Goal: Task Accomplishment & Management: Manage account settings

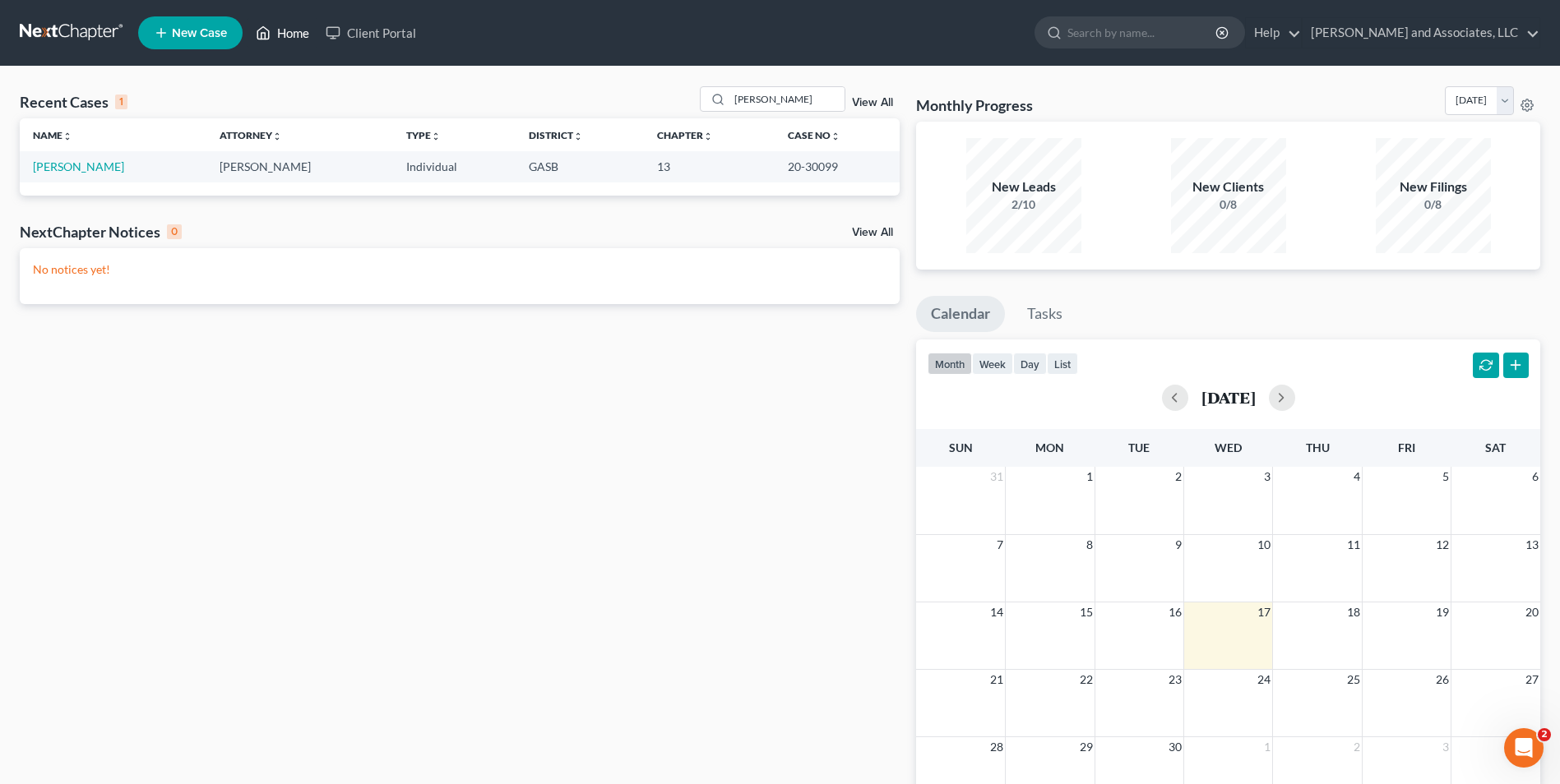
click at [281, 33] on link "Home" at bounding box center [283, 32] width 70 height 30
click at [301, 30] on link "Home" at bounding box center [283, 32] width 70 height 30
click at [289, 28] on link "Home" at bounding box center [283, 32] width 70 height 30
click at [274, 30] on link "Home" at bounding box center [283, 32] width 70 height 30
click at [293, 32] on link "Home" at bounding box center [283, 32] width 70 height 30
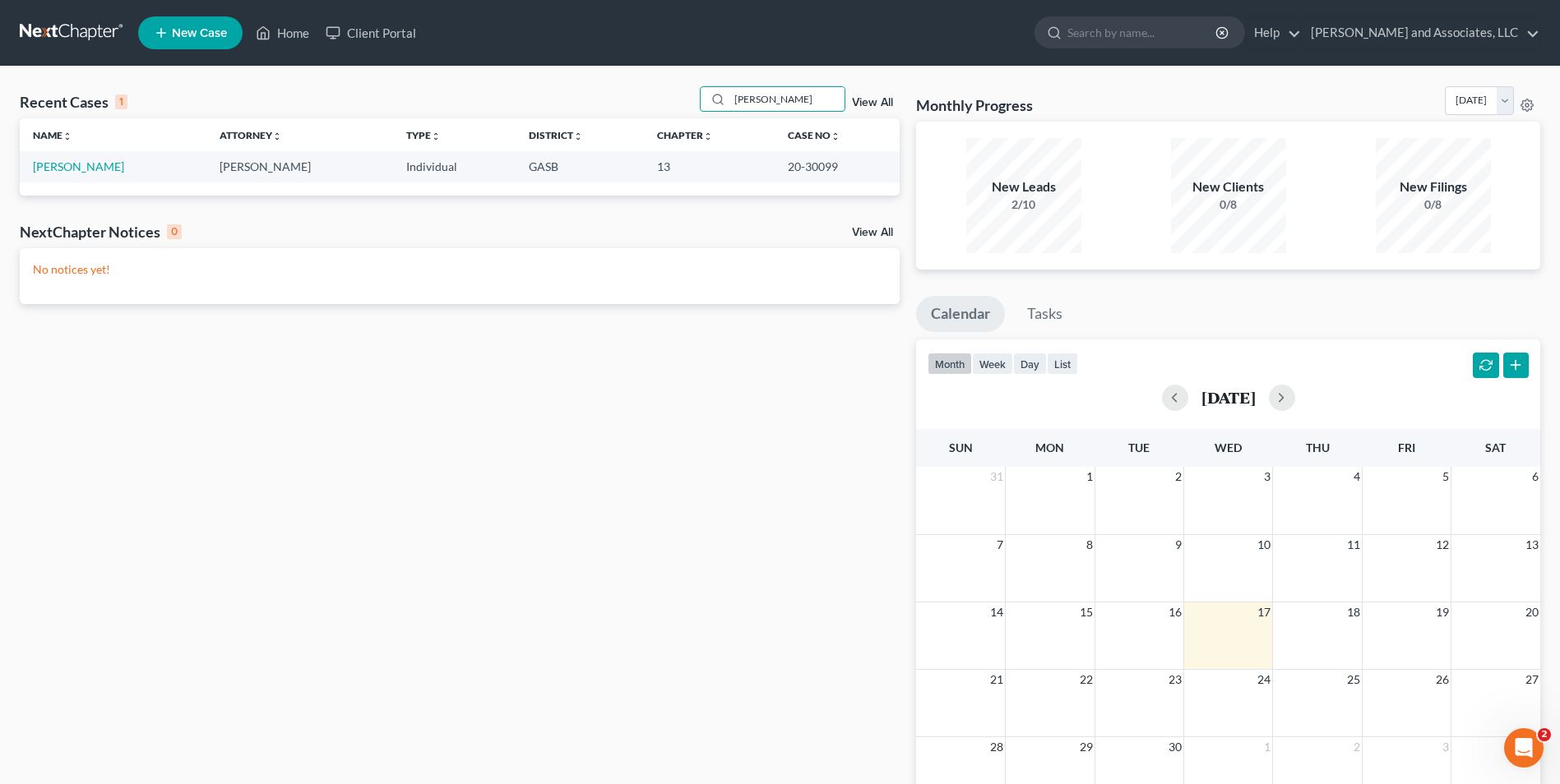
drag, startPoint x: 789, startPoint y: 98, endPoint x: 688, endPoint y: 109, distance: 101.6
click at [688, 109] on div "Recent Cases 1 widener View All" at bounding box center [460, 103] width 880 height 32
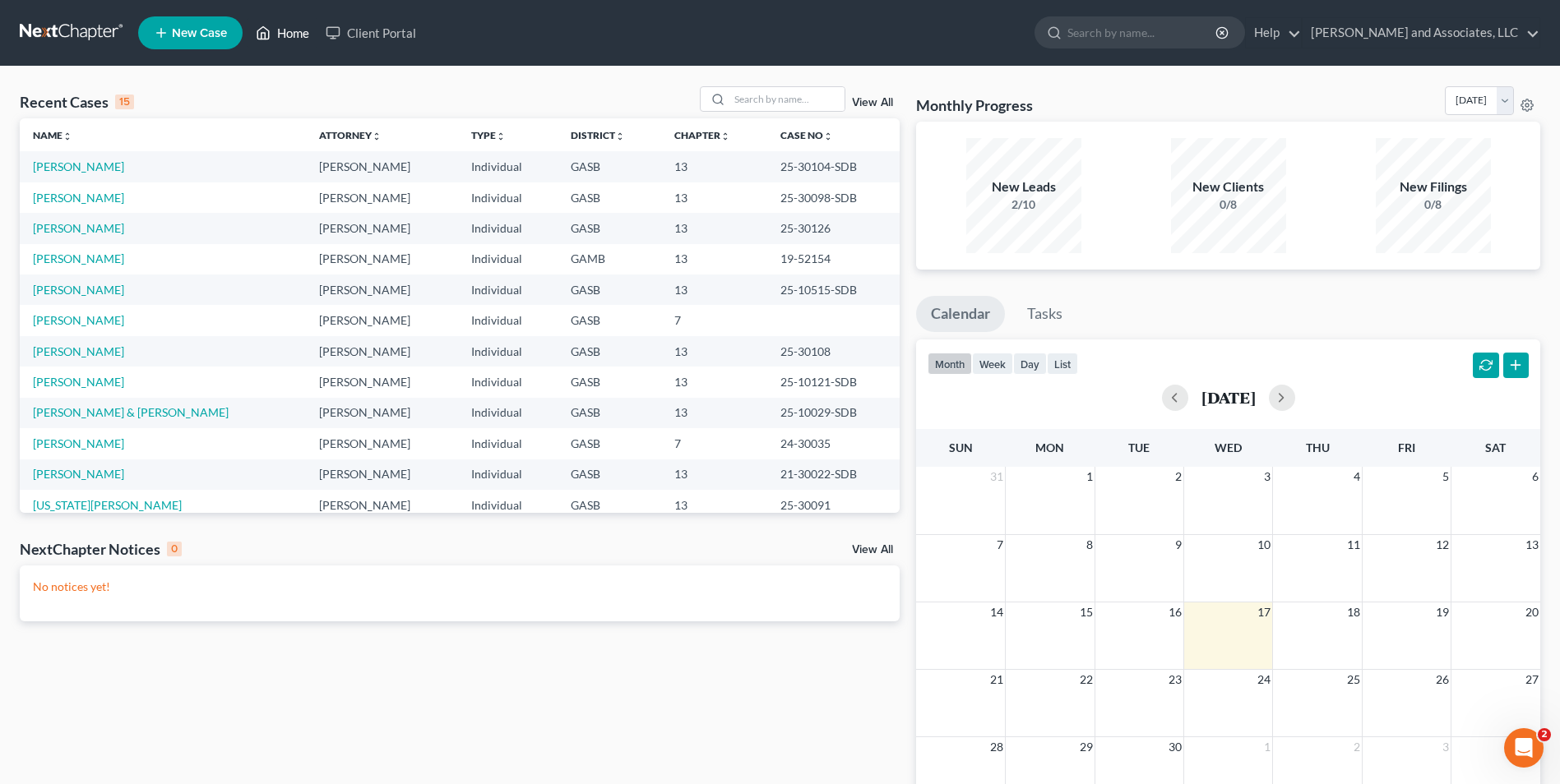
click at [290, 30] on link "Home" at bounding box center [283, 32] width 70 height 30
click at [752, 96] on input "search" at bounding box center [786, 98] width 115 height 24
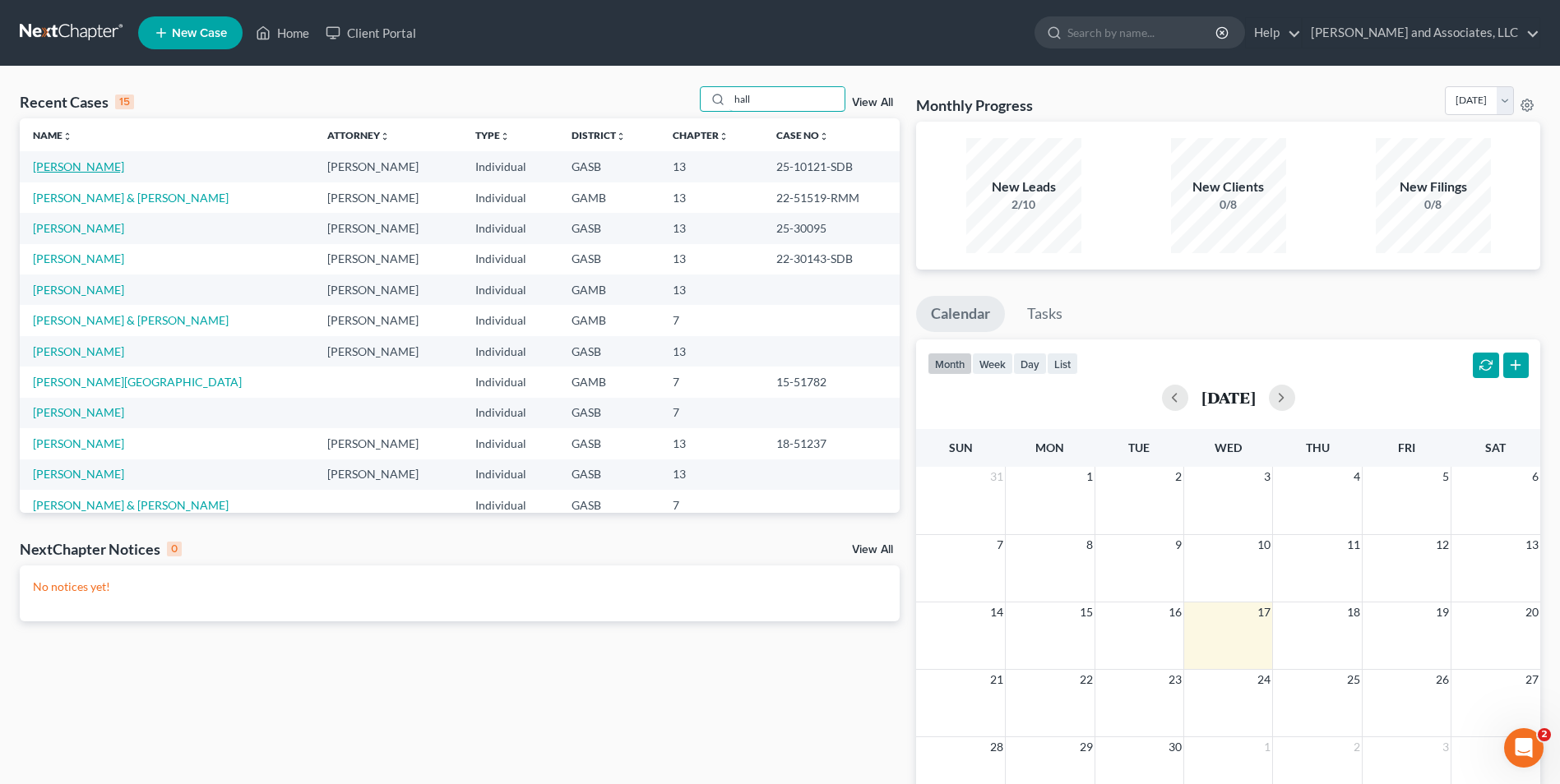
type input "hall"
click at [69, 167] on link "[PERSON_NAME]" at bounding box center [79, 166] width 91 height 14
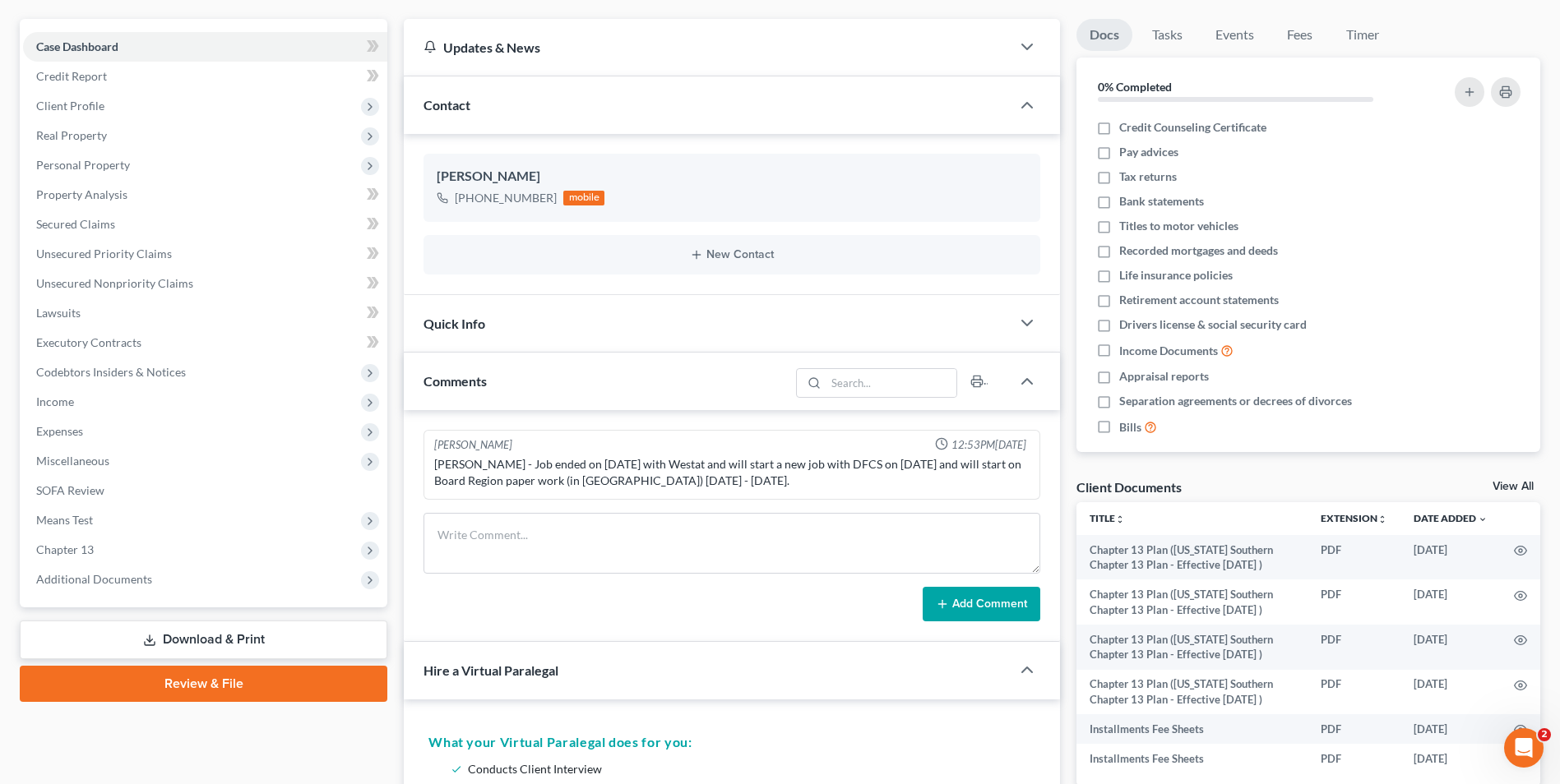
scroll to position [134, 0]
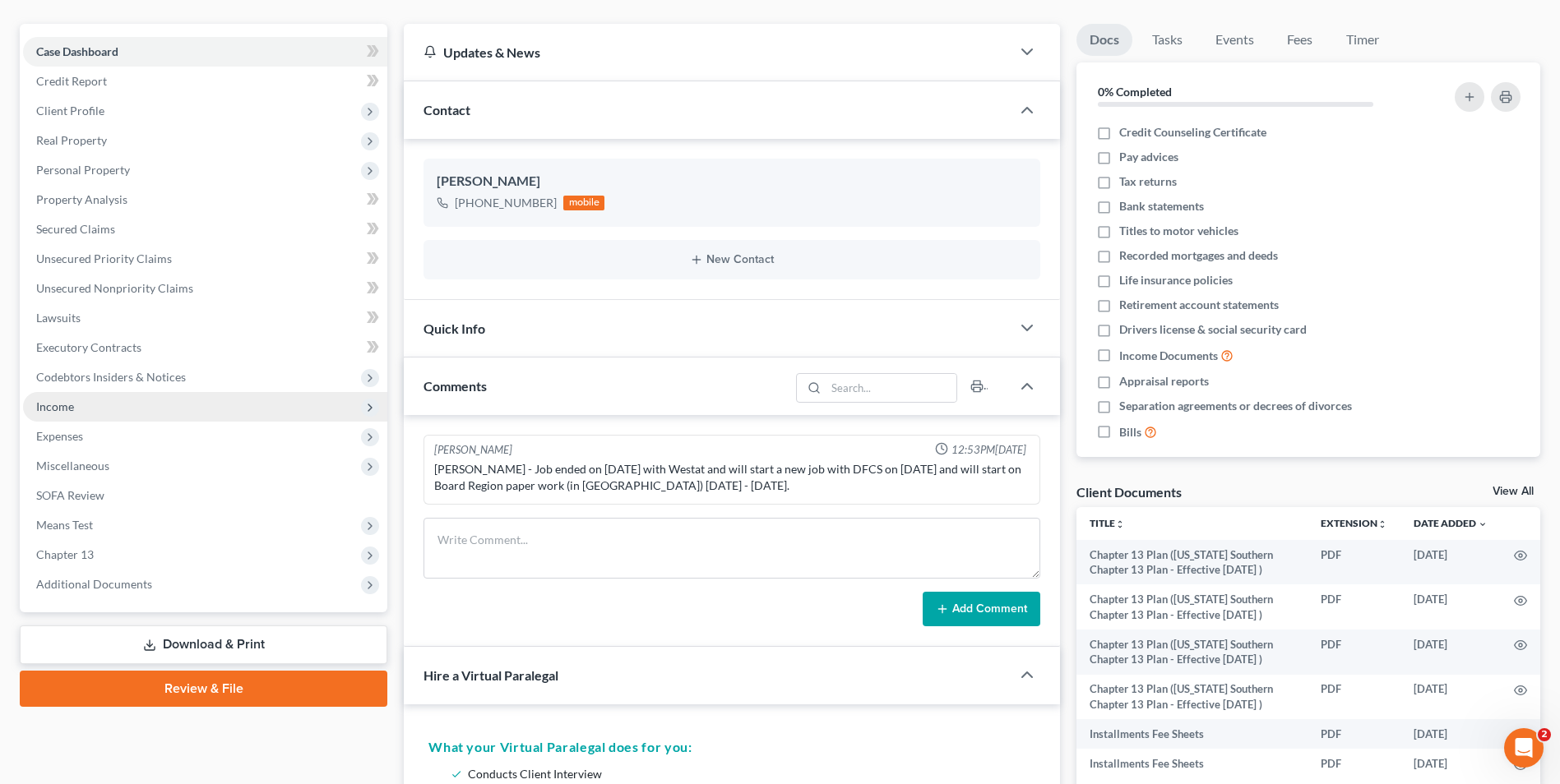
click at [55, 406] on span "Income" at bounding box center [55, 407] width 38 height 14
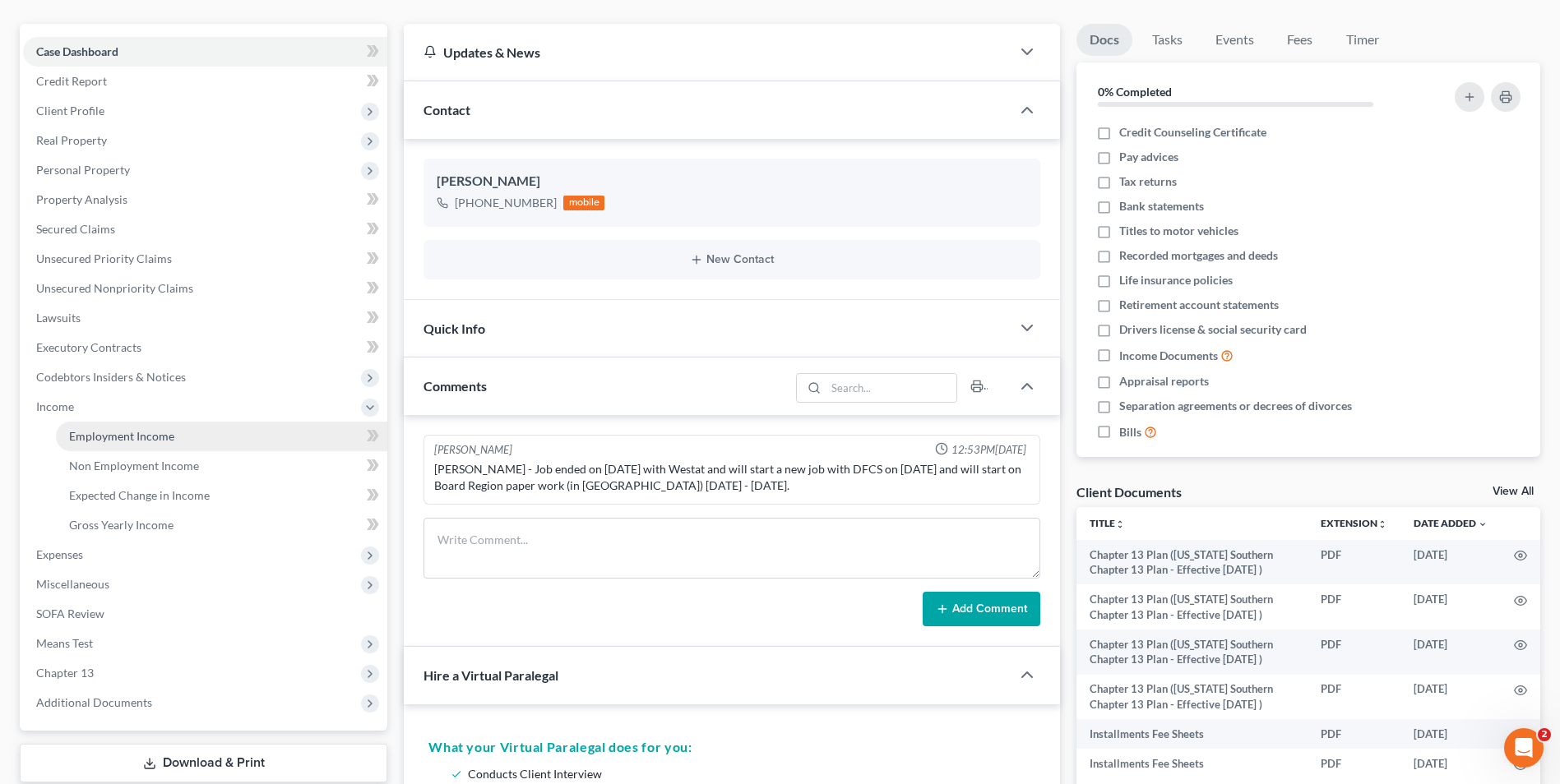
click at [152, 433] on span "Employment Income" at bounding box center [122, 436] width 106 height 14
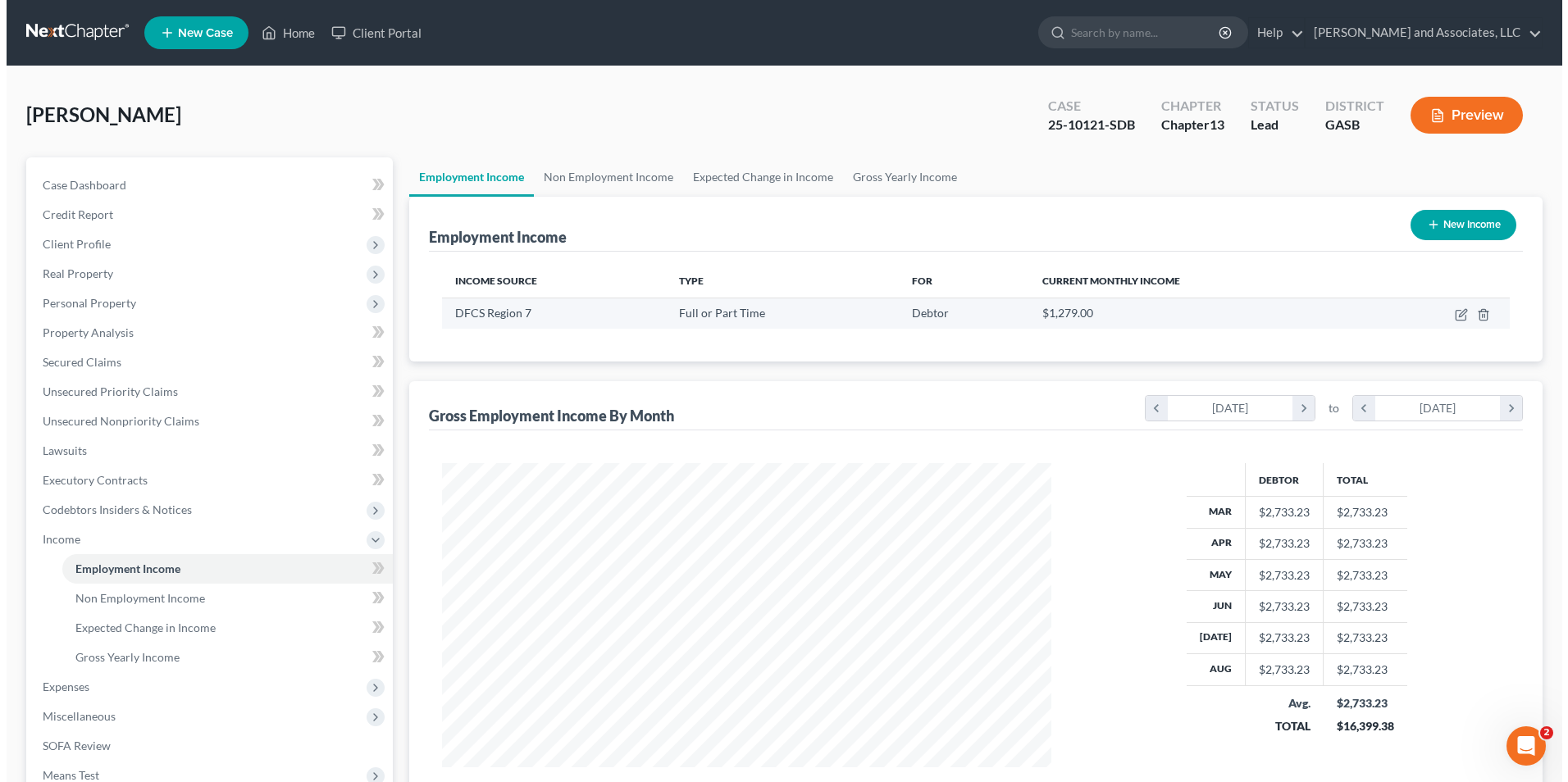
scroll to position [304, 641]
click at [1457, 315] on icon "button" at bounding box center [1456, 313] width 7 height 7
select select "0"
select select "10"
select select "0"
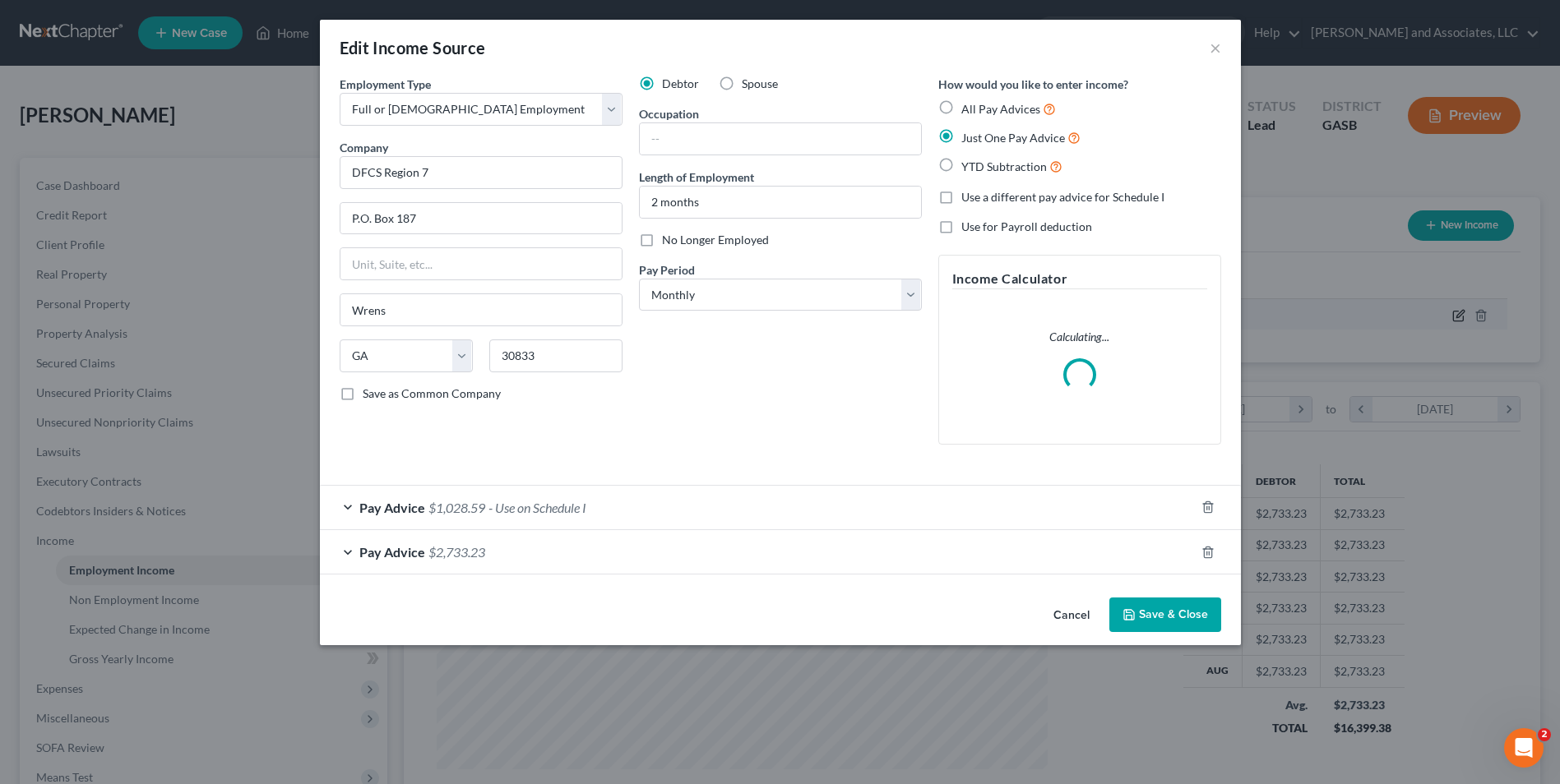
scroll to position [308, 649]
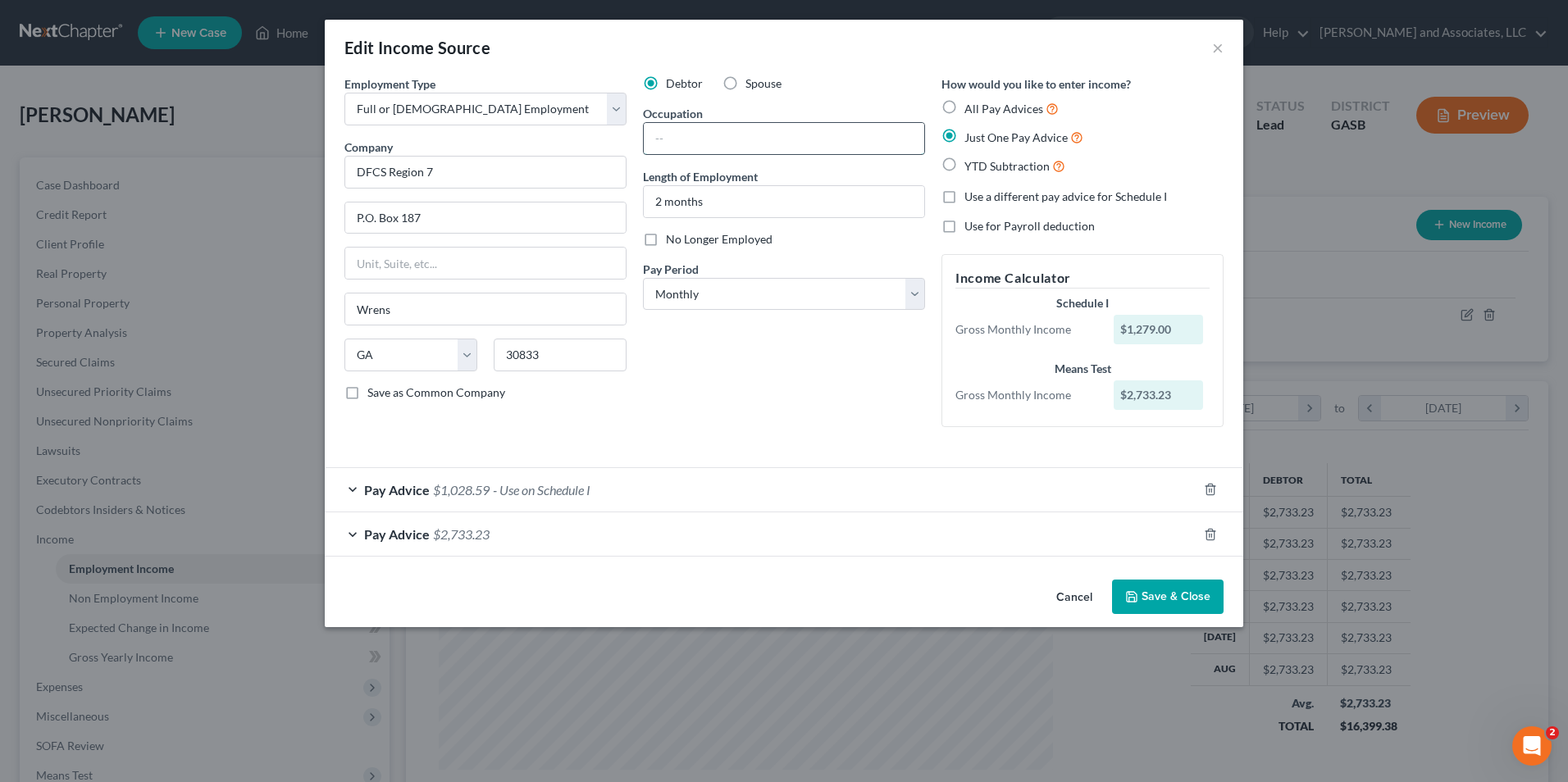
click at [673, 134] on input "text" at bounding box center [784, 138] width 280 height 31
drag, startPoint x: 1179, startPoint y: 598, endPoint x: 1148, endPoint y: 603, distance: 31.4
click at [1148, 603] on button "Save & Close" at bounding box center [1168, 597] width 111 height 35
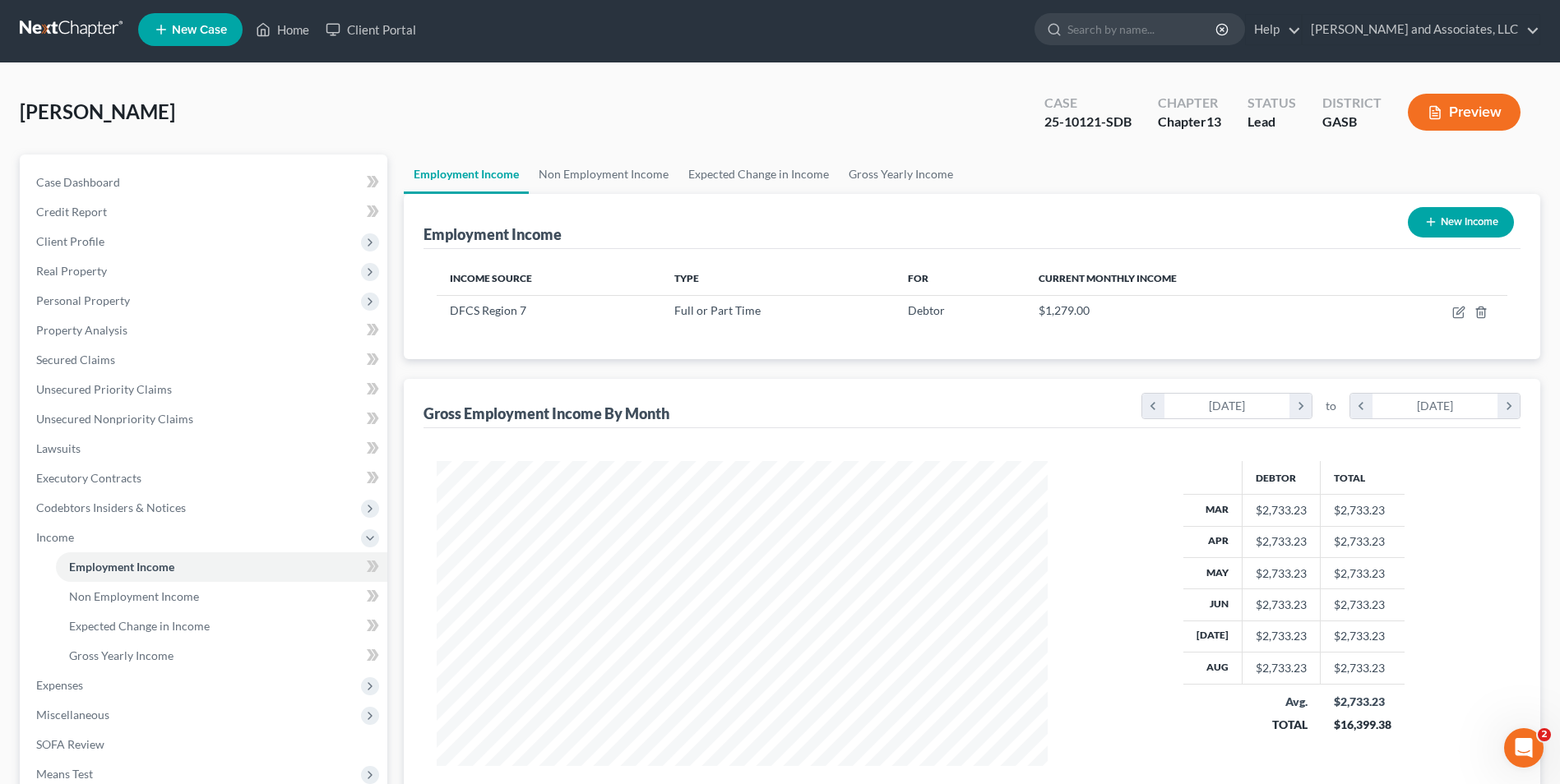
scroll to position [0, 0]
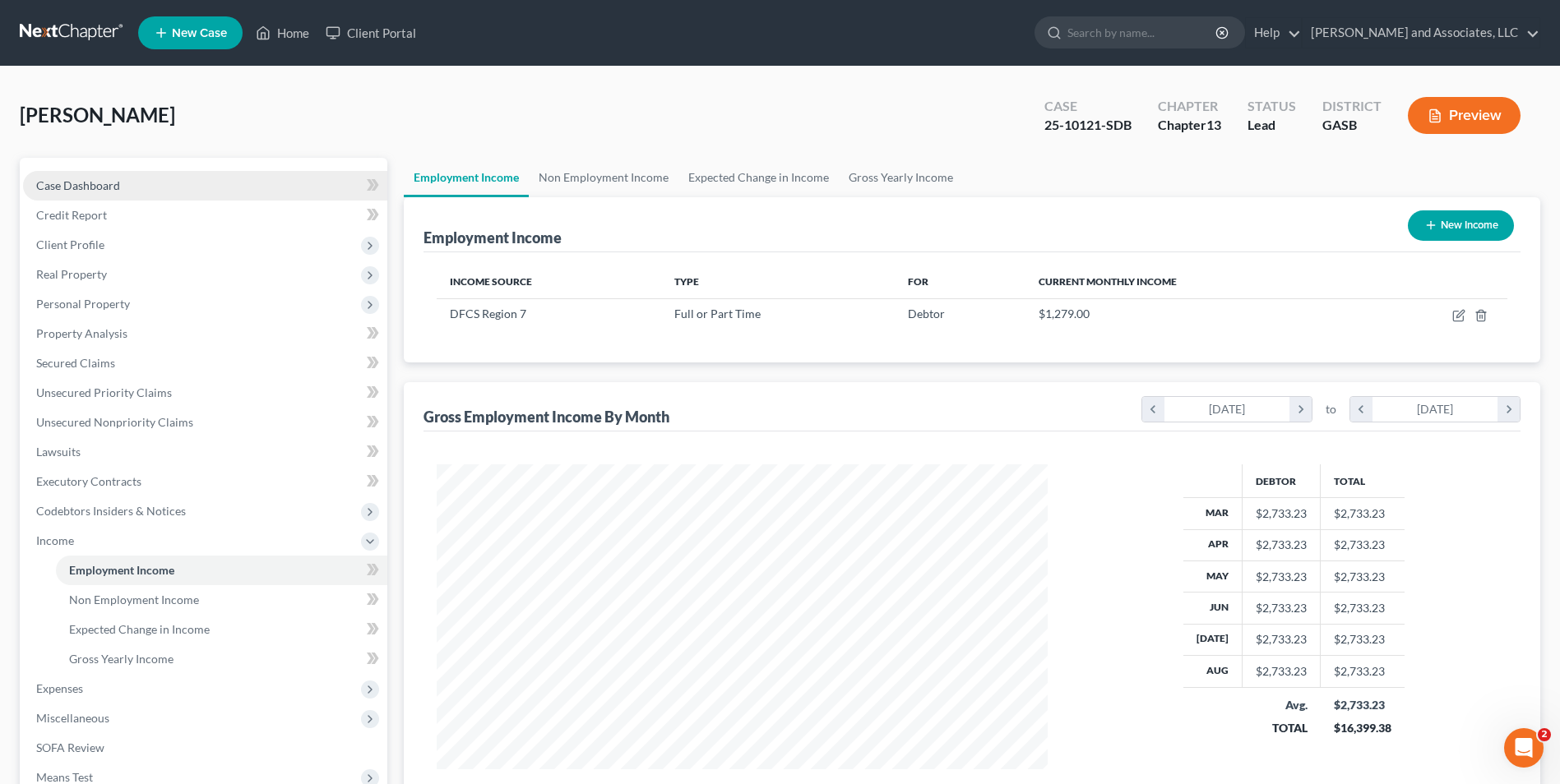
click at [128, 184] on link "Case Dashboard" at bounding box center [205, 185] width 364 height 30
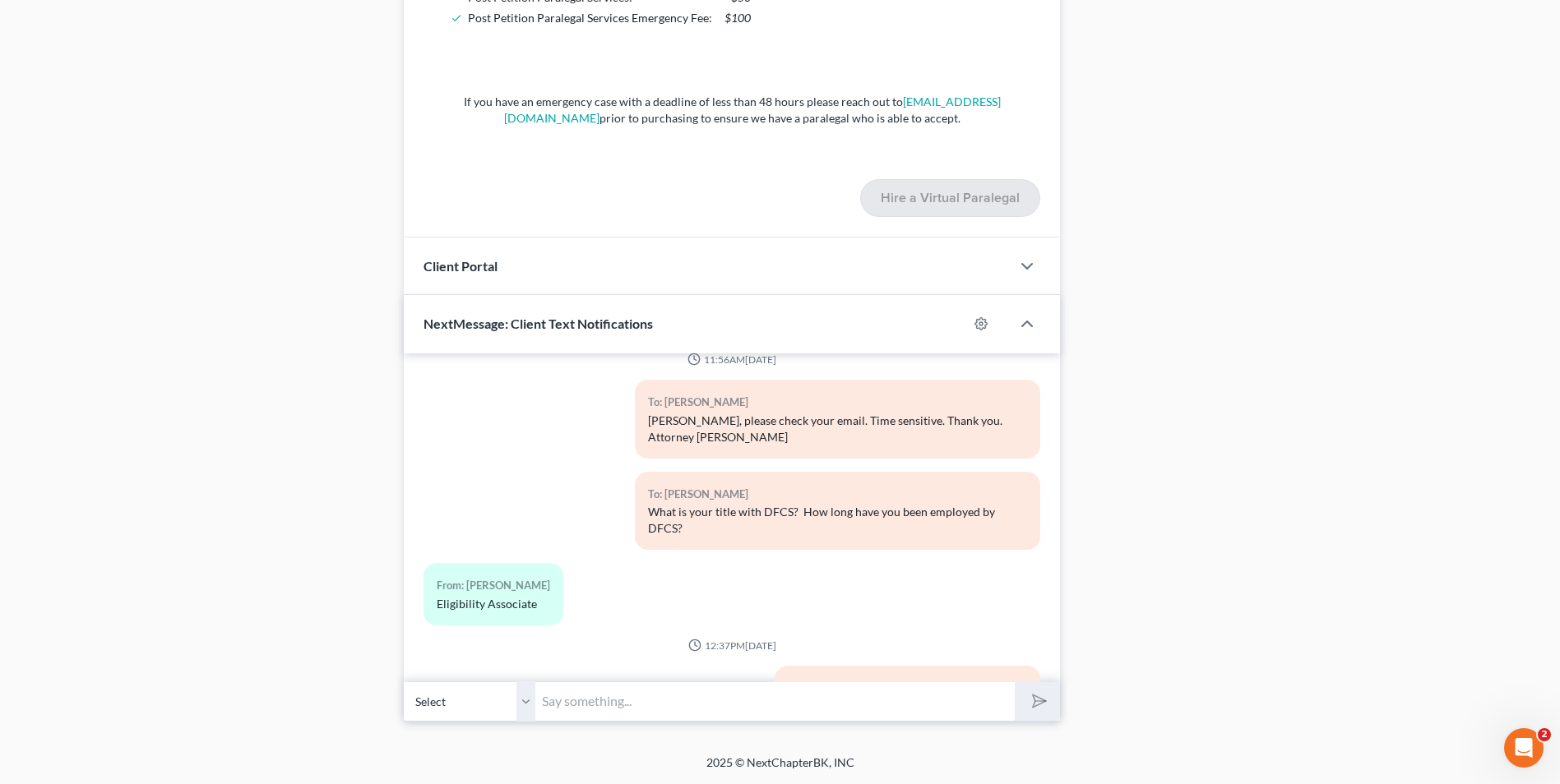
scroll to position [2636, 0]
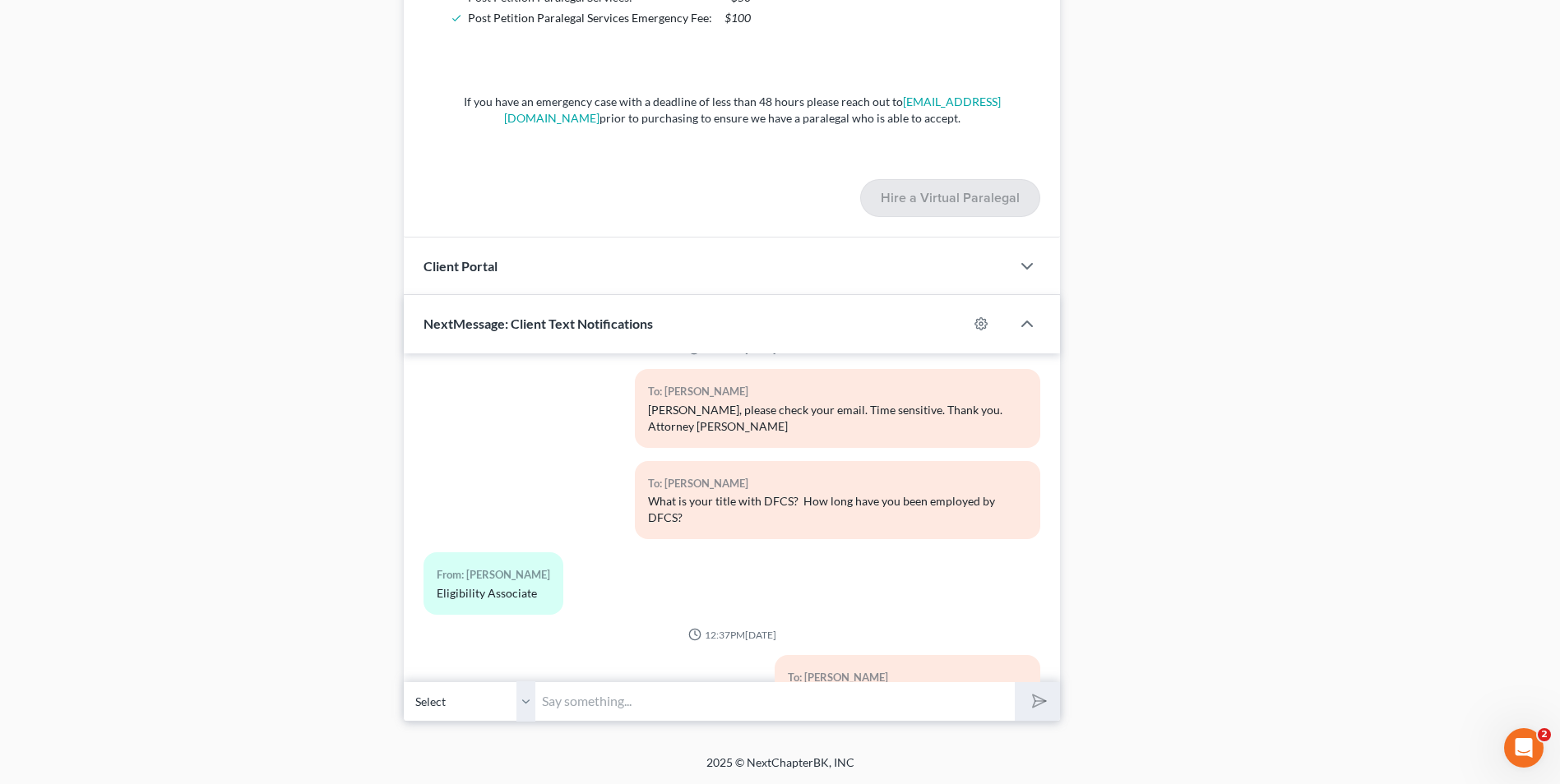
drag, startPoint x: 536, startPoint y: 561, endPoint x: 432, endPoint y: 565, distance: 104.1
click at [432, 565] on div "From: Miriam Hall Eligibility Associate" at bounding box center [493, 583] width 140 height 62
copy div "Eligibility Associate"
click at [726, 586] on div "From: Miriam Hall Eligibility Associate" at bounding box center [626, 590] width 422 height 75
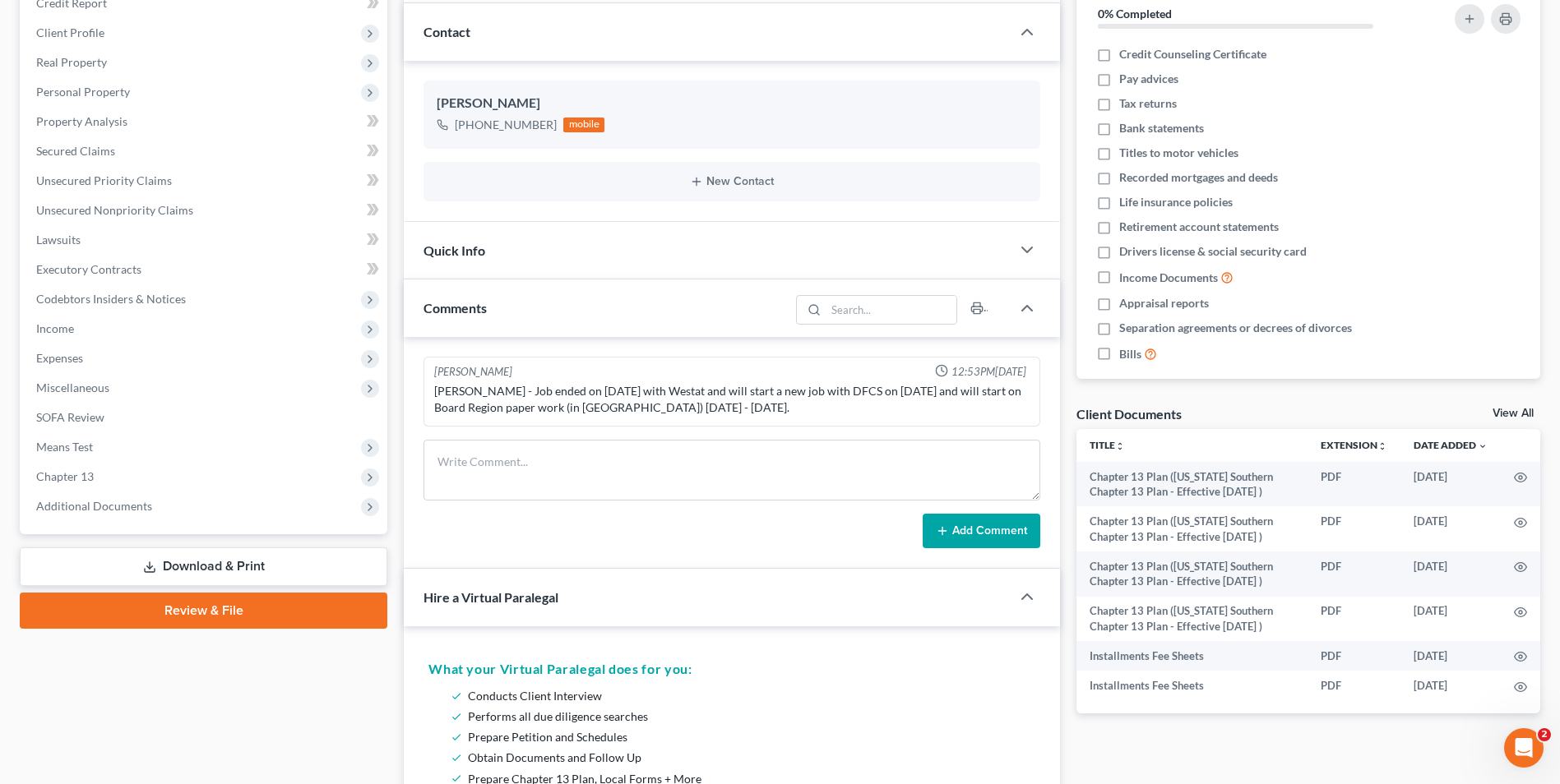
scroll to position [19, 0]
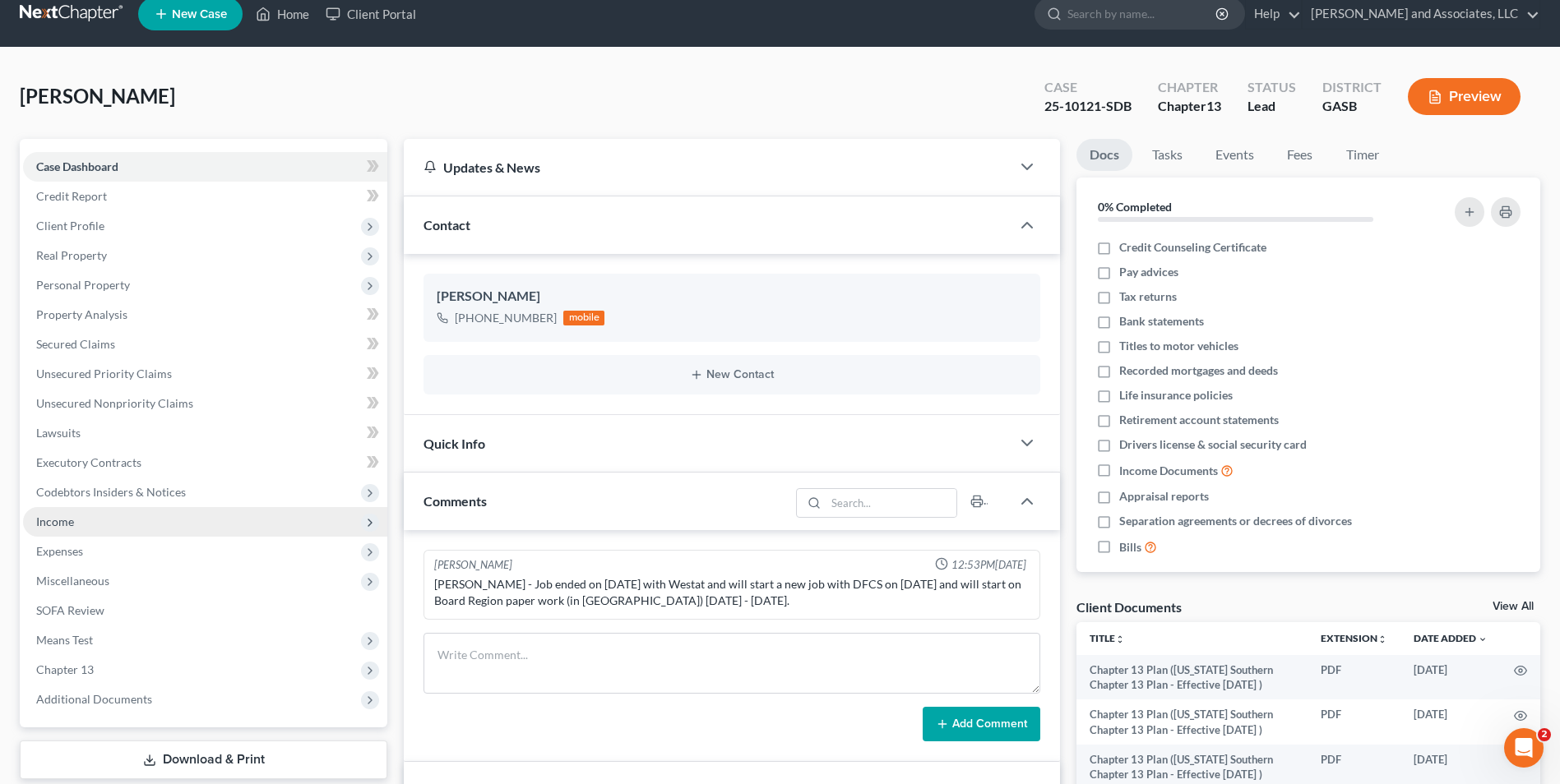
click at [61, 518] on span "Income" at bounding box center [55, 521] width 38 height 14
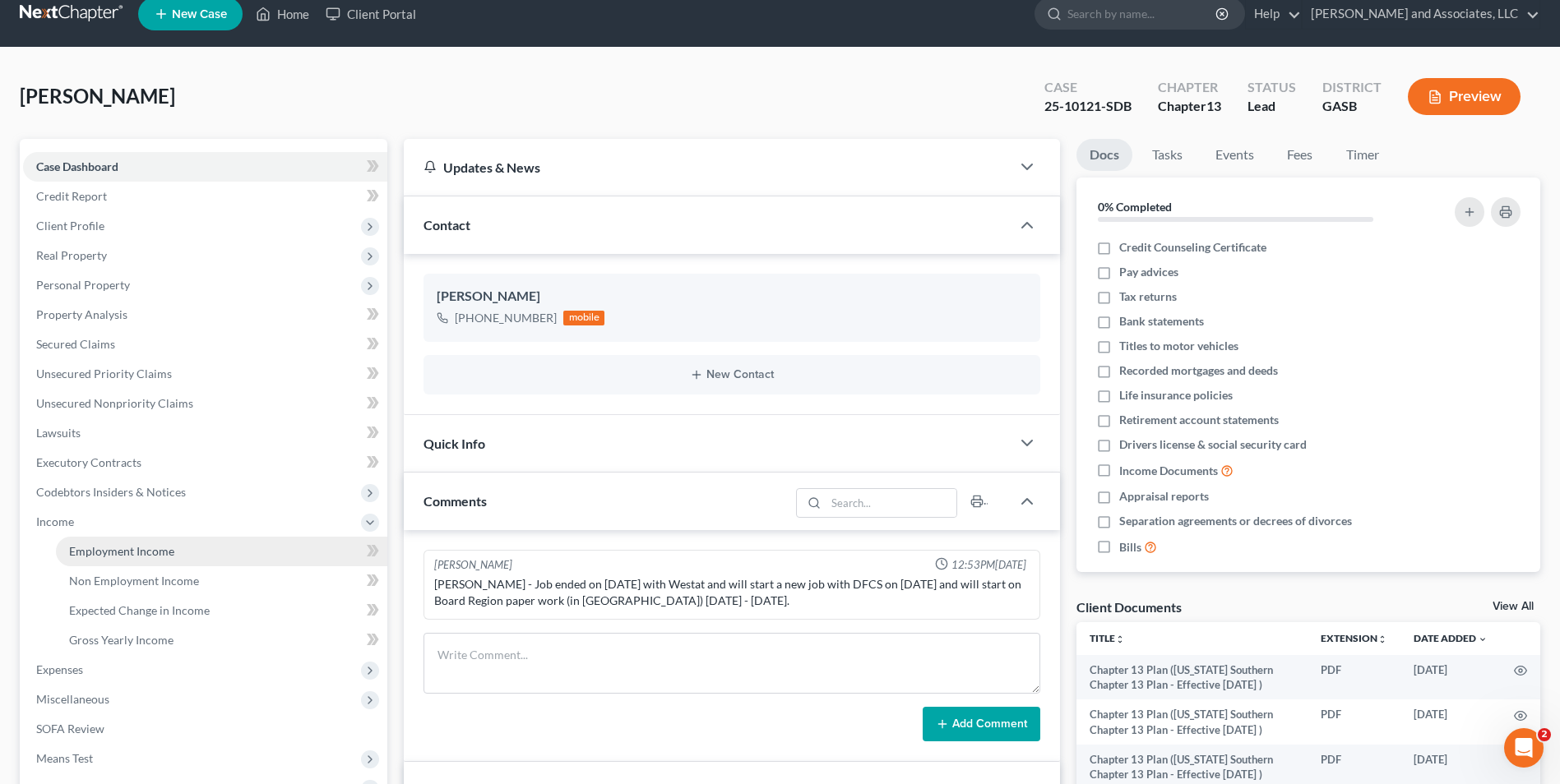
click at [115, 552] on span "Employment Income" at bounding box center [122, 552] width 106 height 14
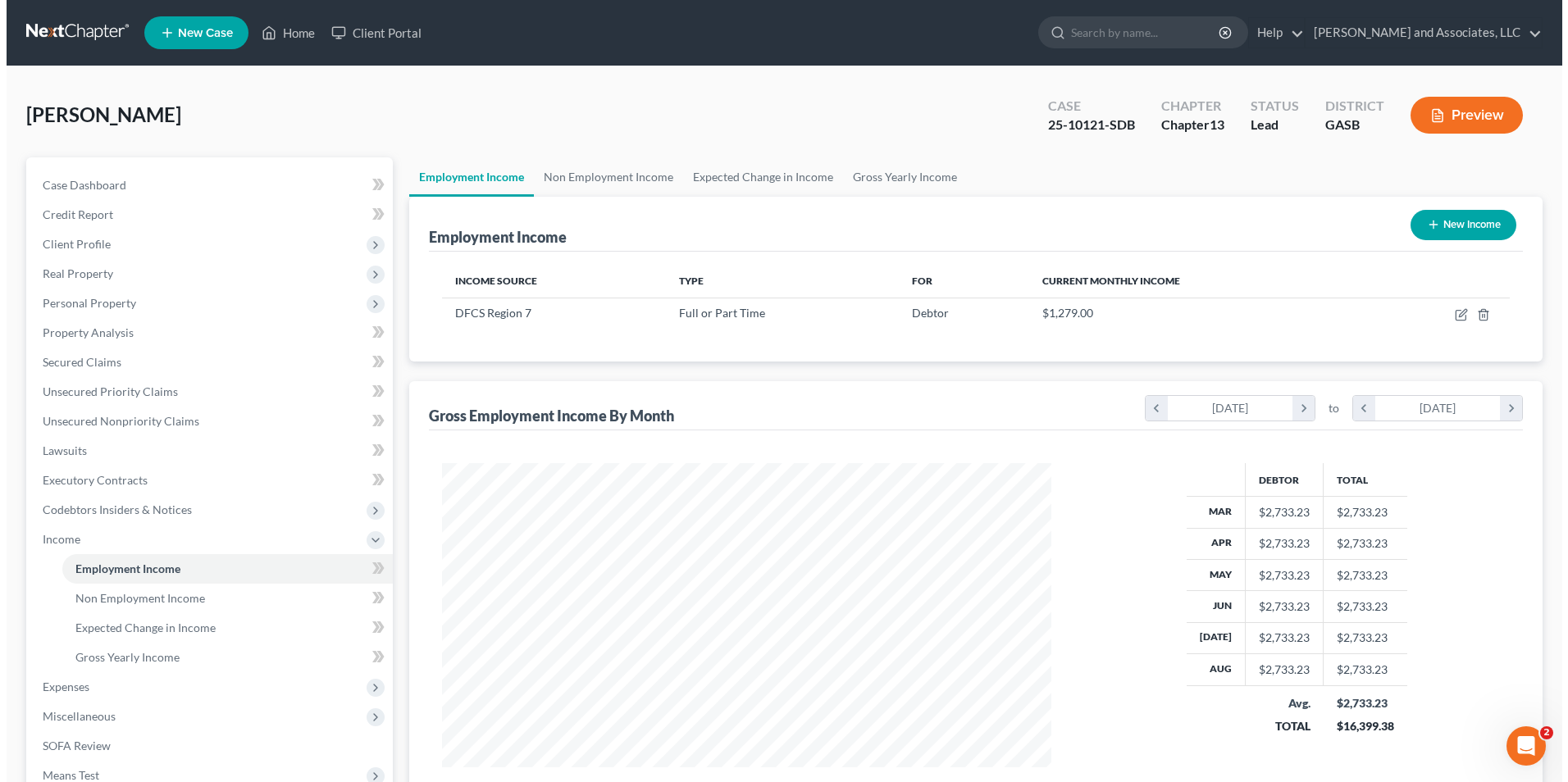
scroll to position [304, 641]
drag, startPoint x: 1457, startPoint y: 313, endPoint x: 1374, endPoint y: 268, distance: 94.4
click at [1374, 268] on th at bounding box center [1432, 281] width 141 height 33
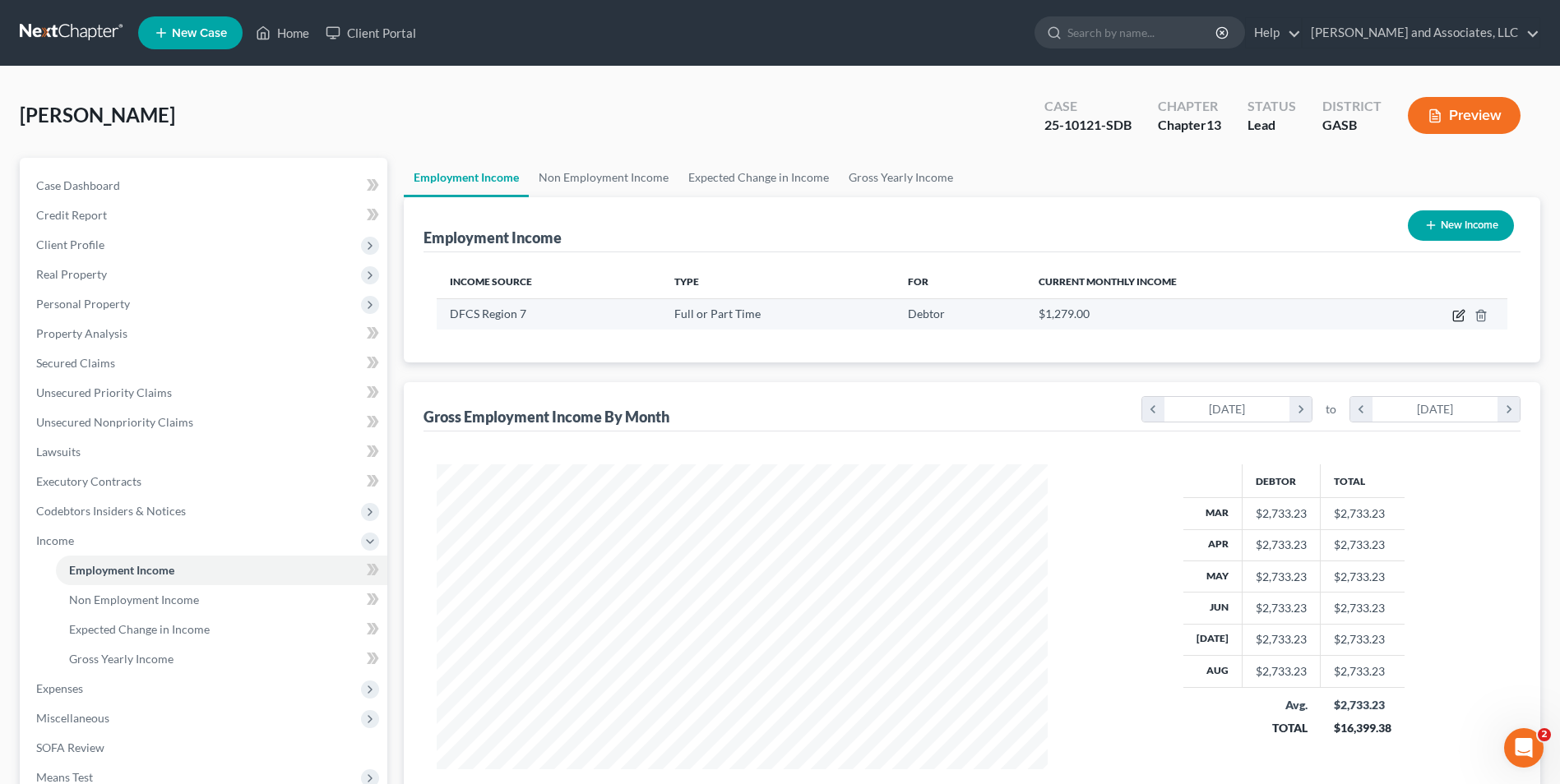
click at [1462, 316] on icon "button" at bounding box center [1458, 316] width 13 height 13
select select "0"
select select "10"
select select "0"
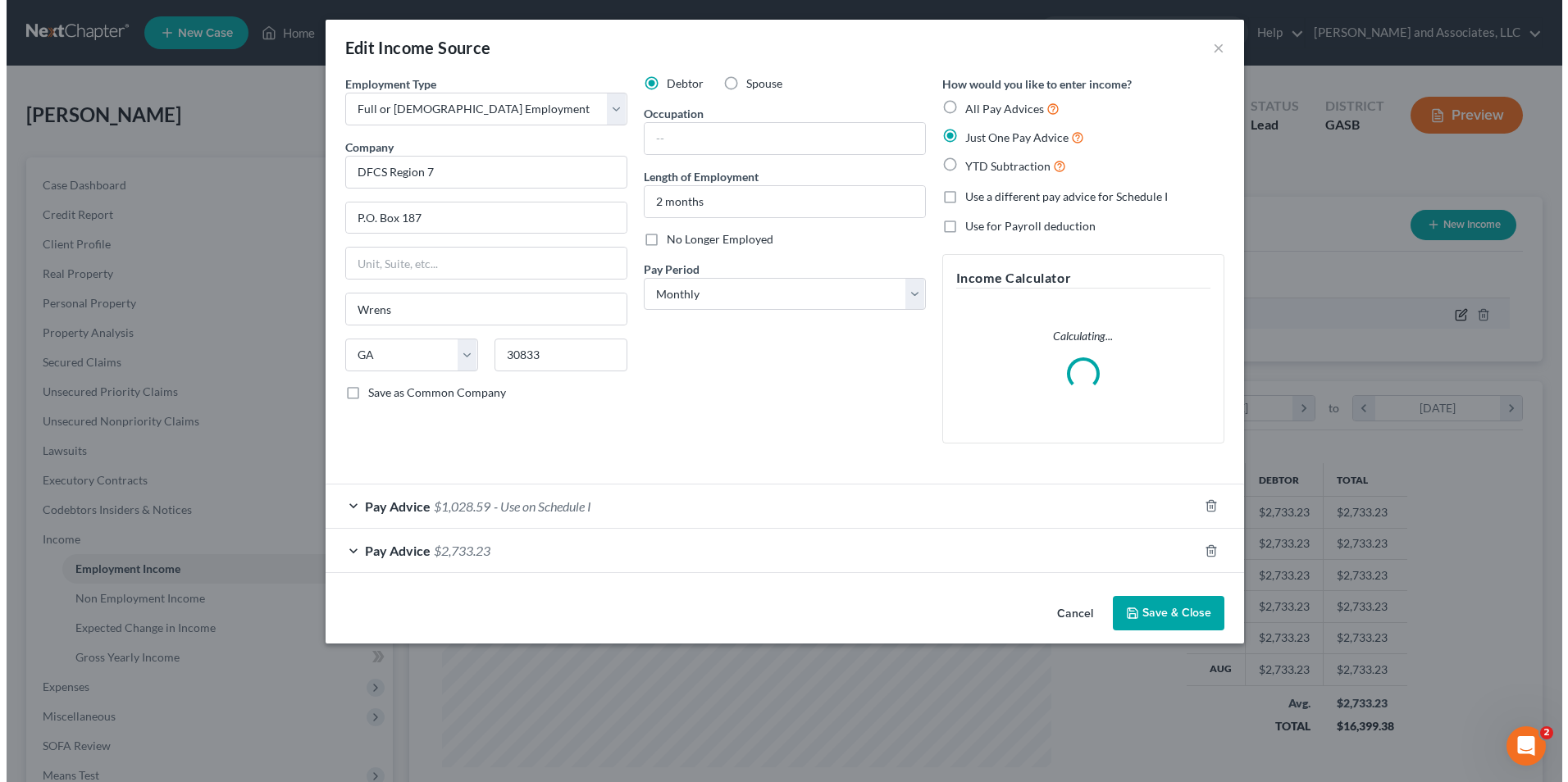
scroll to position [307, 648]
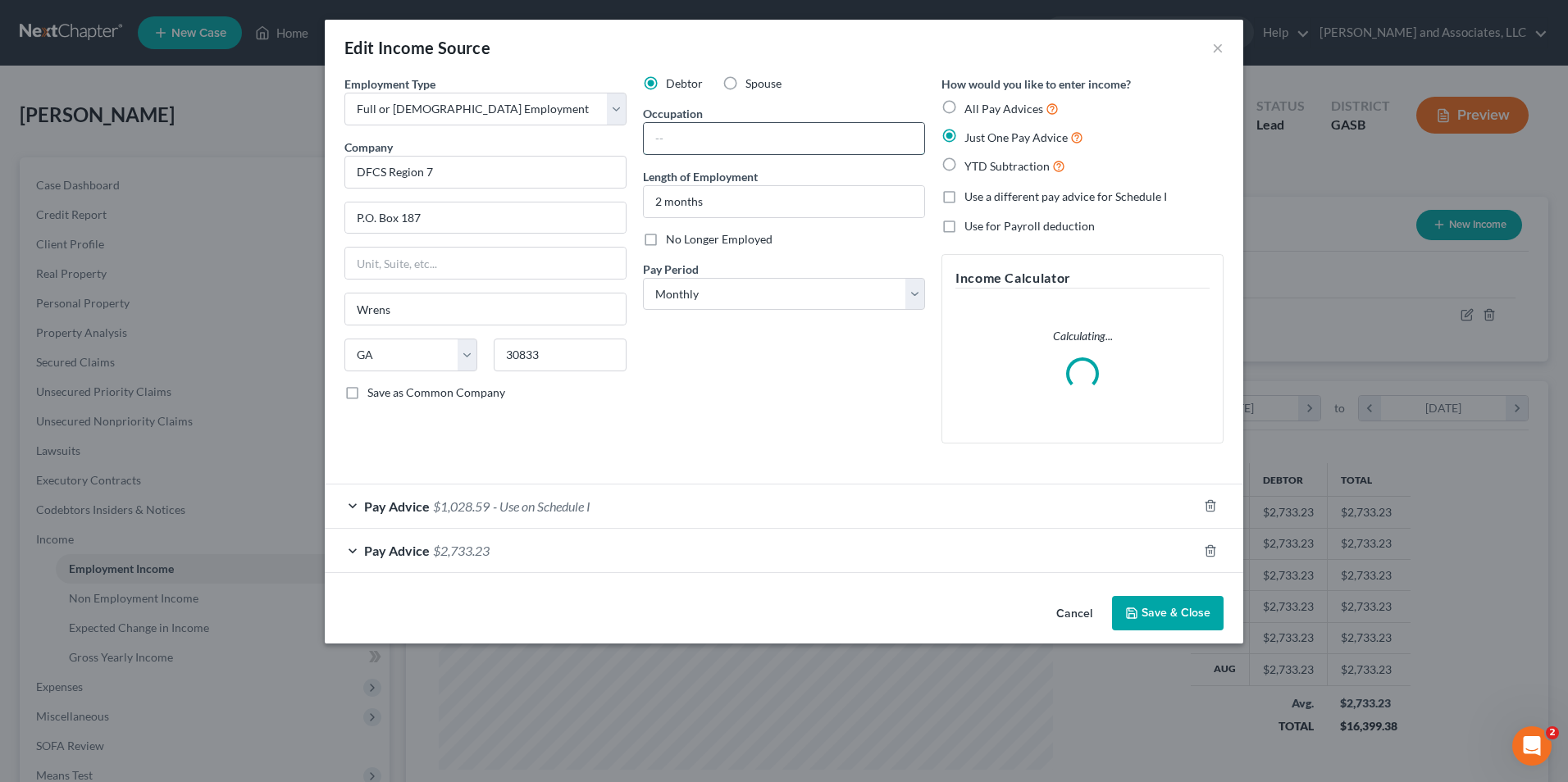
click at [683, 143] on input "text" at bounding box center [784, 138] width 280 height 31
paste input "Eligibility Associate"
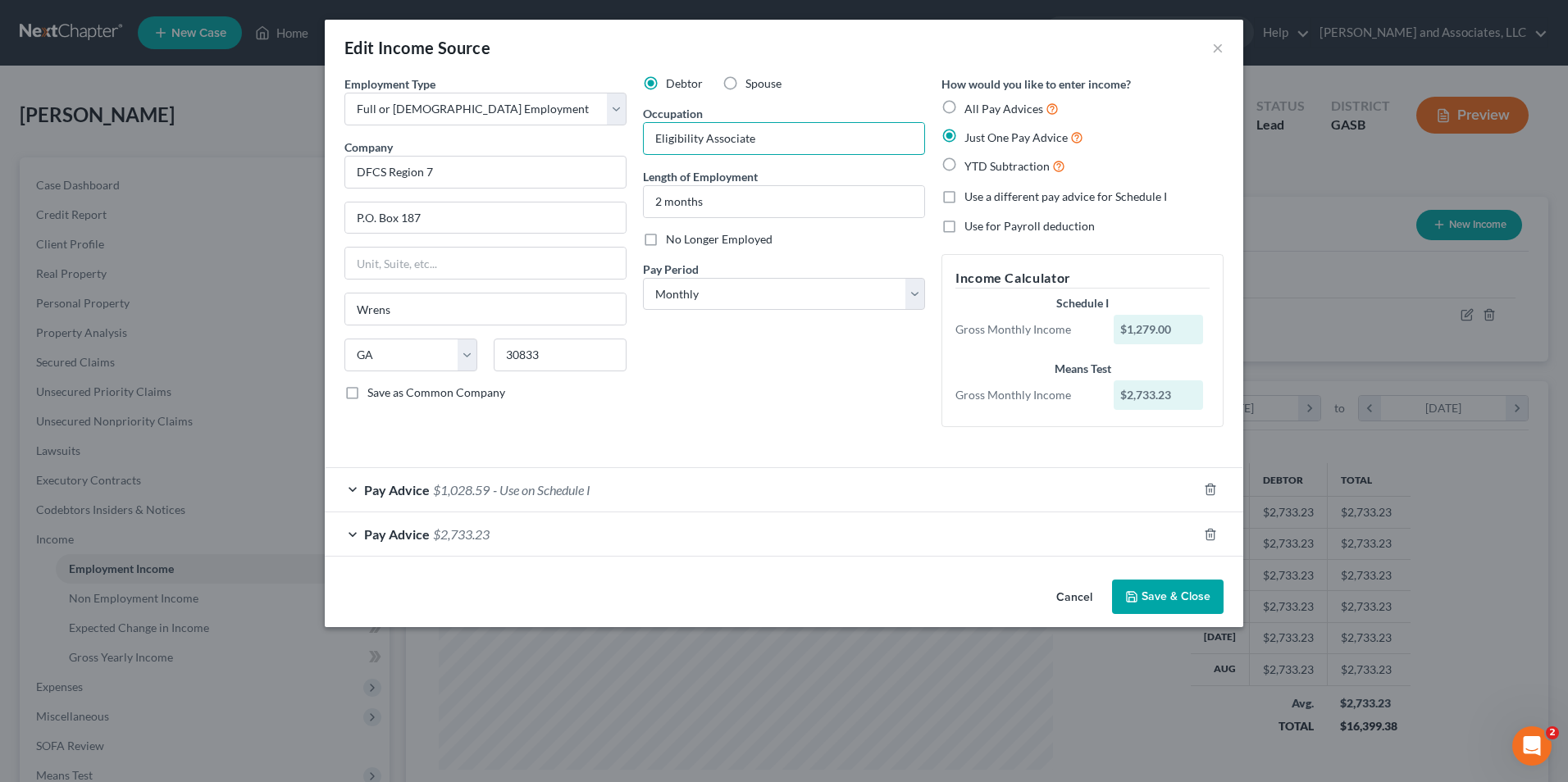
type input "Eligibility Associate"
click at [462, 491] on span "$1,028.59" at bounding box center [460, 490] width 56 height 15
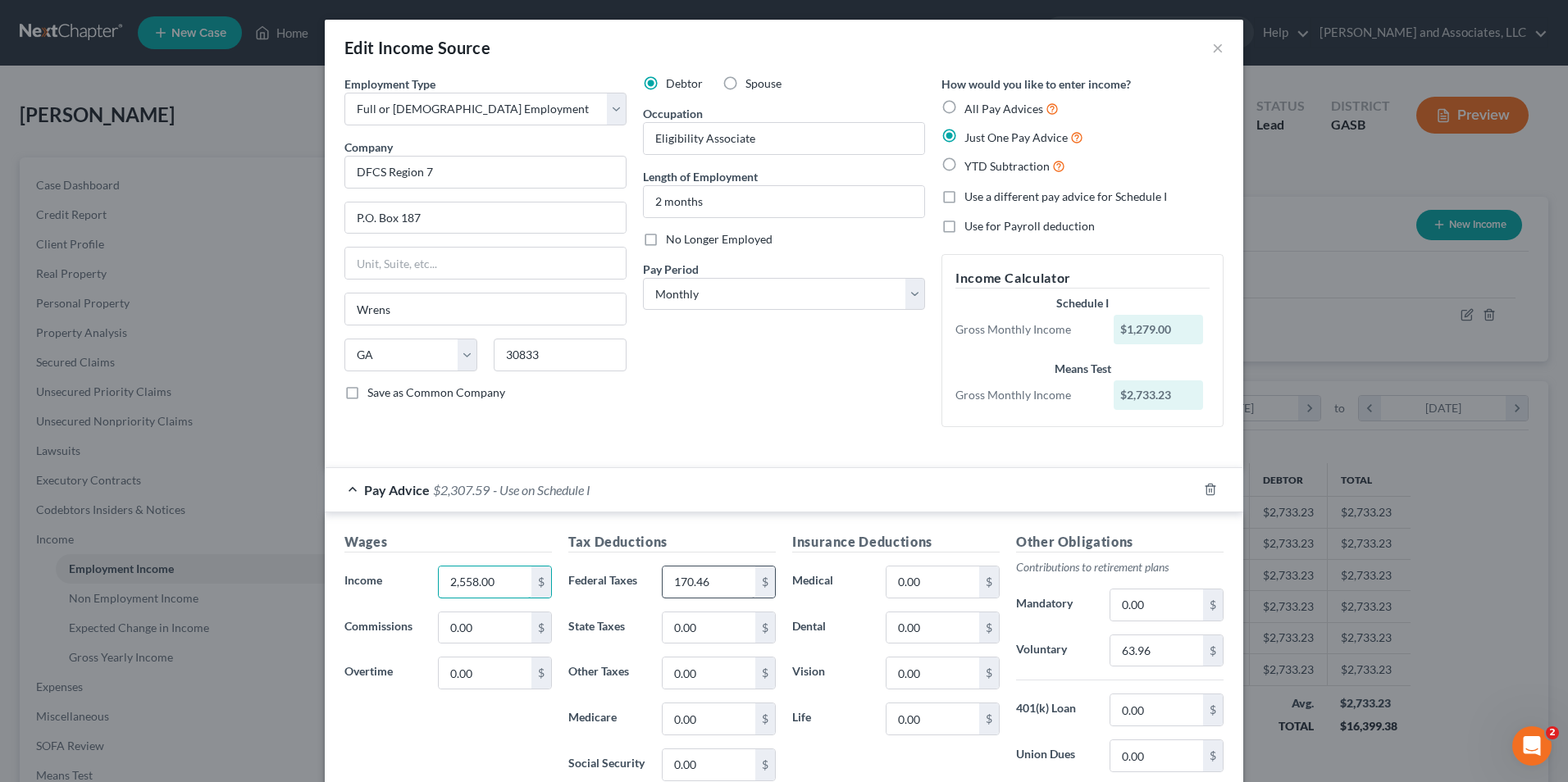
type input "2,558.00"
type input "340.92"
type input "127.92"
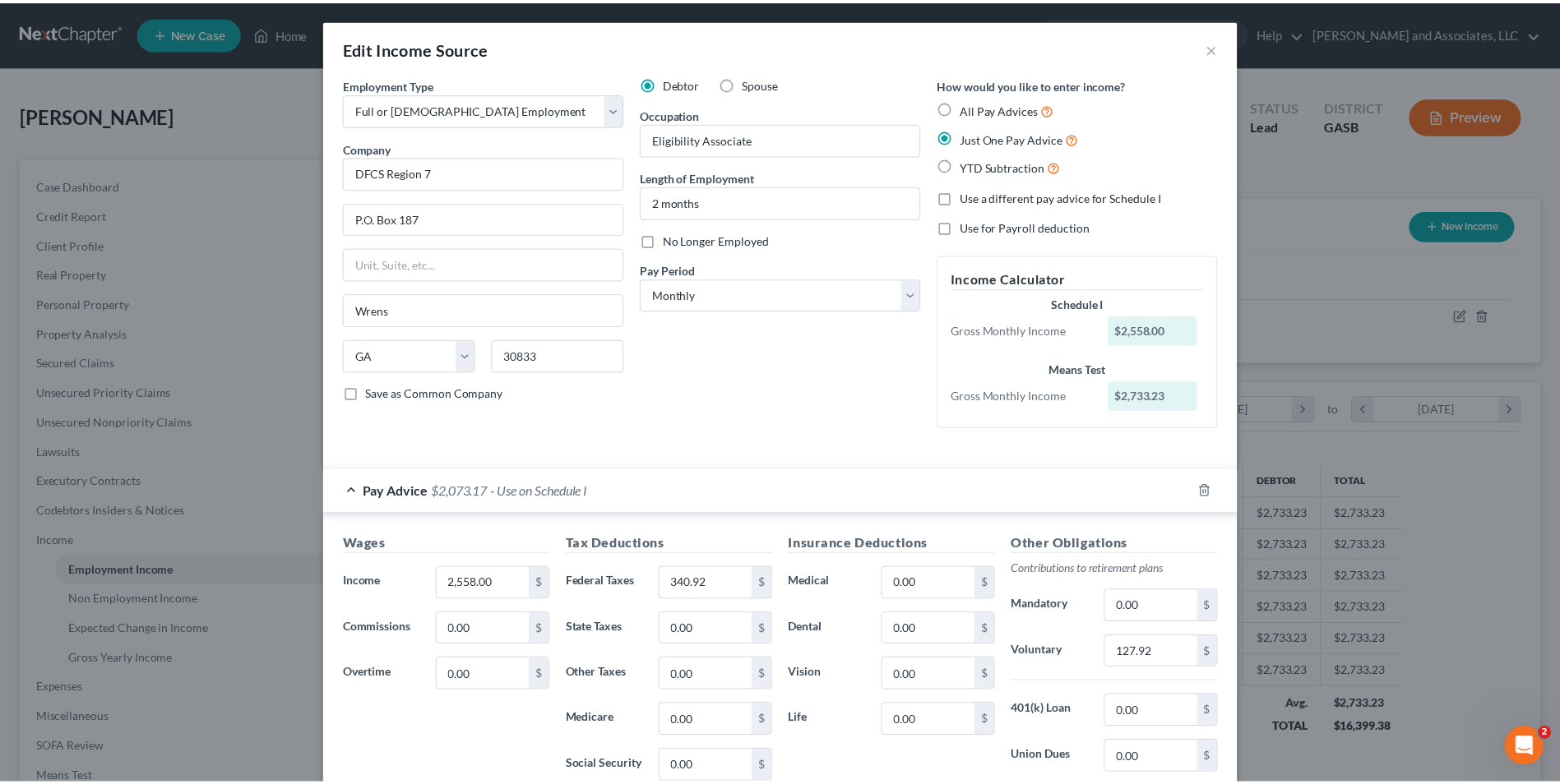
scroll to position [266, 0]
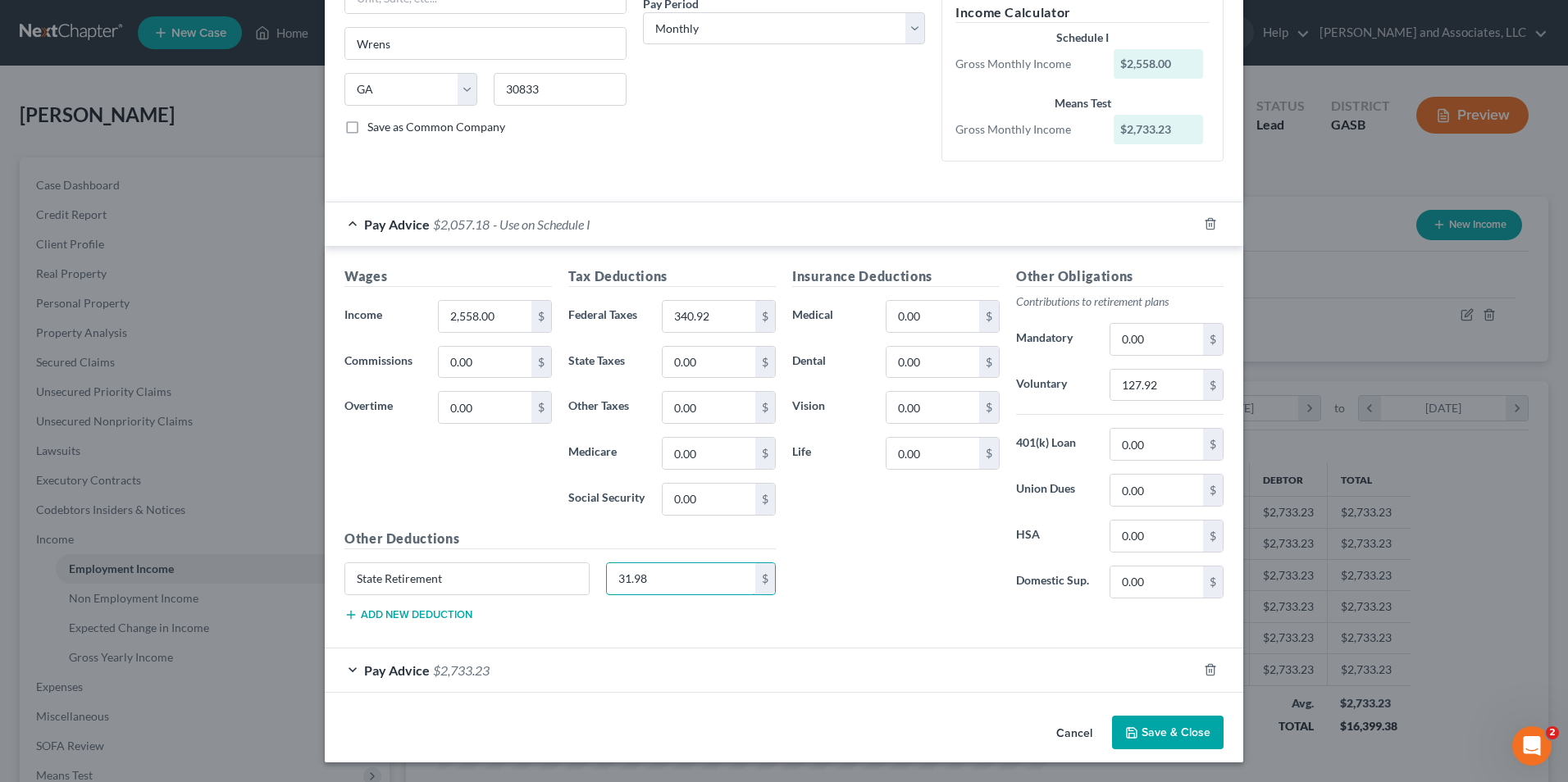
type input "31.98"
click at [1185, 728] on button "Save & Close" at bounding box center [1168, 733] width 111 height 35
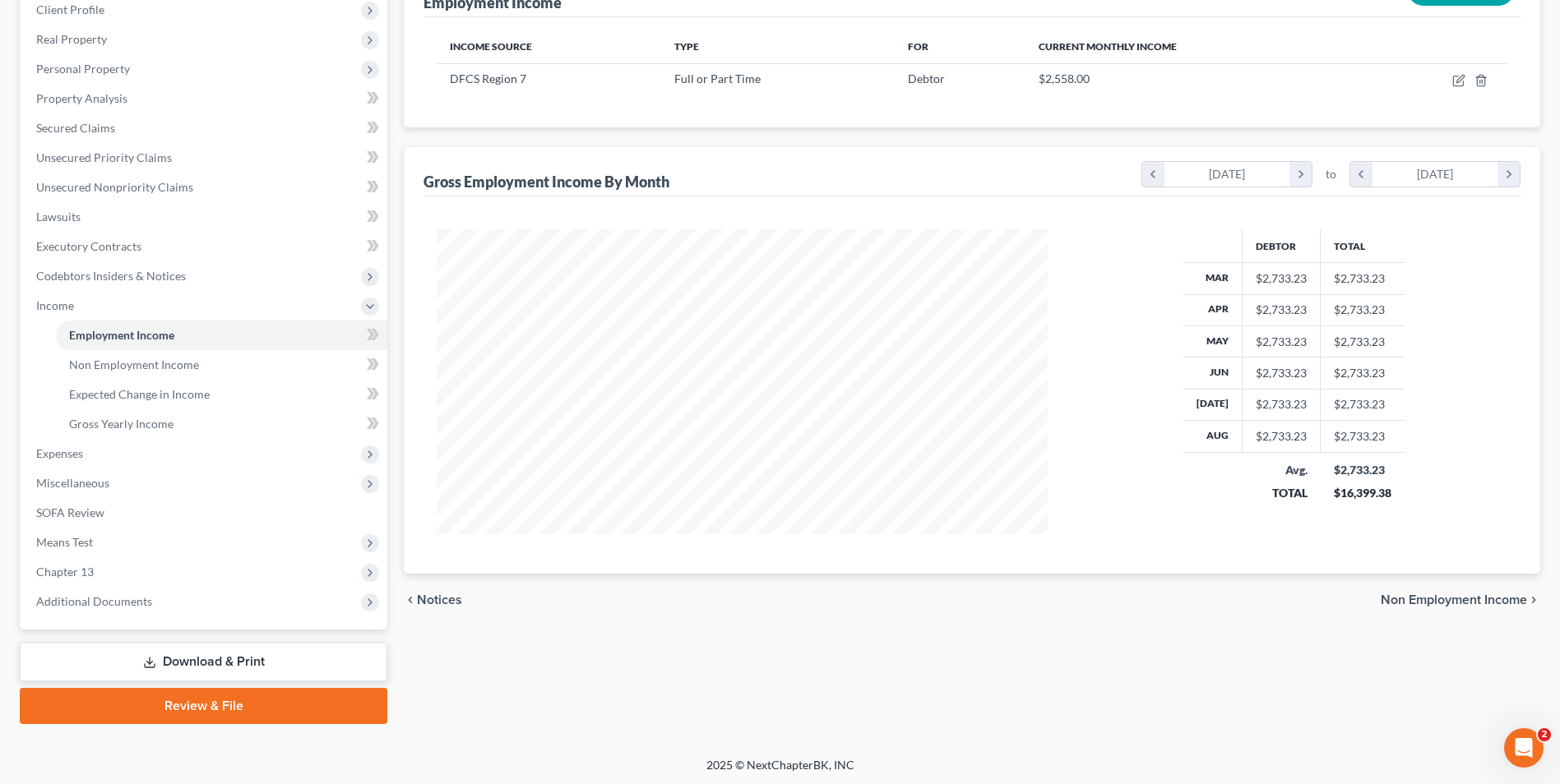
scroll to position [238, 0]
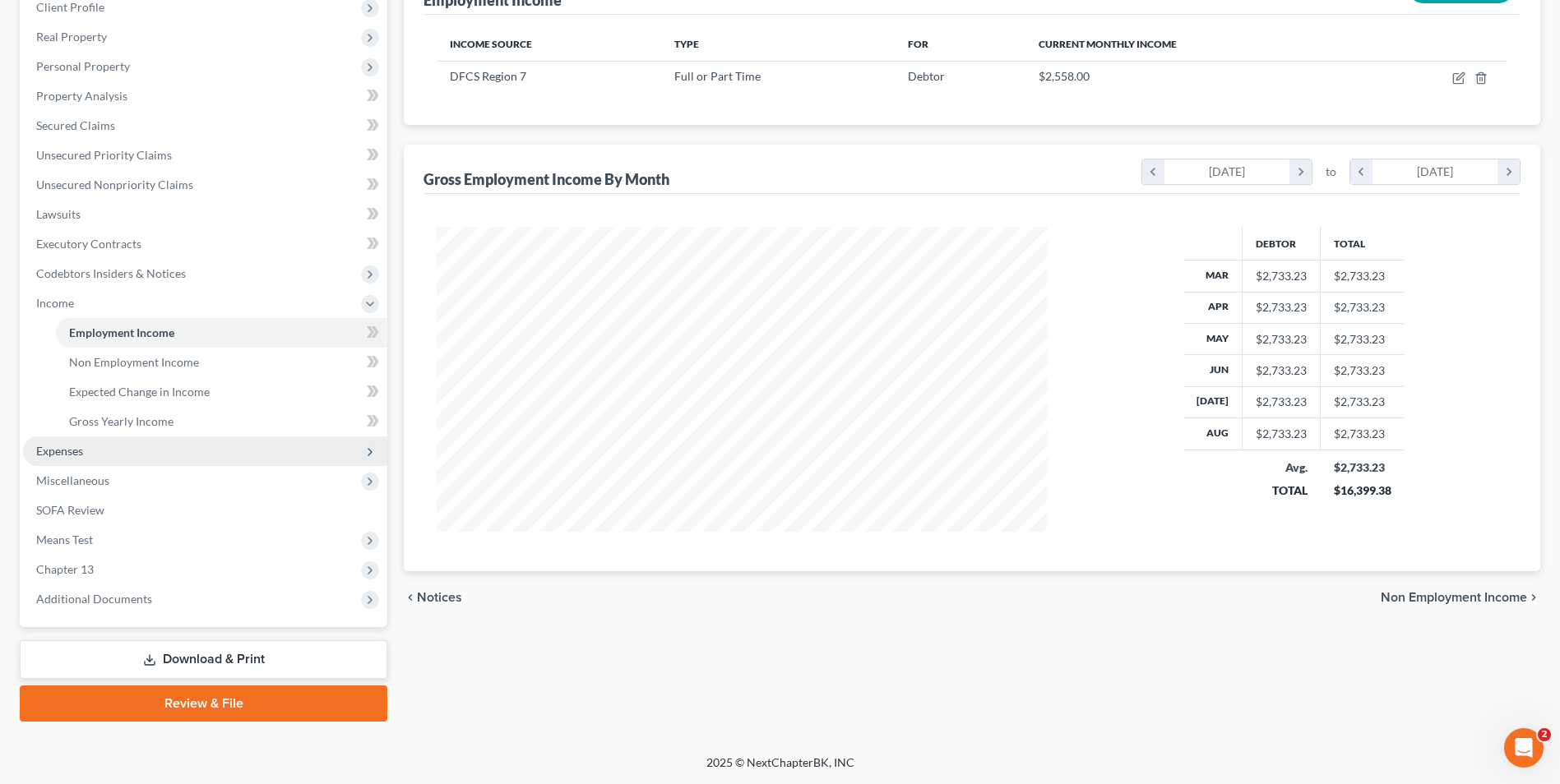
click at [64, 451] on span "Expenses" at bounding box center [59, 451] width 47 height 14
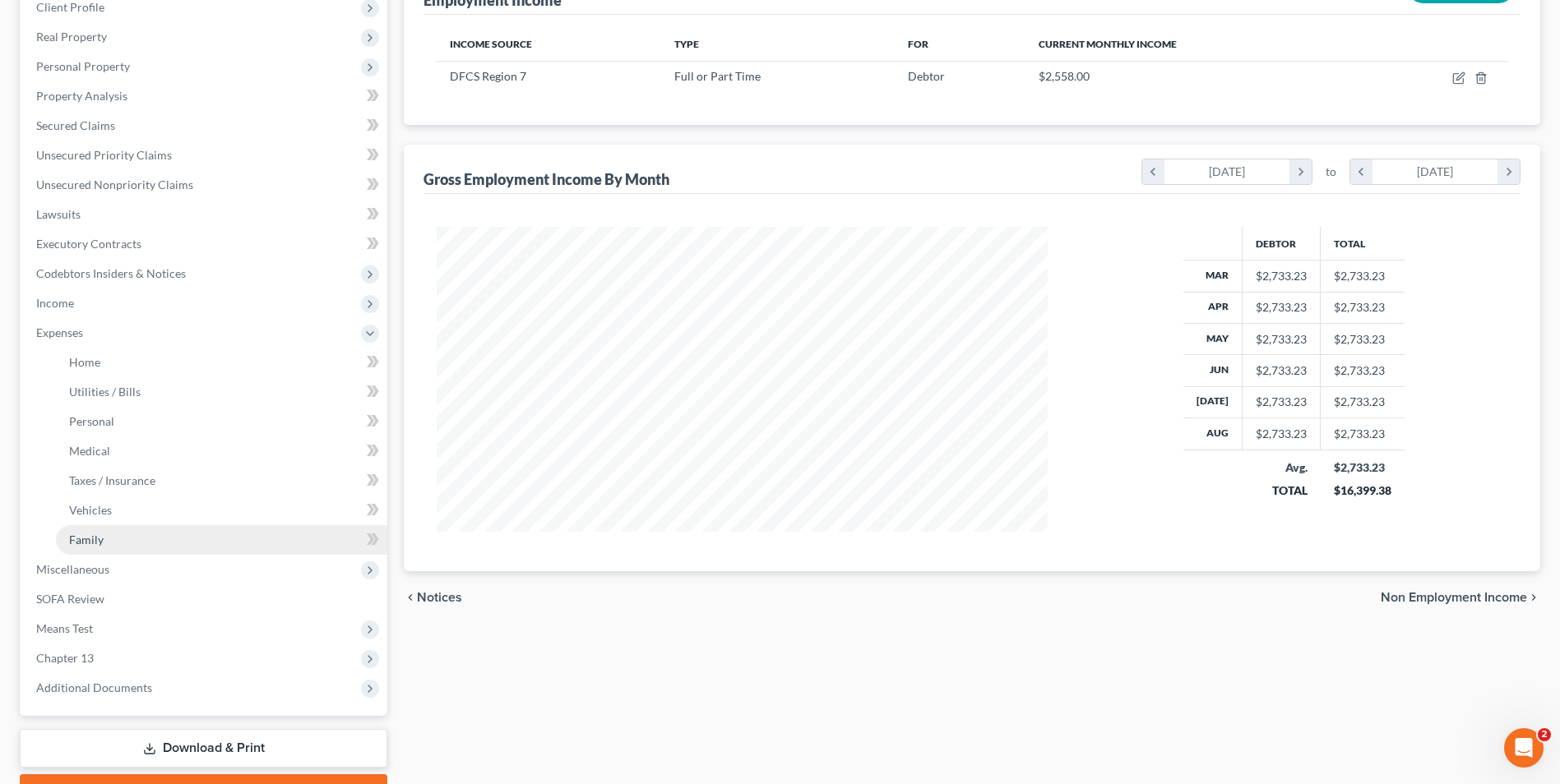
click at [102, 537] on span "Family" at bounding box center [86, 540] width 35 height 14
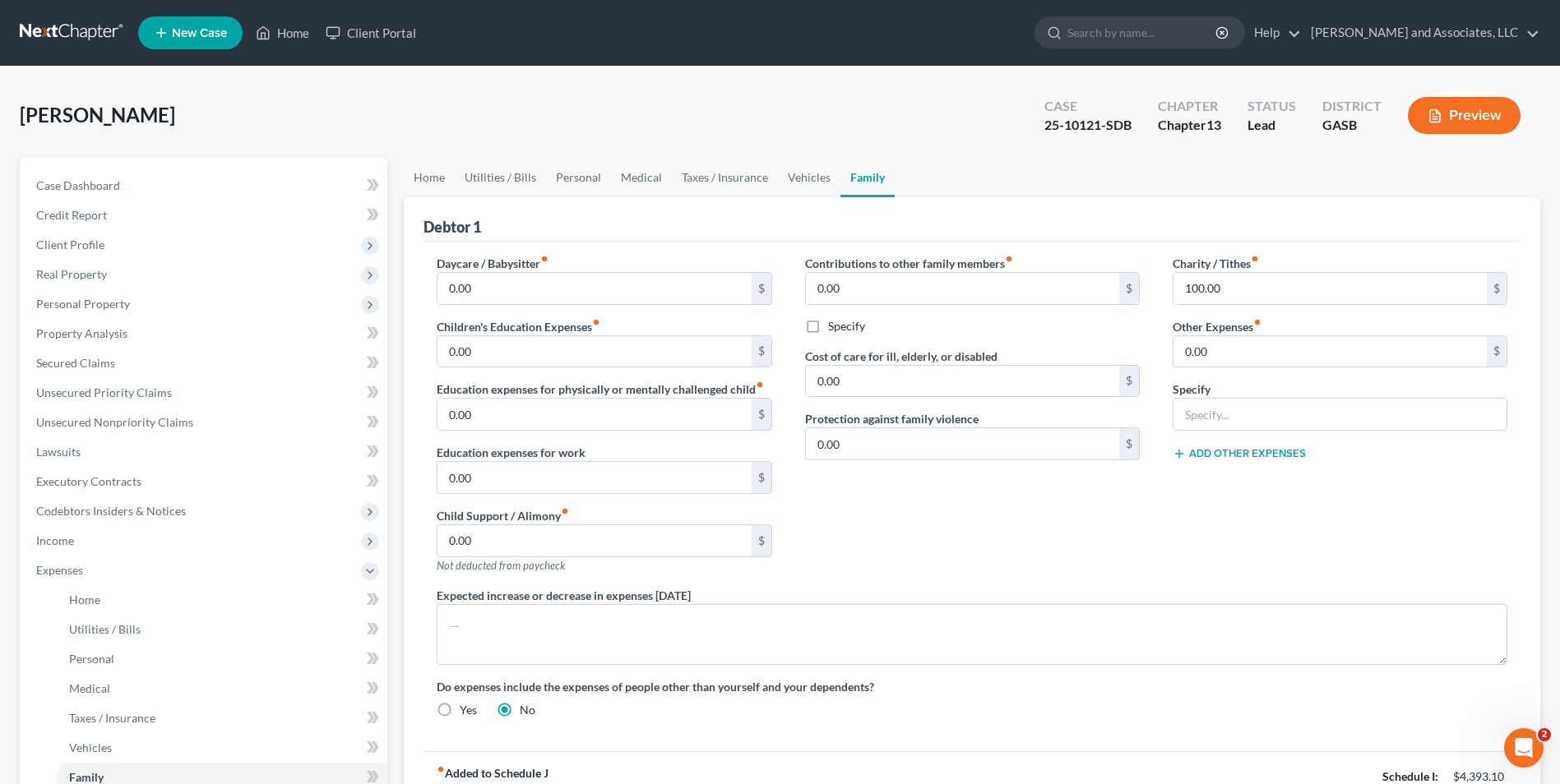
scroll to position [326, 0]
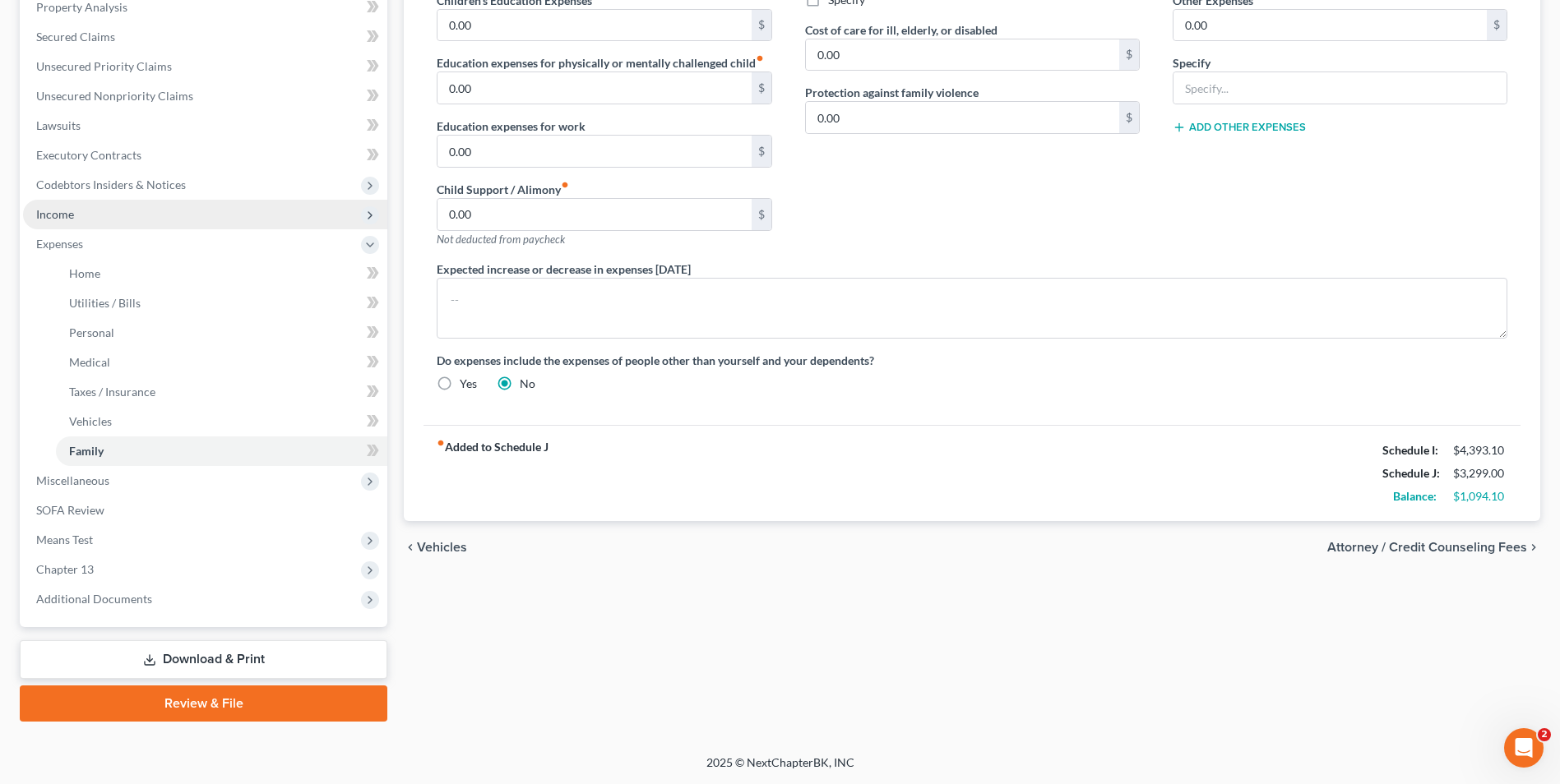
click at [91, 216] on span "Income" at bounding box center [205, 214] width 364 height 30
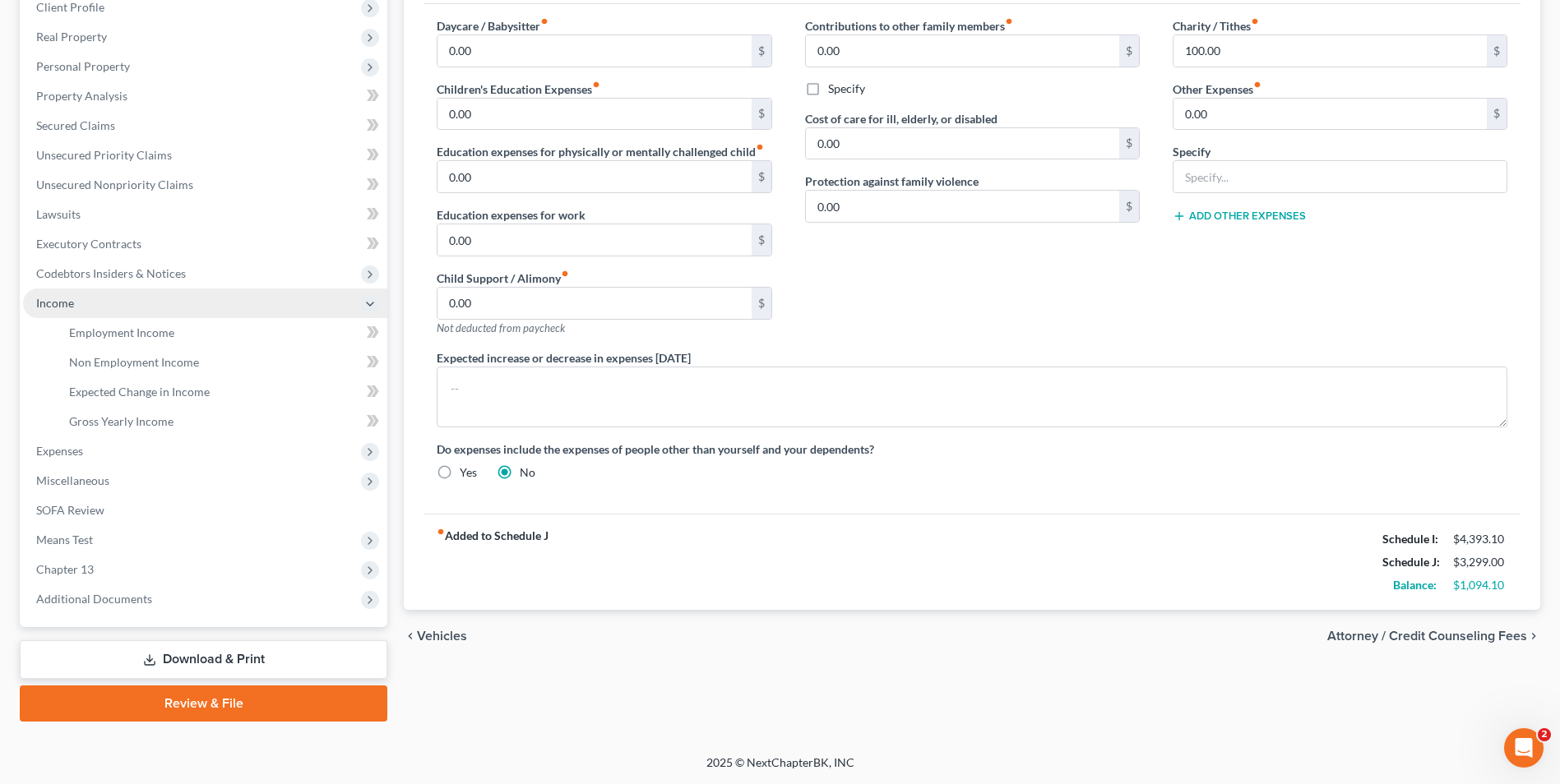
scroll to position [238, 0]
click at [140, 363] on span "Non Employment Income" at bounding box center [133, 362] width 130 height 14
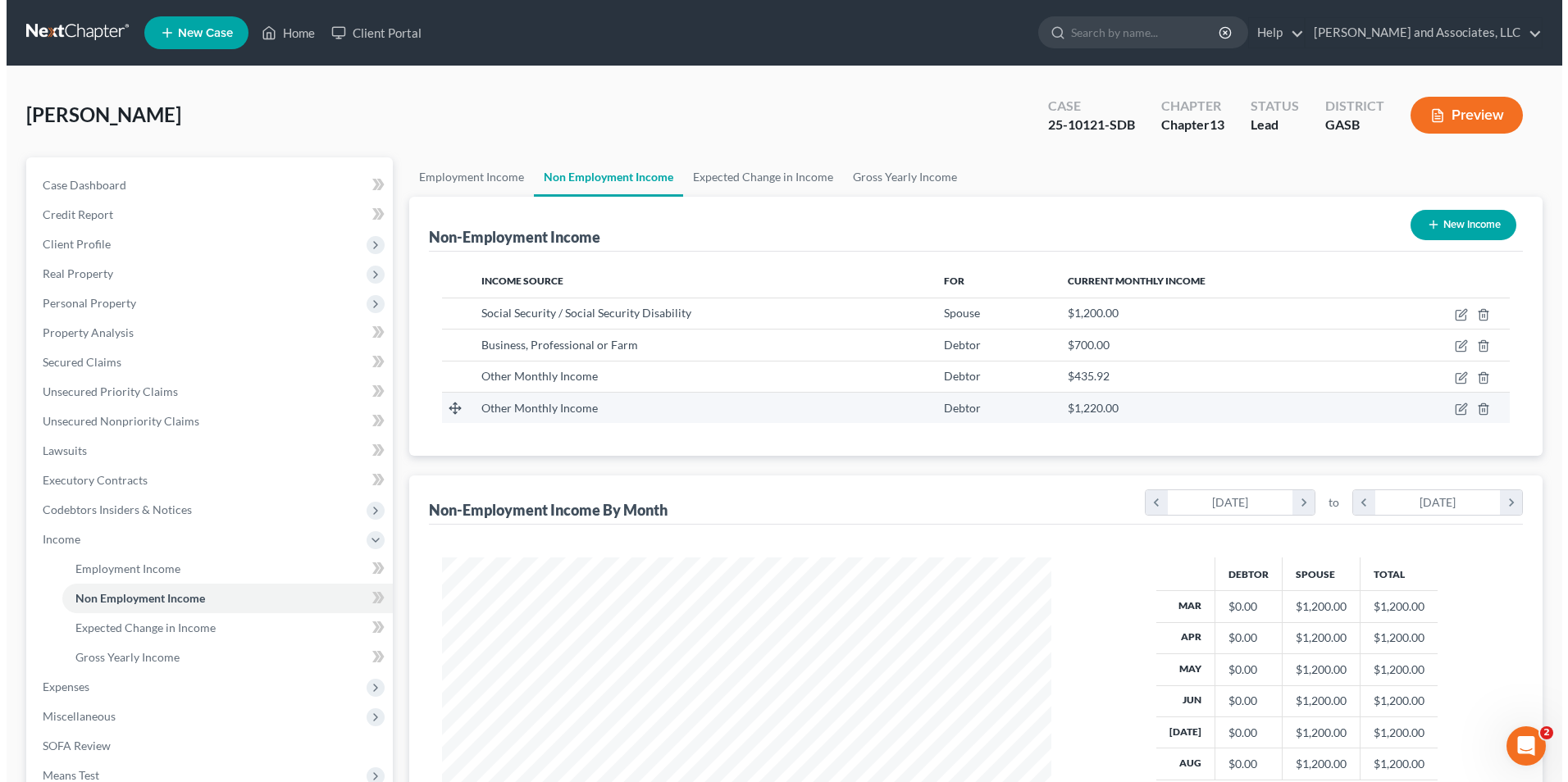
scroll to position [304, 641]
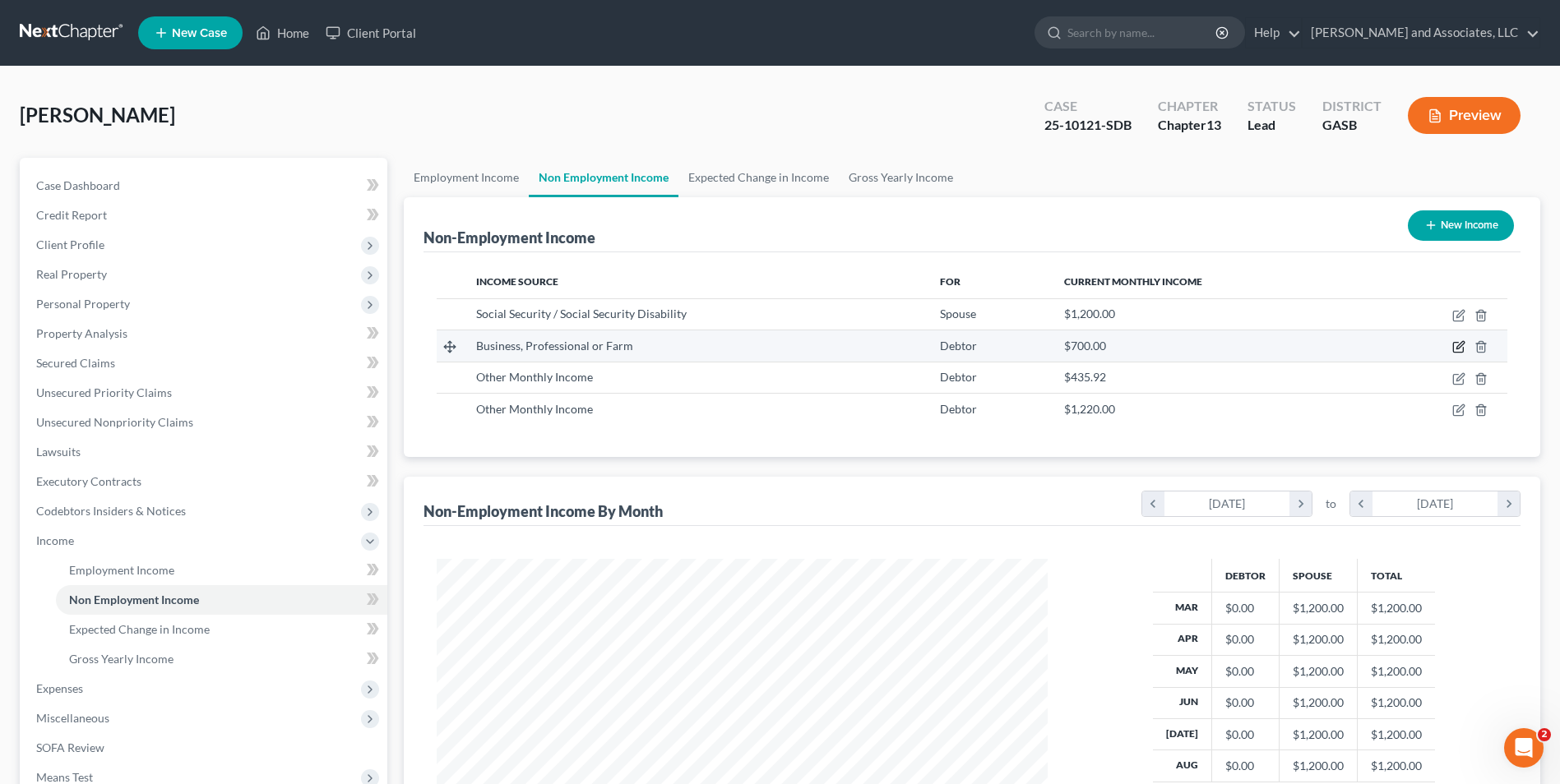
click at [1457, 346] on icon "button" at bounding box center [1458, 347] width 13 height 13
select select "10"
select select "0"
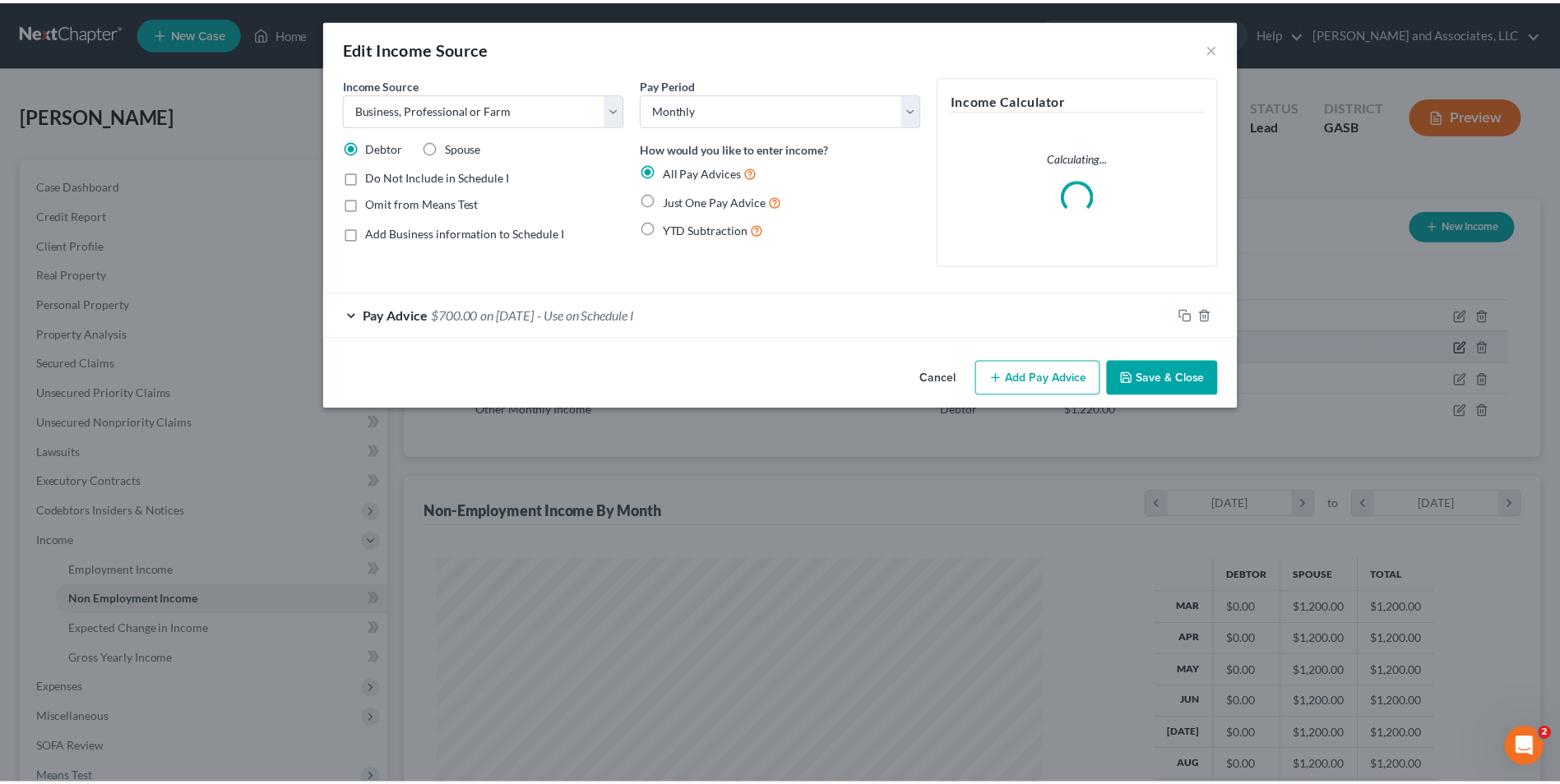
scroll to position [308, 649]
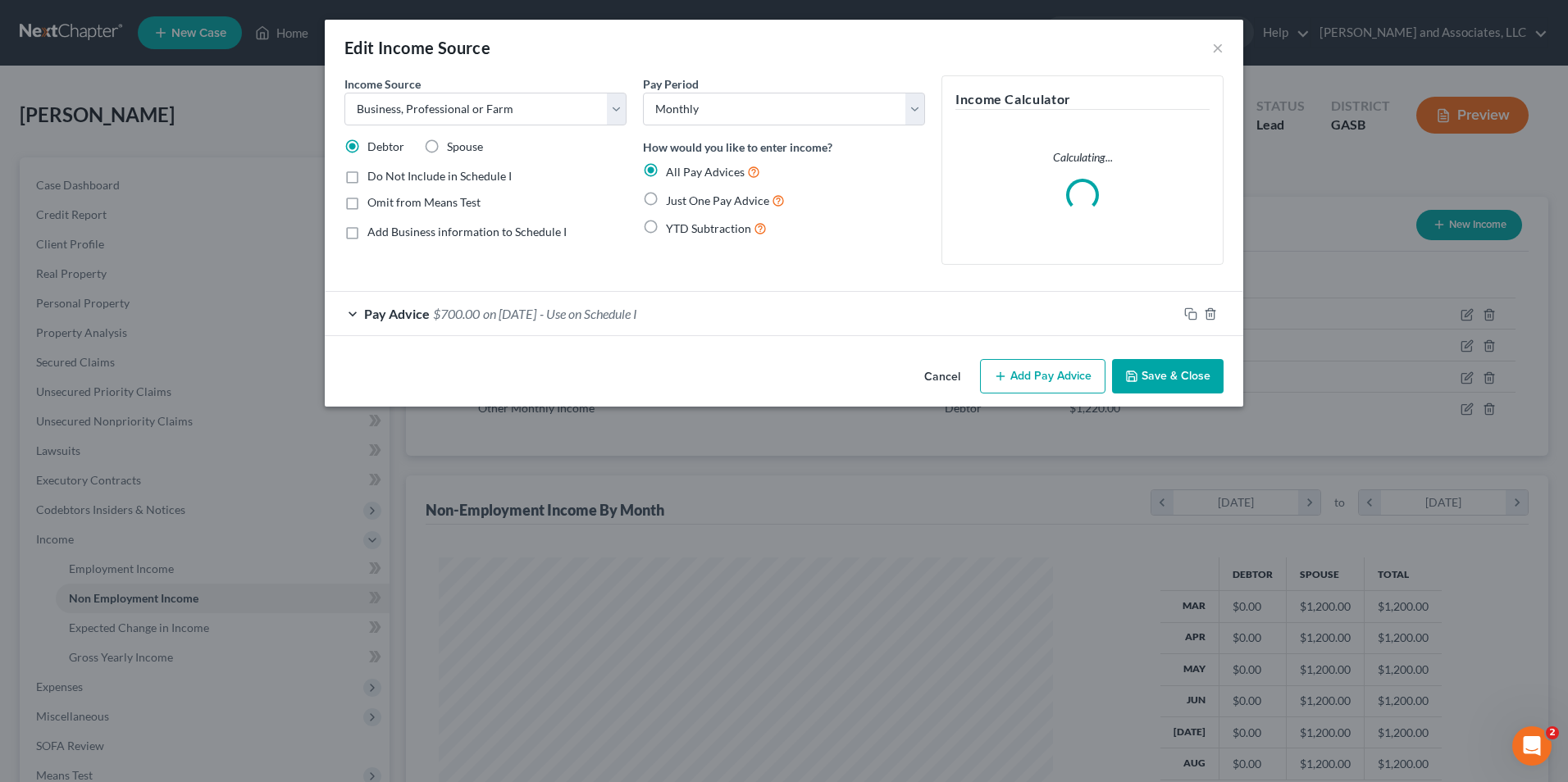
click at [367, 172] on label "Do Not Include in Schedule I" at bounding box center [440, 176] width 144 height 16
click at [374, 172] on input "Do Not Include in Schedule I" at bounding box center [379, 173] width 11 height 11
checkbox input "true"
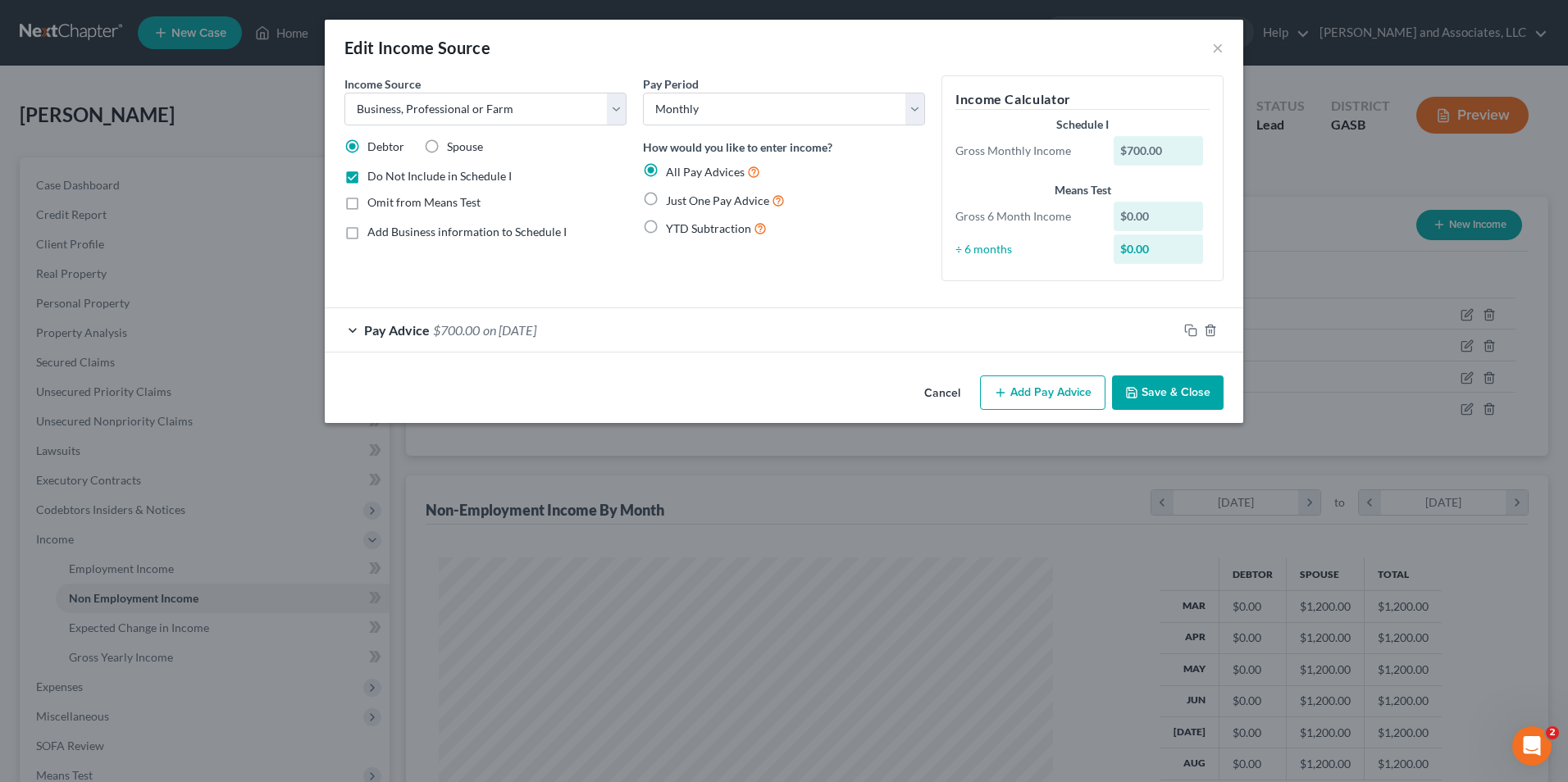
click at [1170, 391] on button "Save & Close" at bounding box center [1168, 392] width 111 height 35
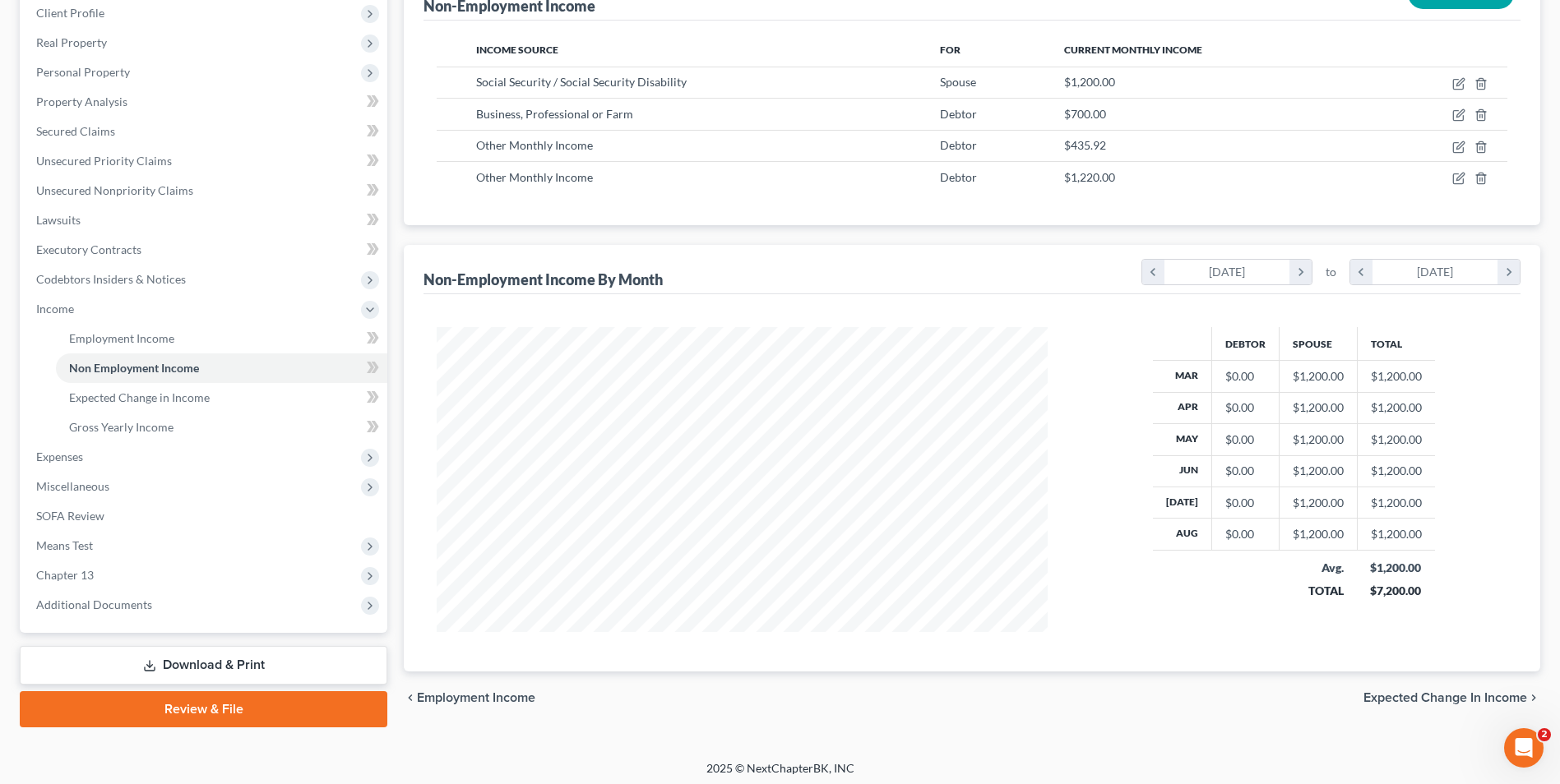
scroll to position [238, 0]
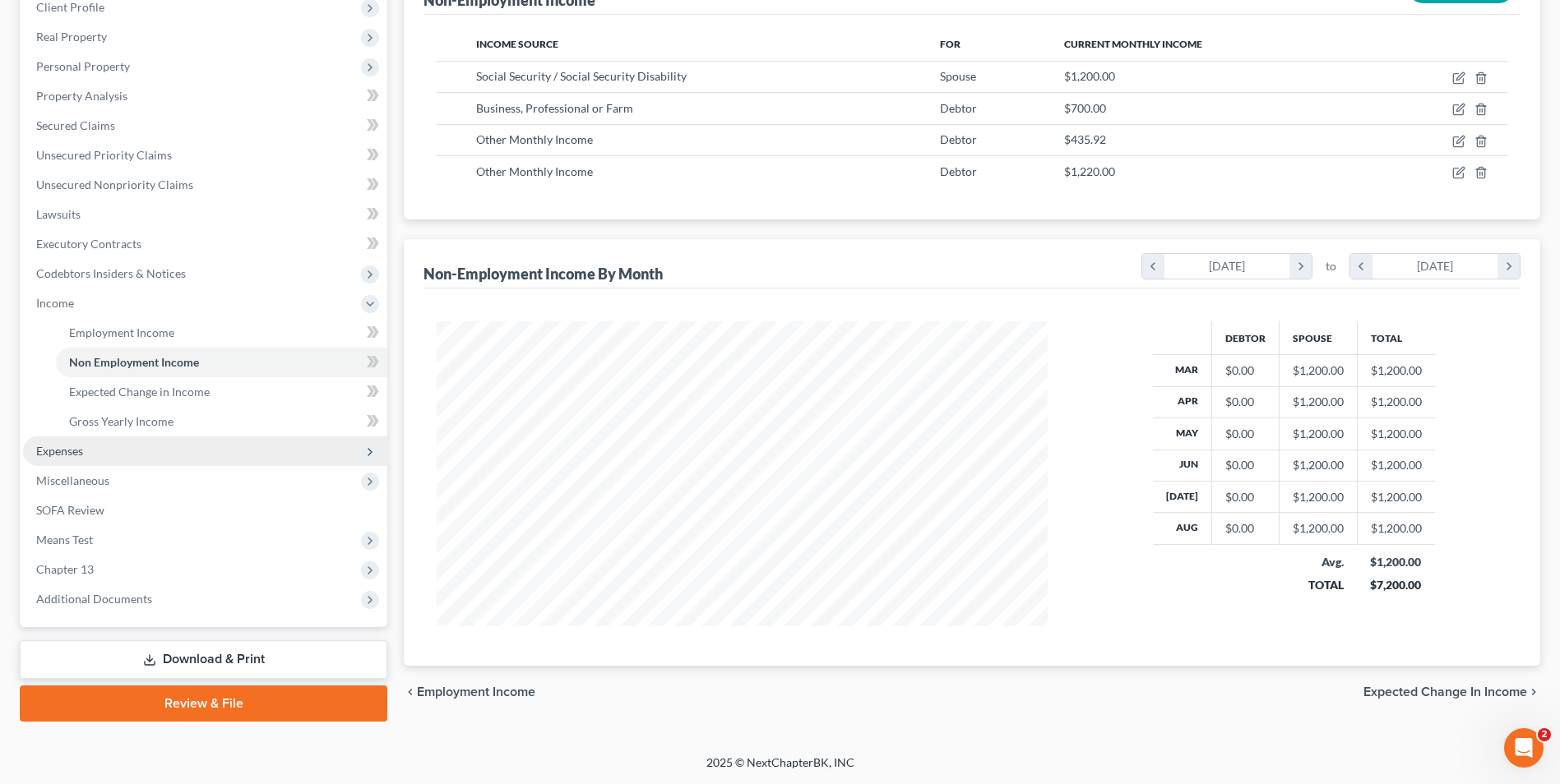
click at [86, 458] on span "Expenses" at bounding box center [205, 451] width 364 height 30
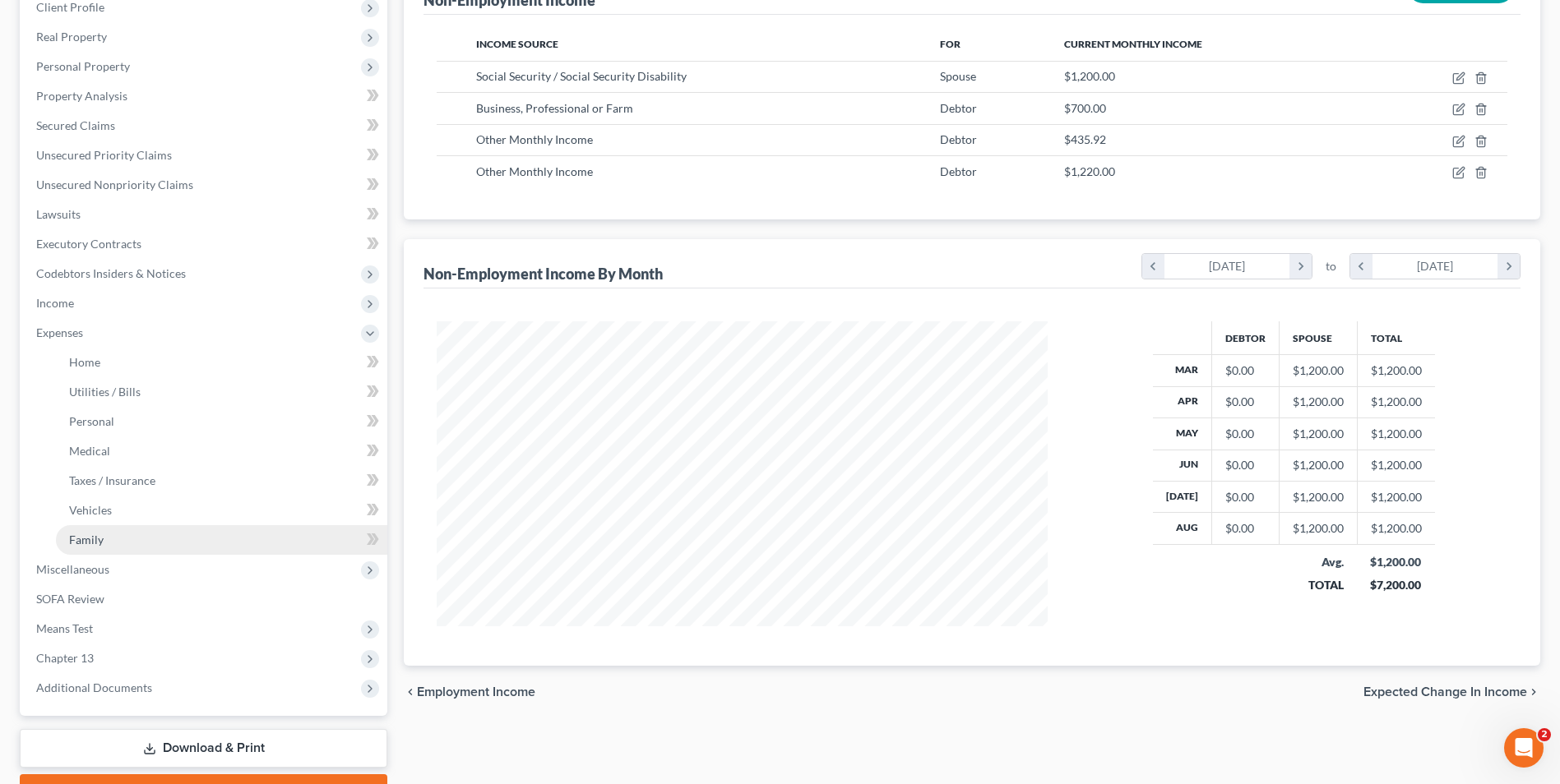
click at [80, 544] on span "Family" at bounding box center [86, 540] width 35 height 14
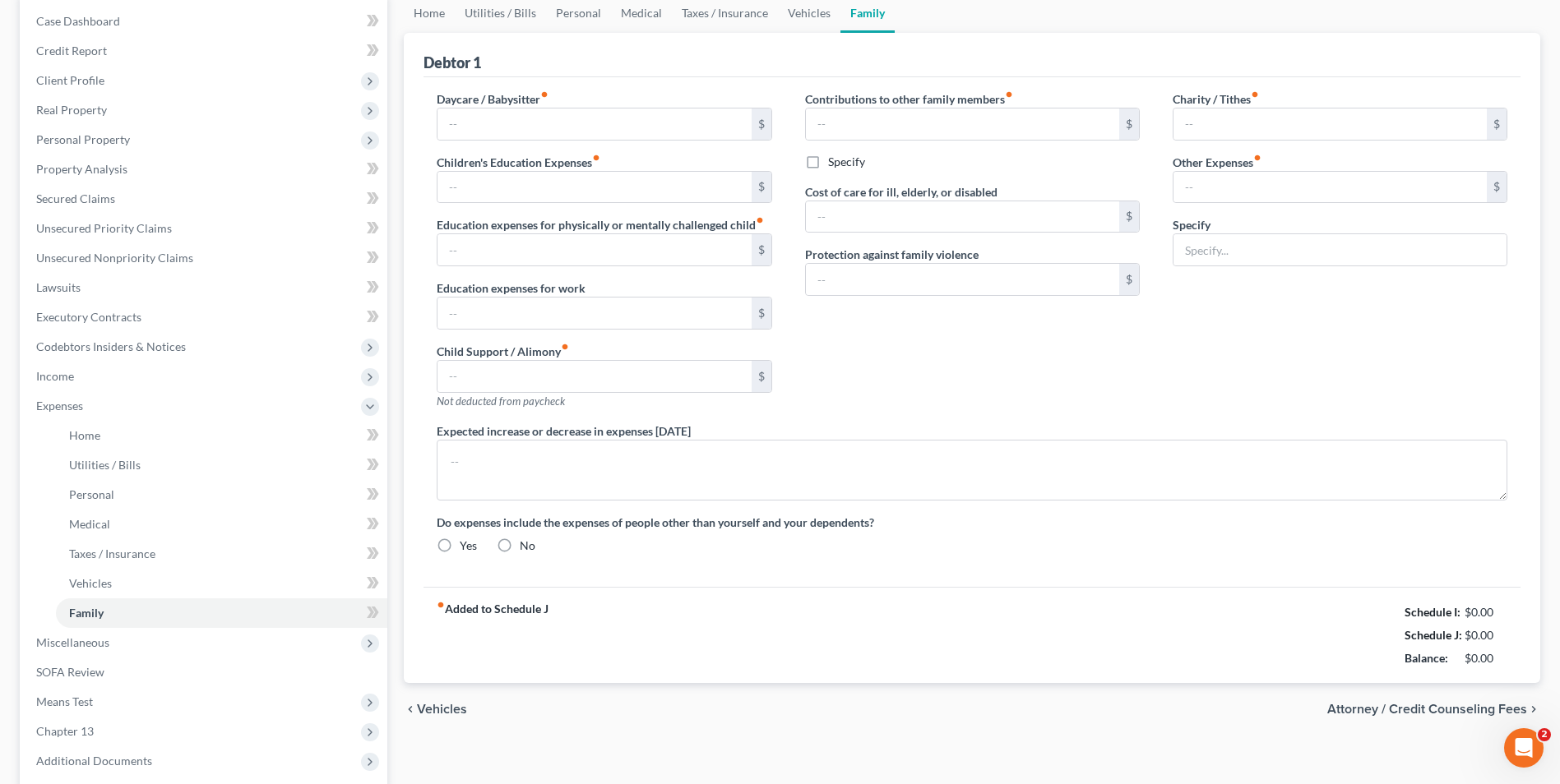
type input "0.00"
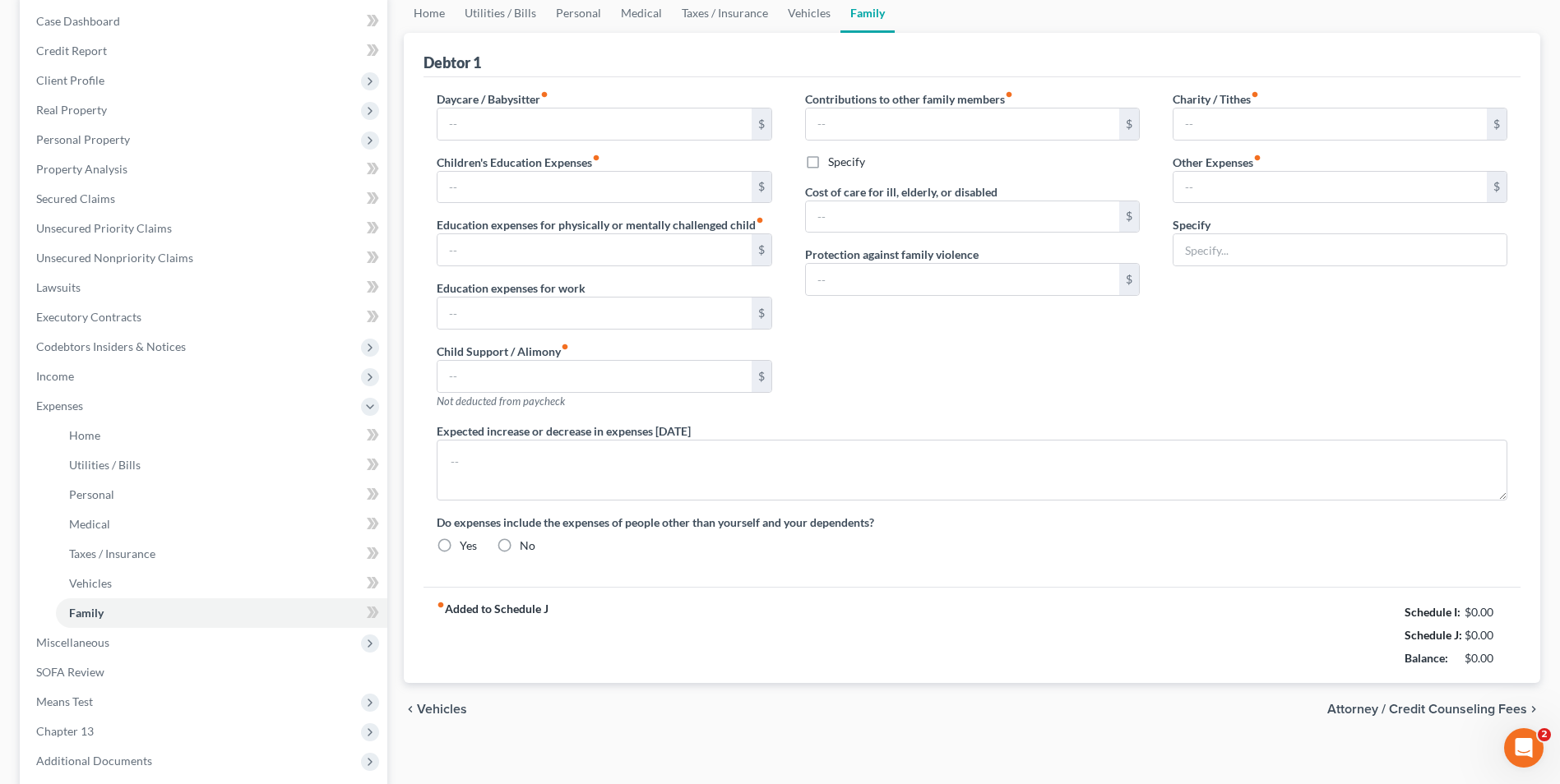
type input "0.00"
type input "100.00"
type input "0.00"
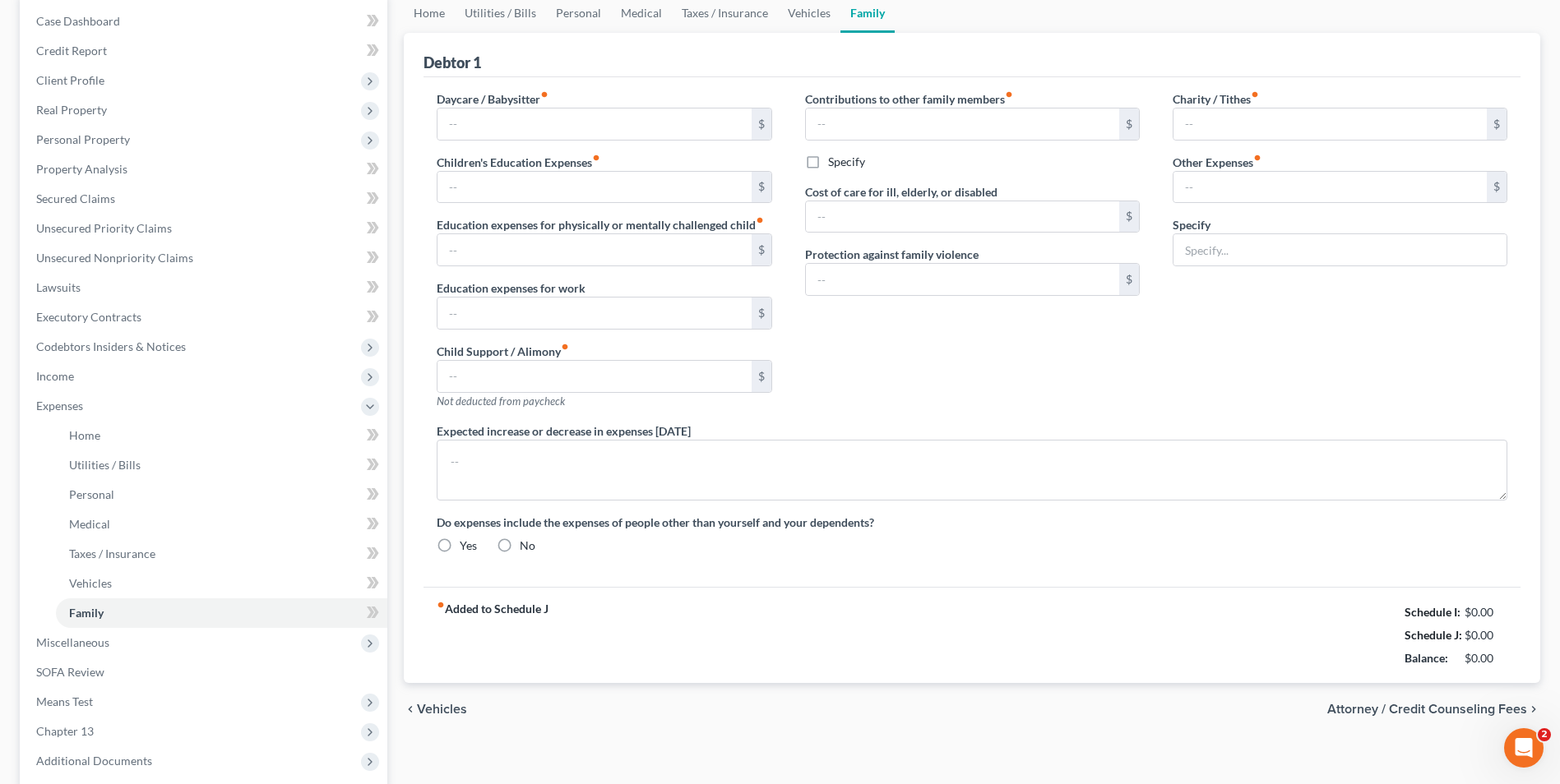
radio input "true"
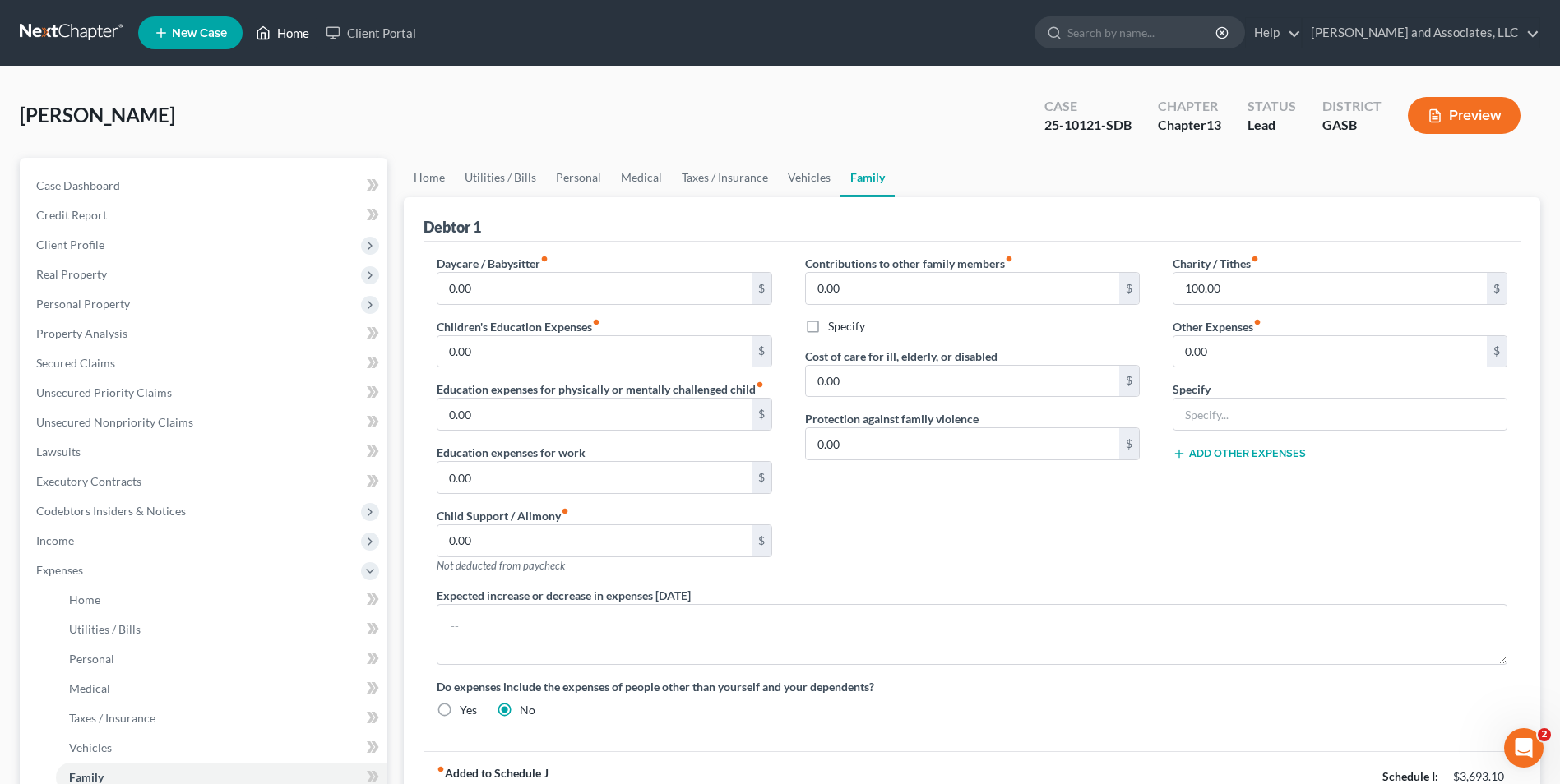
click at [282, 30] on link "Home" at bounding box center [283, 32] width 70 height 30
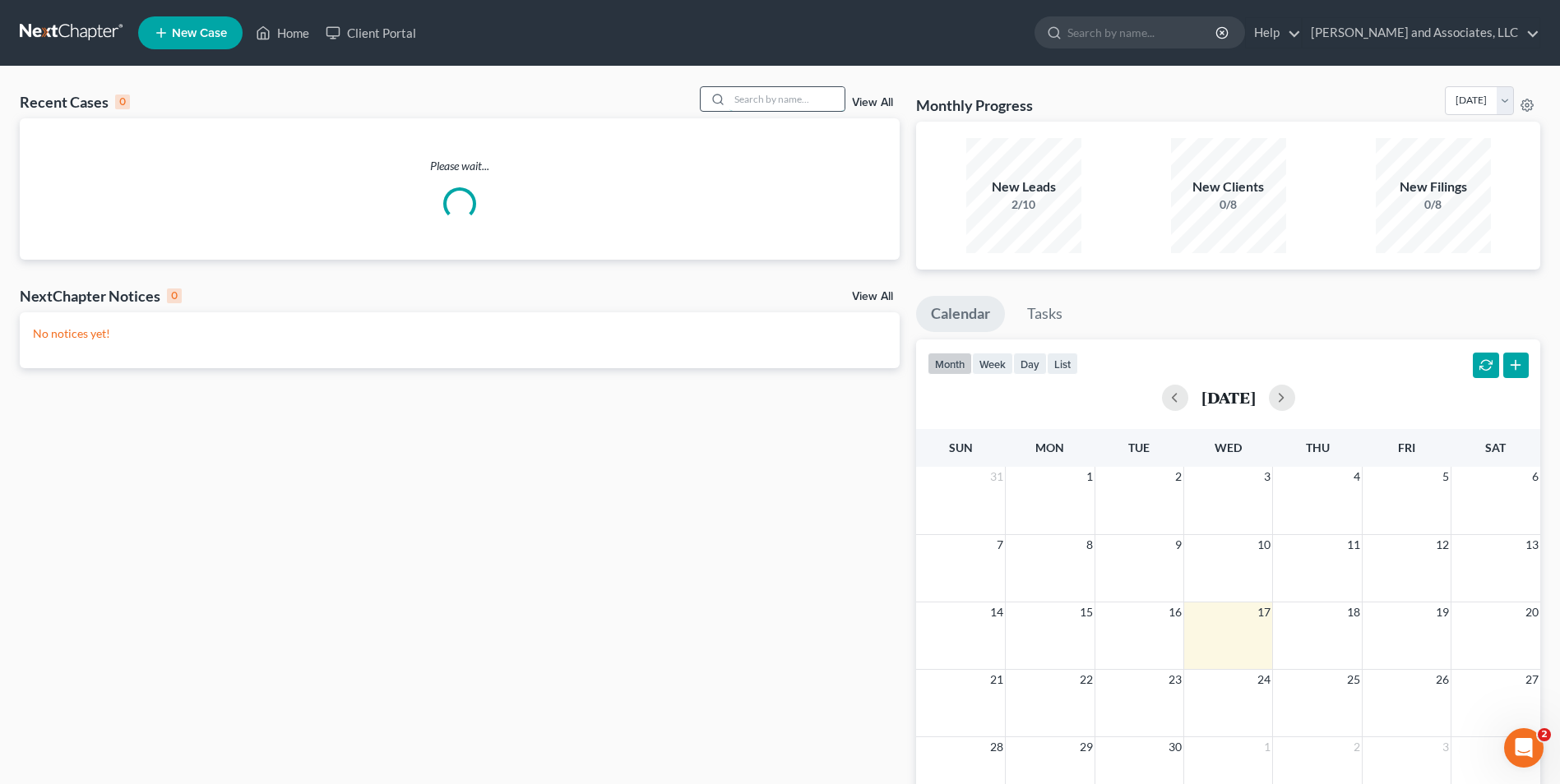
click at [743, 102] on input "search" at bounding box center [786, 98] width 115 height 24
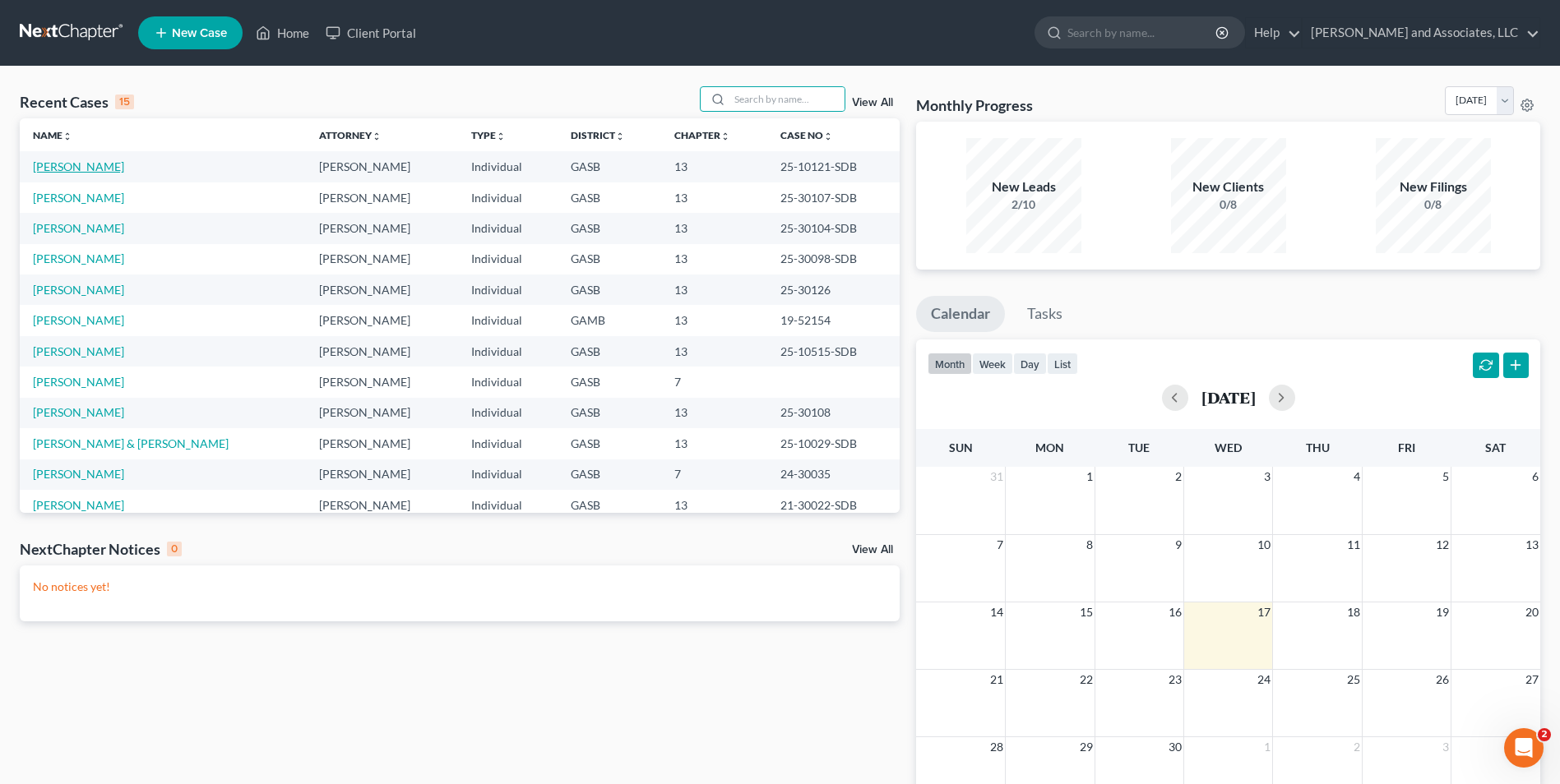
click at [61, 171] on link "[PERSON_NAME]" at bounding box center [79, 166] width 91 height 14
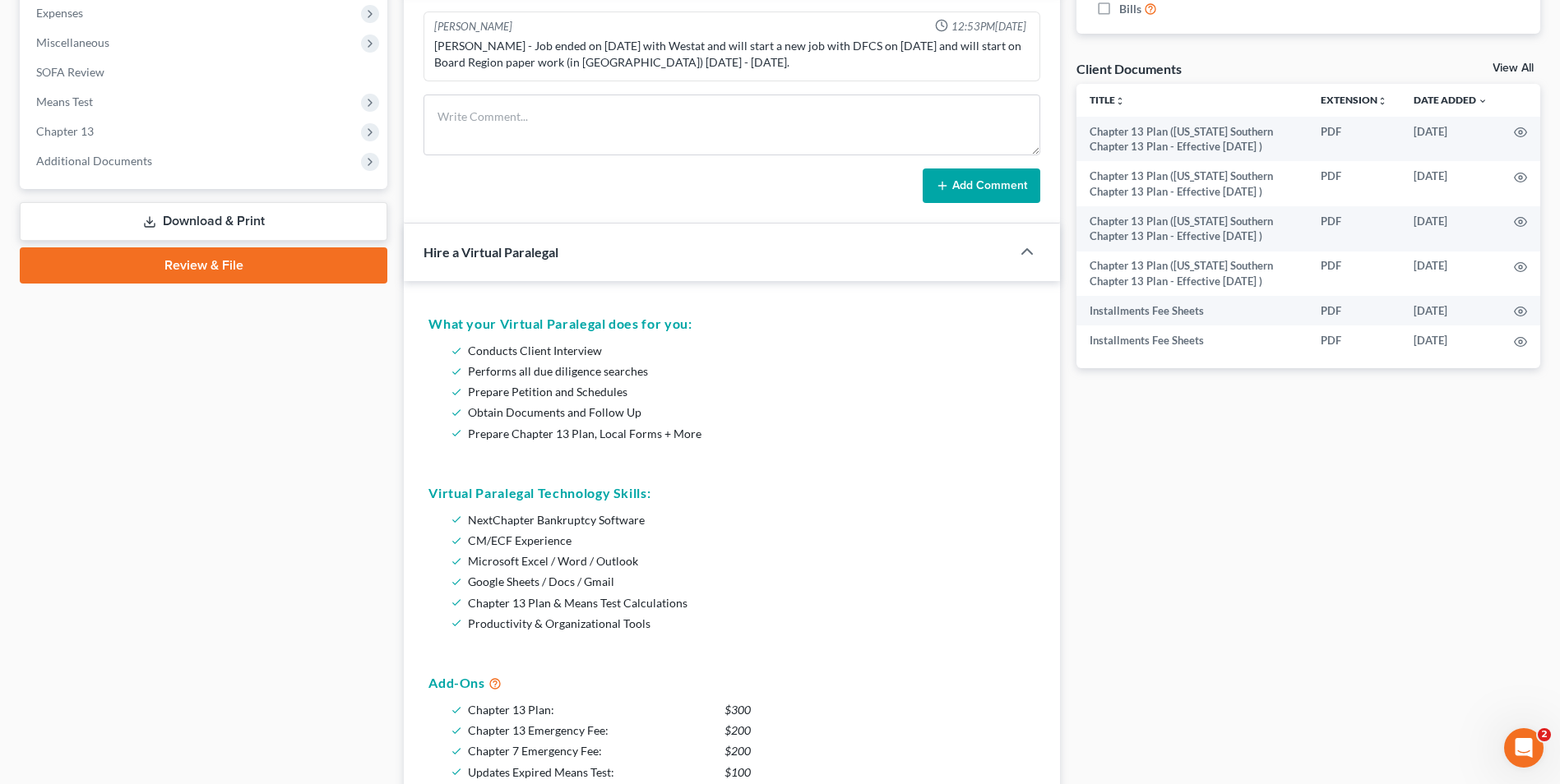
scroll to position [492, 0]
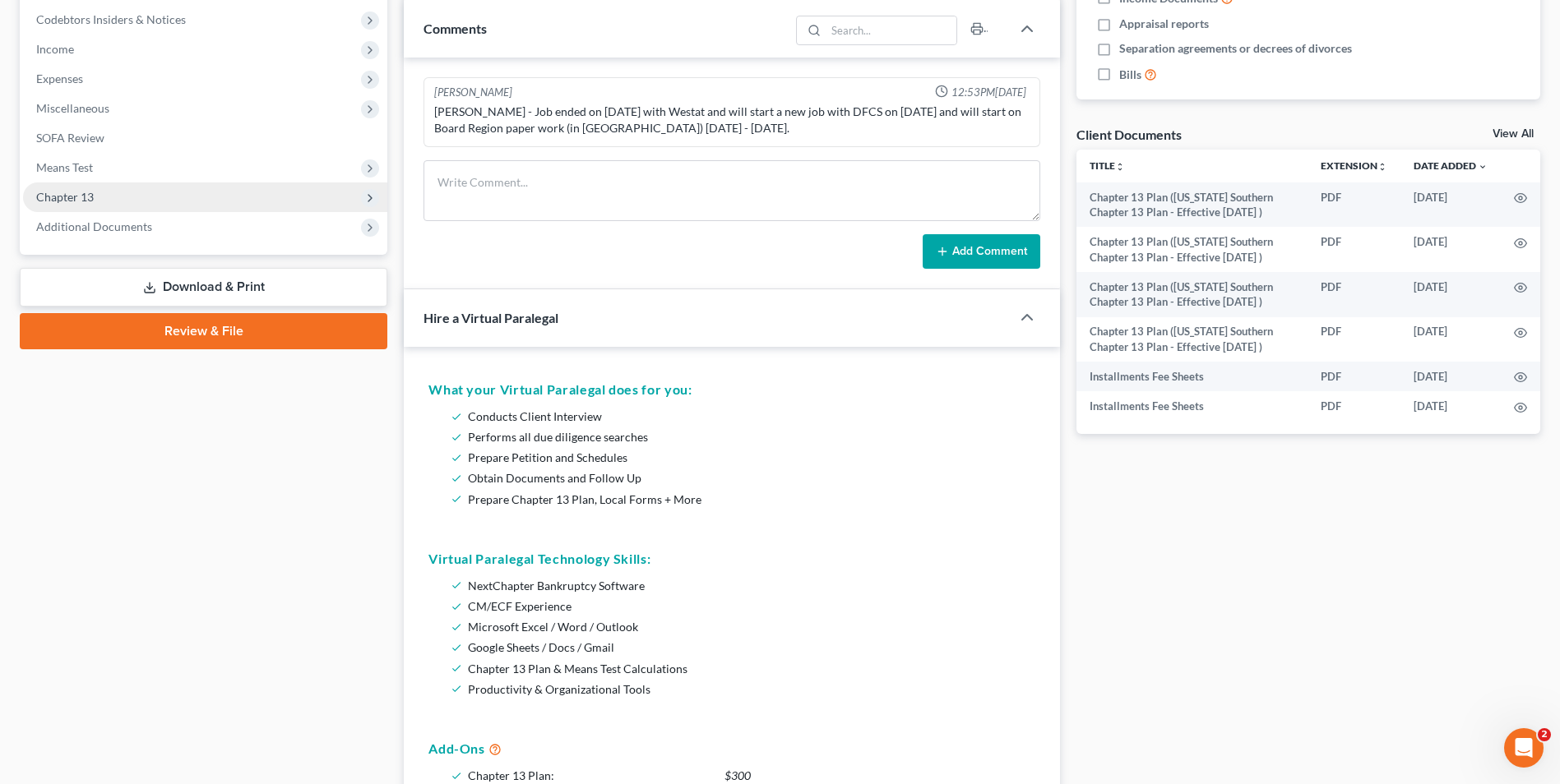
click at [94, 191] on span "Chapter 13" at bounding box center [205, 197] width 364 height 30
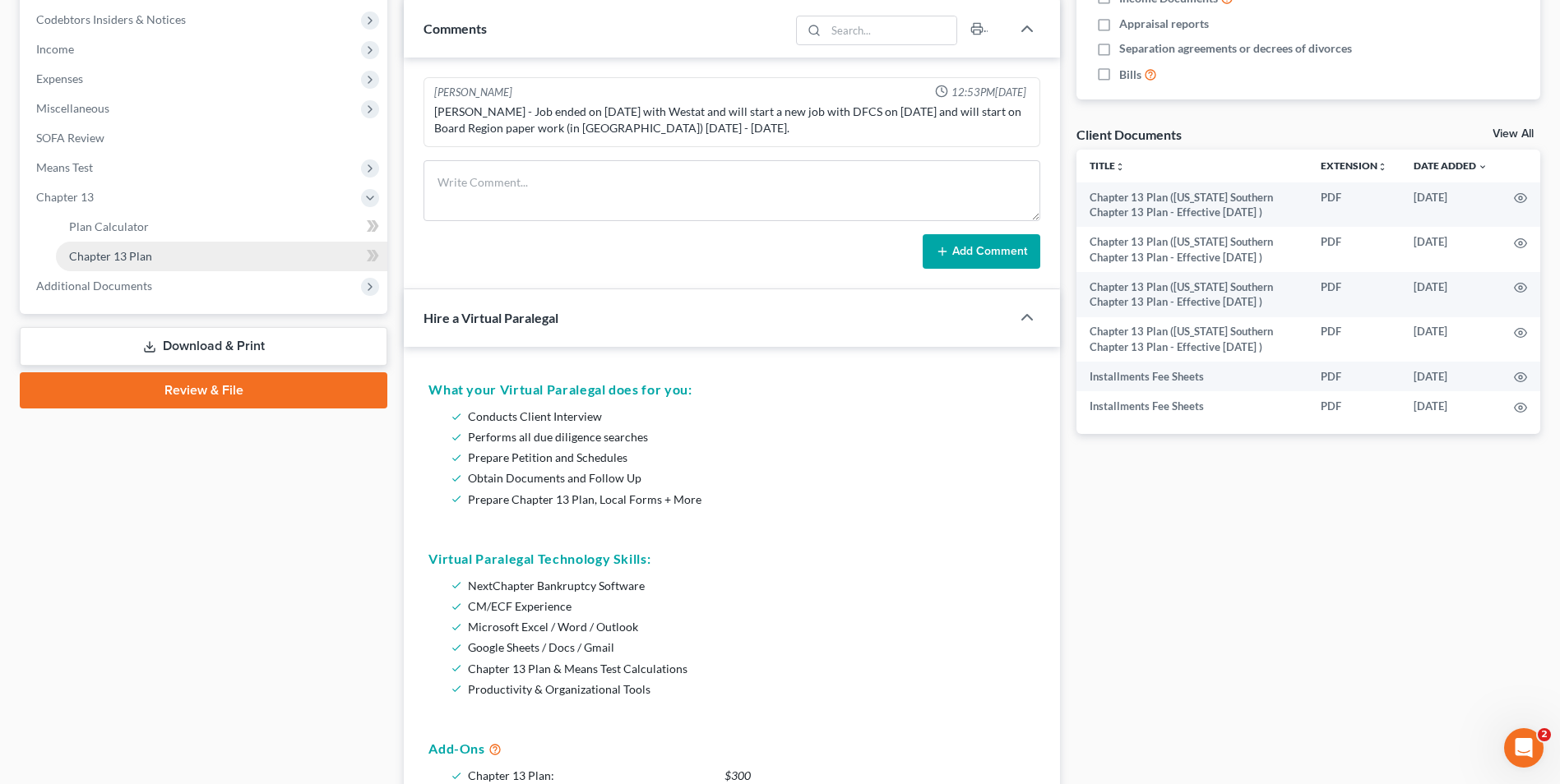
click at [148, 250] on span "Chapter 13 Plan" at bounding box center [110, 257] width 83 height 14
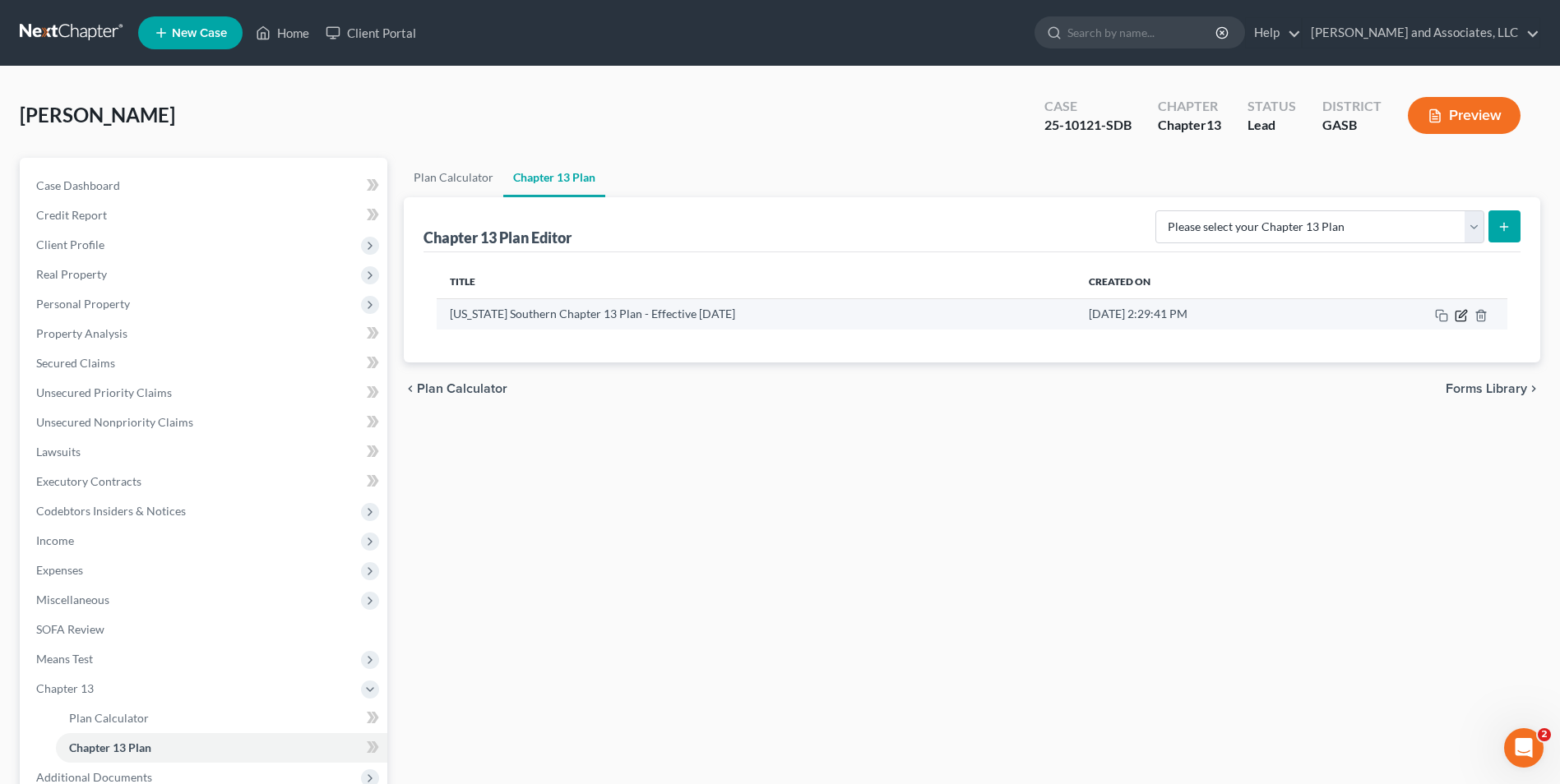
click at [1462, 316] on icon "button" at bounding box center [1462, 314] width 7 height 7
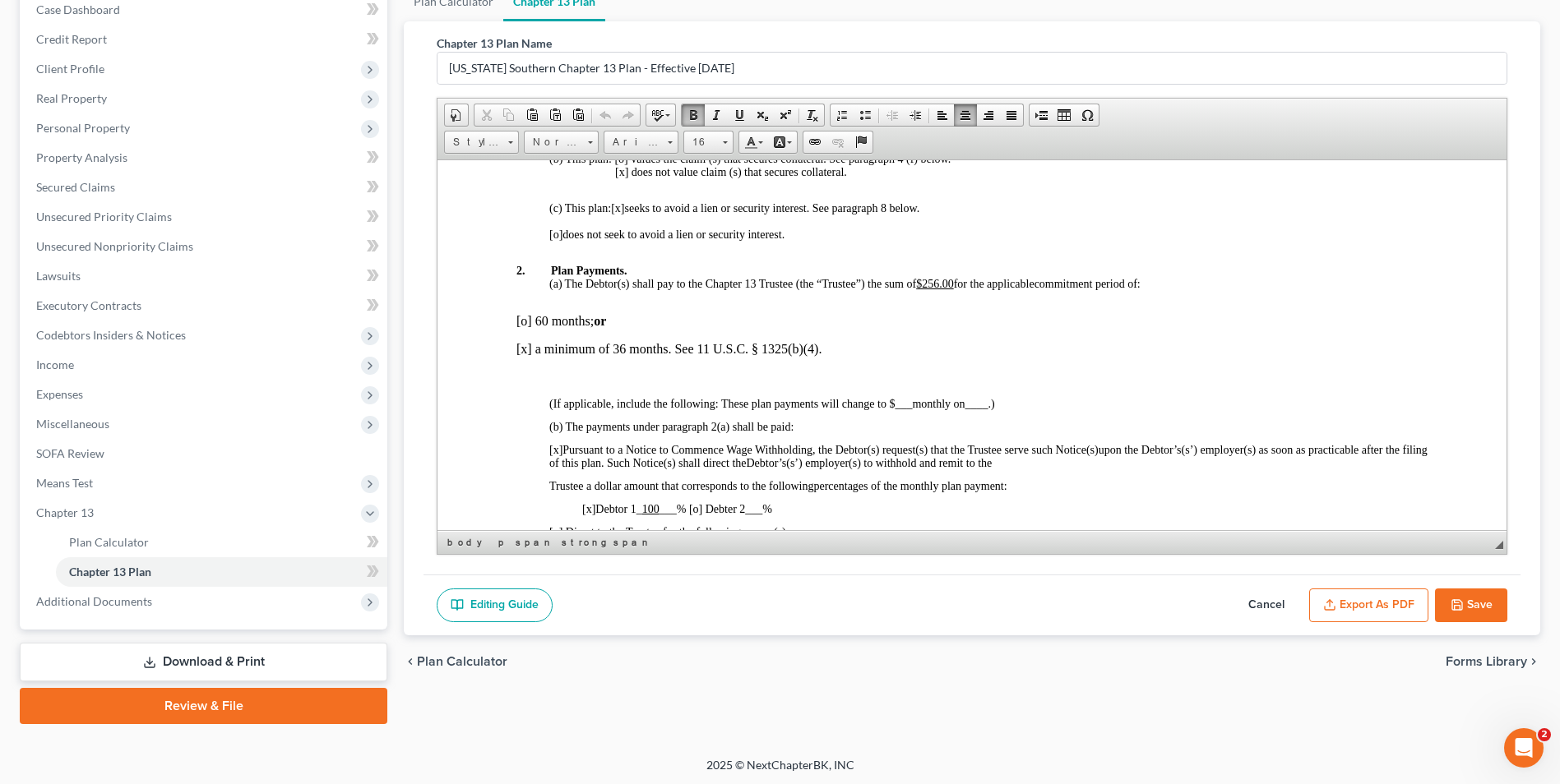
scroll to position [178, 0]
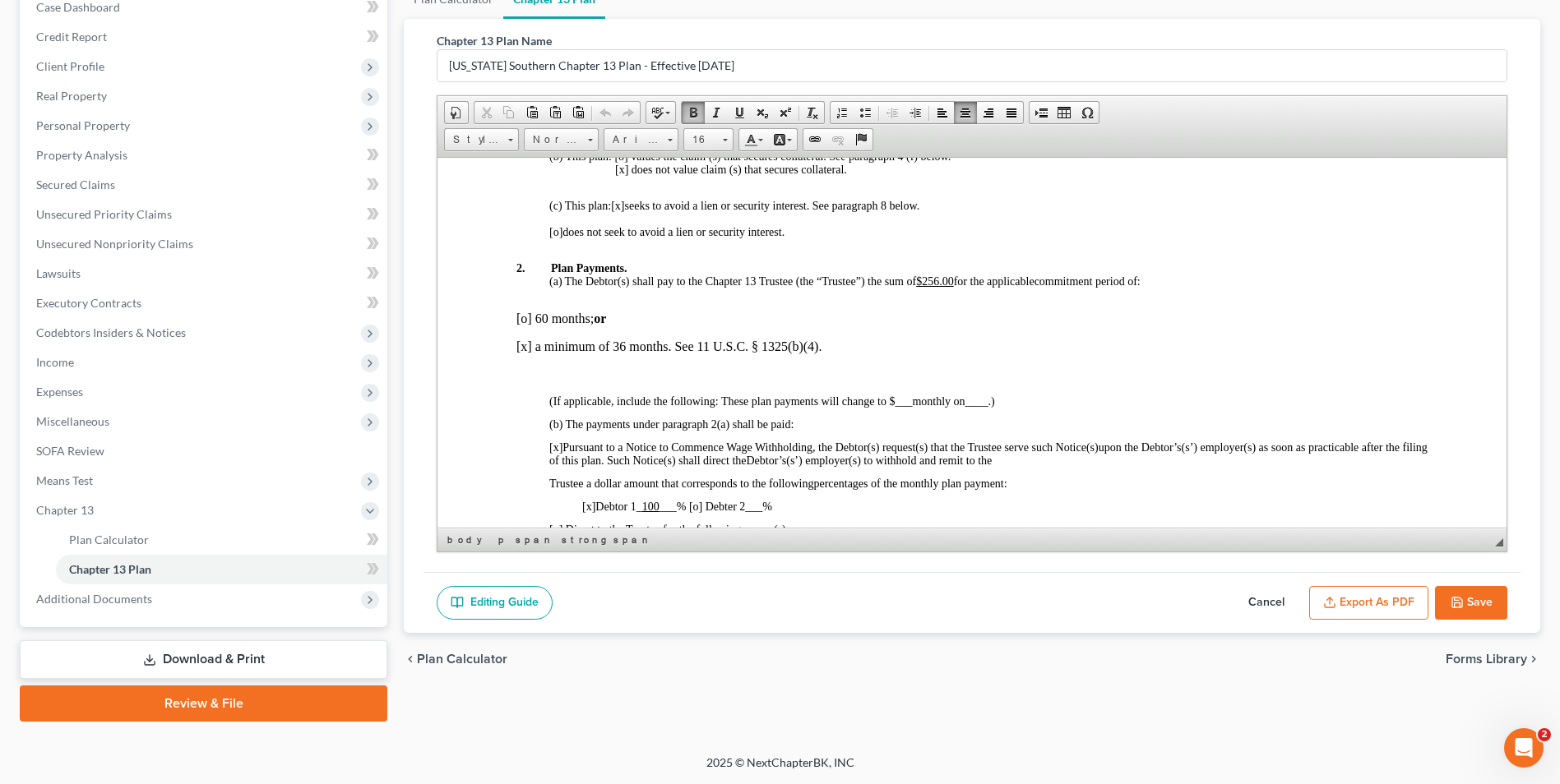
click at [189, 662] on link "Download & Print" at bounding box center [203, 659] width 368 height 38
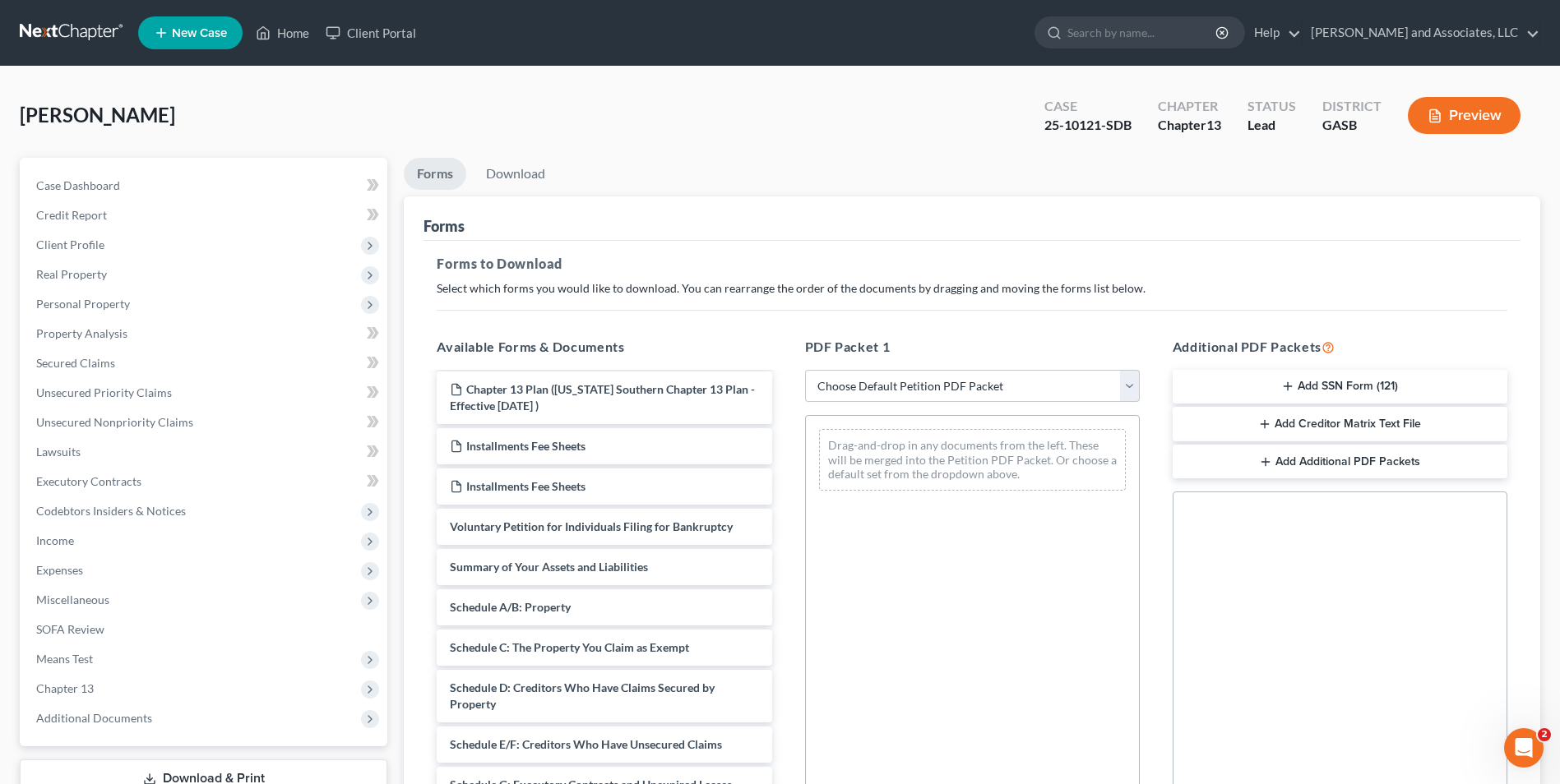
scroll to position [266, 0]
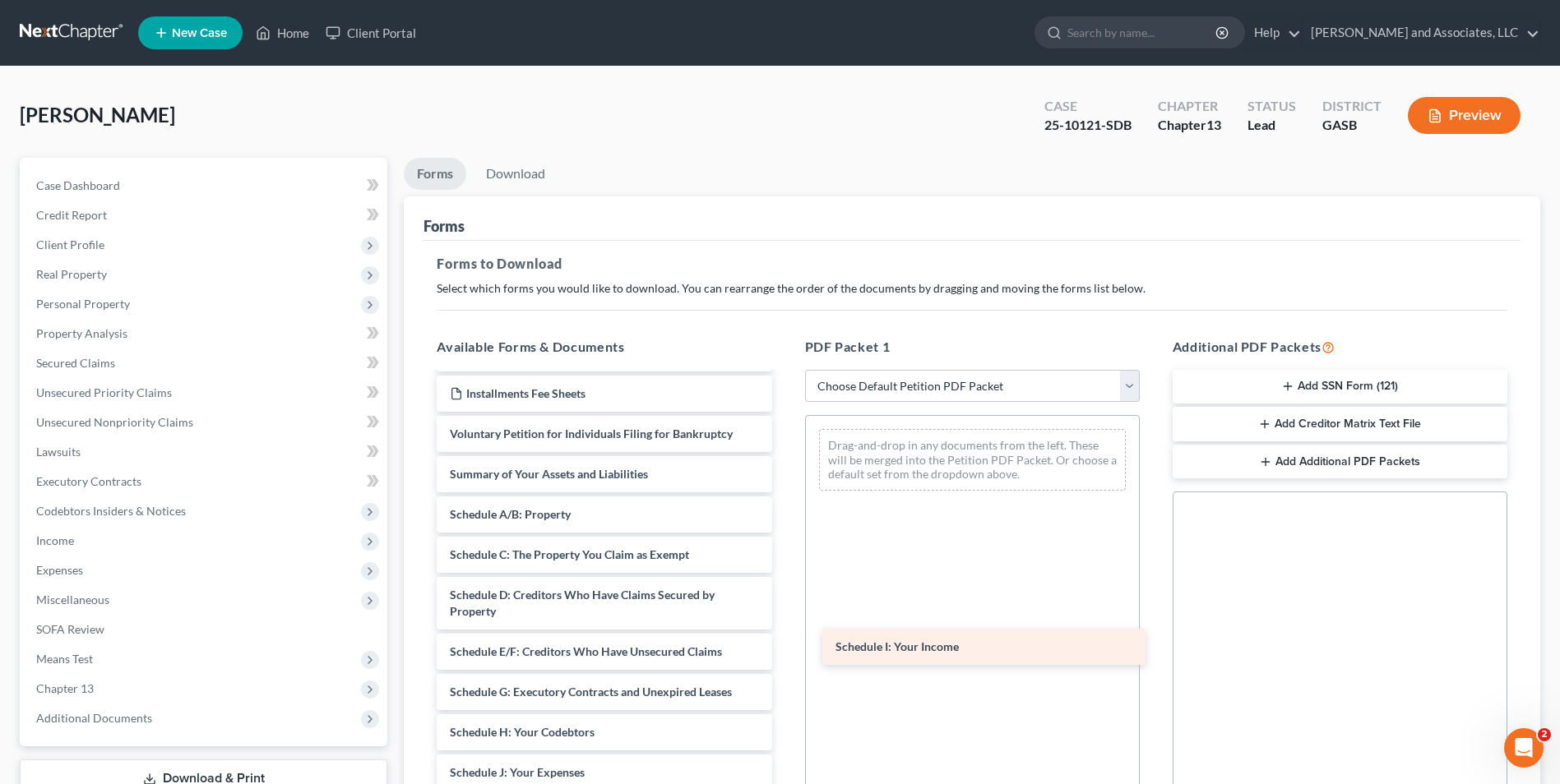
drag, startPoint x: 569, startPoint y: 769, endPoint x: 989, endPoint y: 606, distance: 450.5
click at [784, 606] on div "Schedule I: Your Income Chapter 13 Plan (Georgia Southern Chapter 13 Plan - Eff…" at bounding box center [604, 606] width 361 height 997
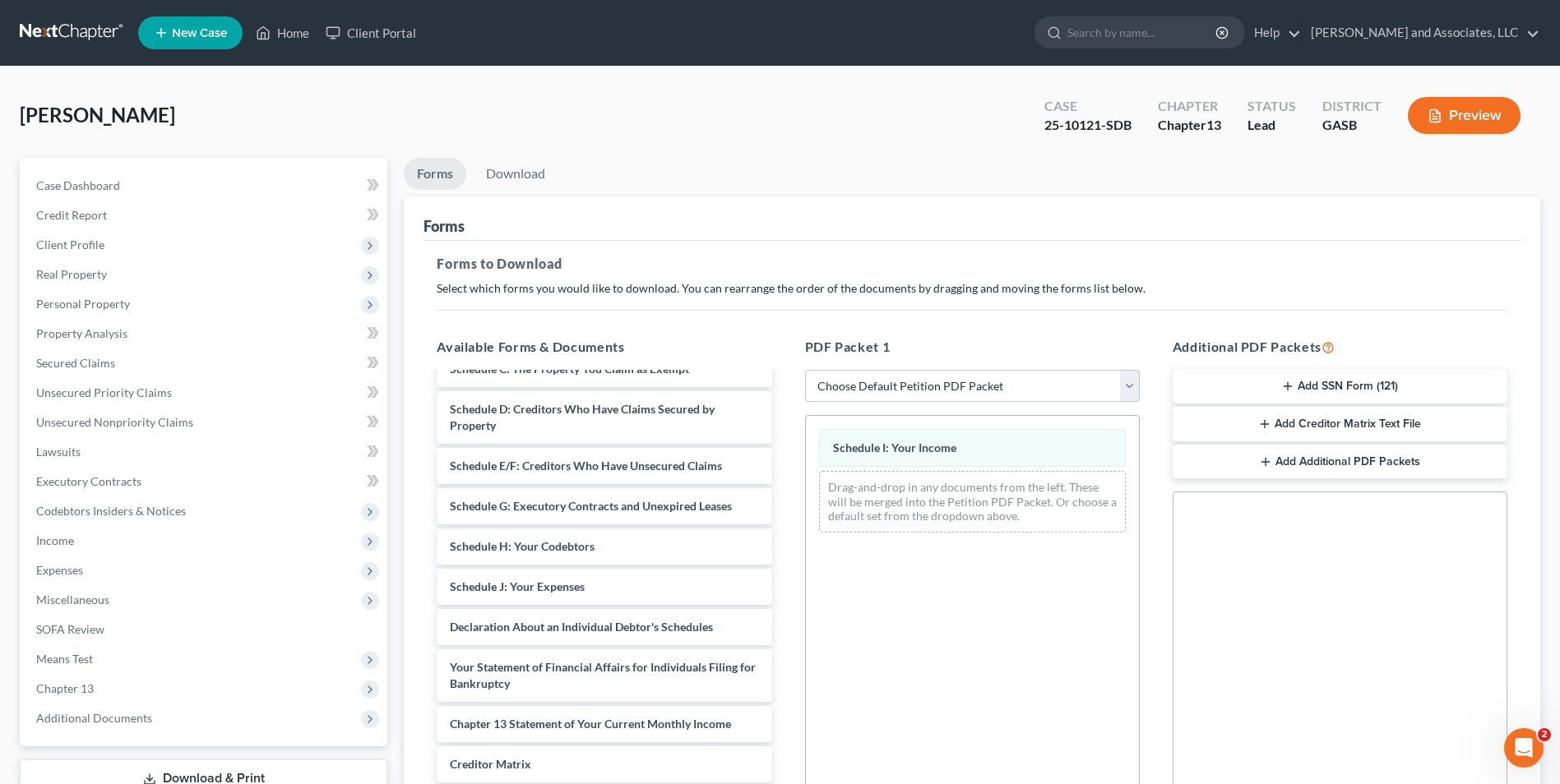
scroll to position [463, 0]
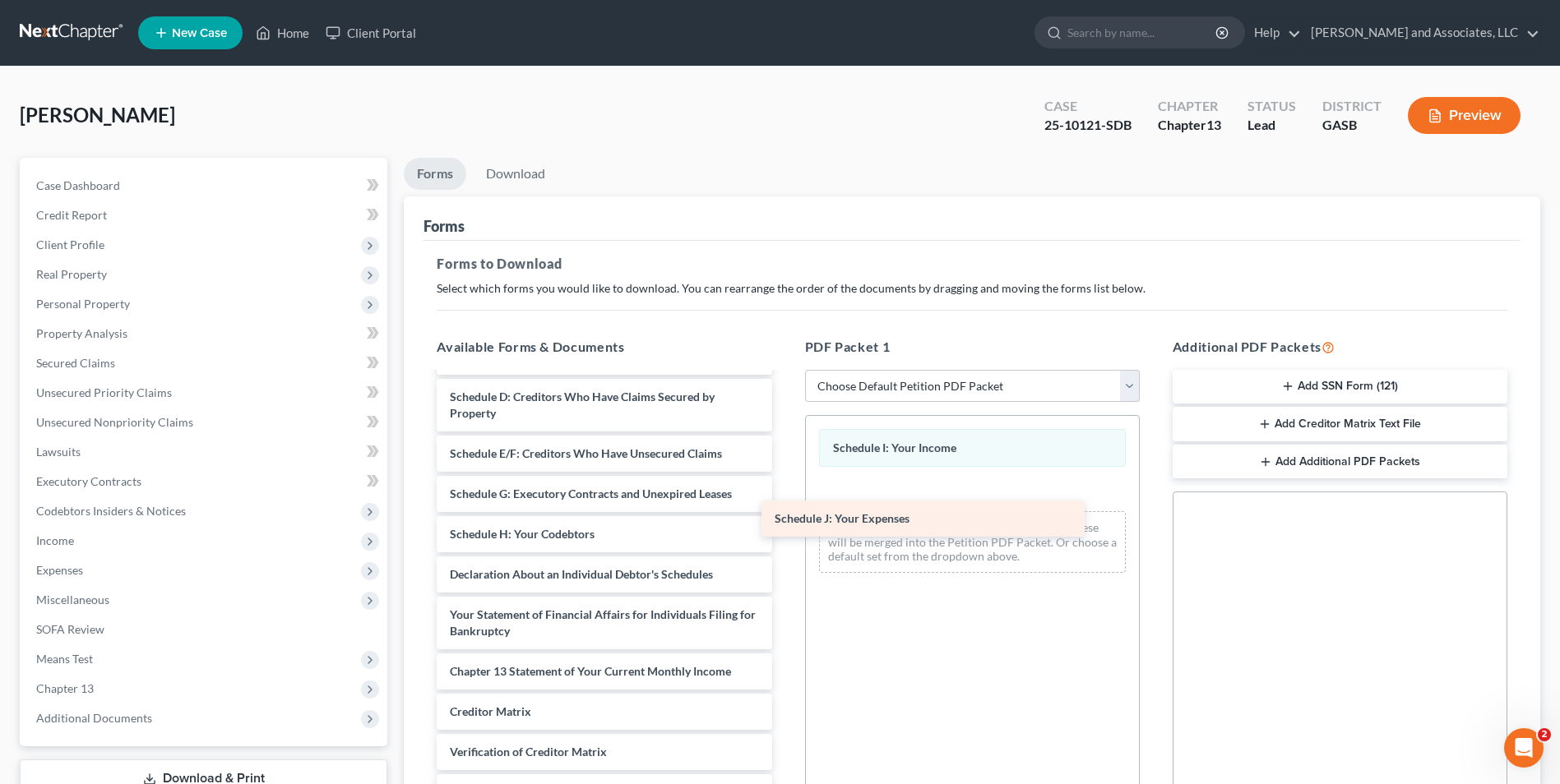
drag, startPoint x: 517, startPoint y: 577, endPoint x: 892, endPoint y: 502, distance: 382.4
click at [784, 502] on div "Schedule J: Your Expenses Chapter 13 Plan (Georgia Southern Chapter 13 Plan - E…" at bounding box center [604, 389] width 361 height 957
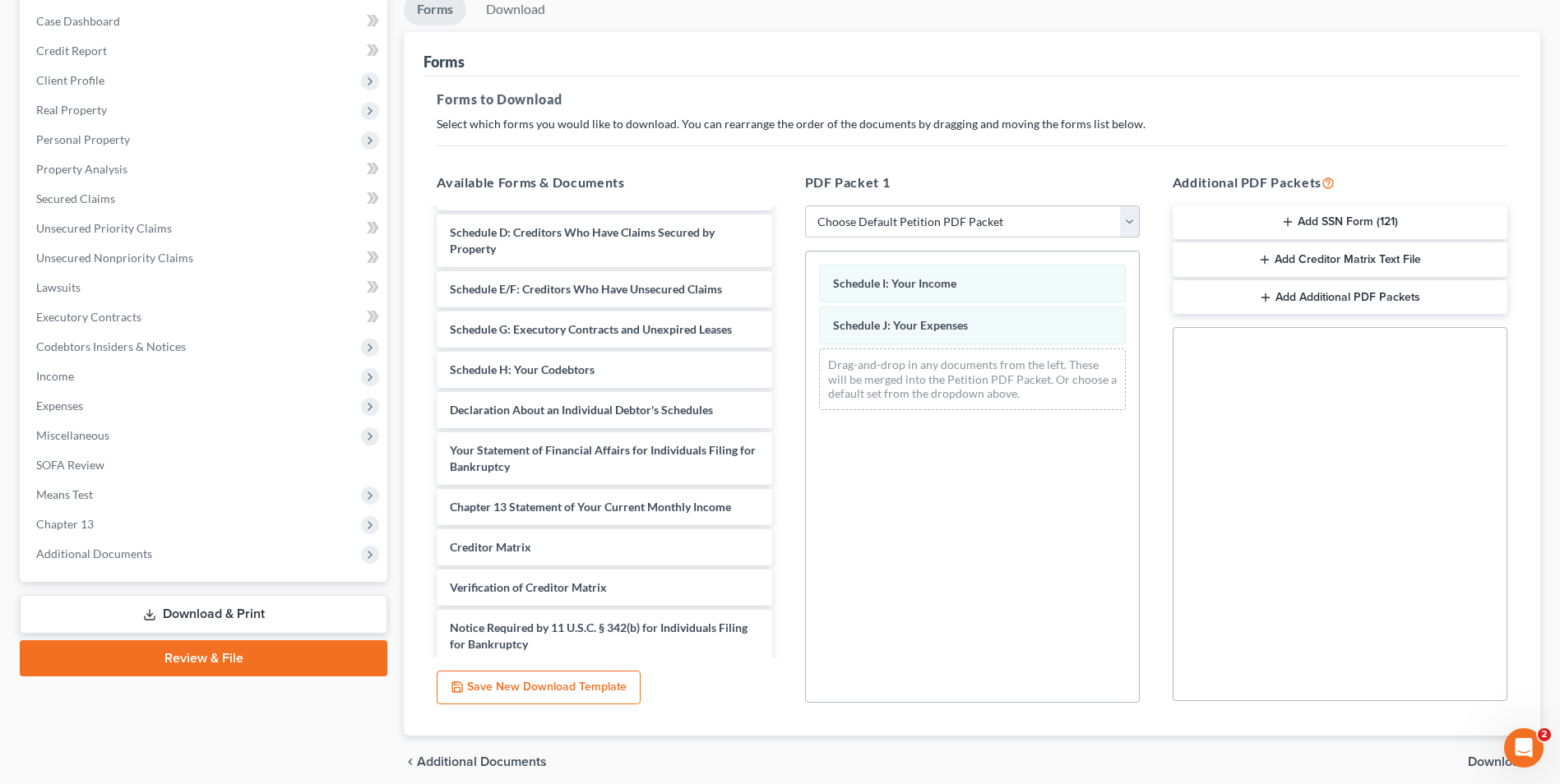
scroll to position [231, 0]
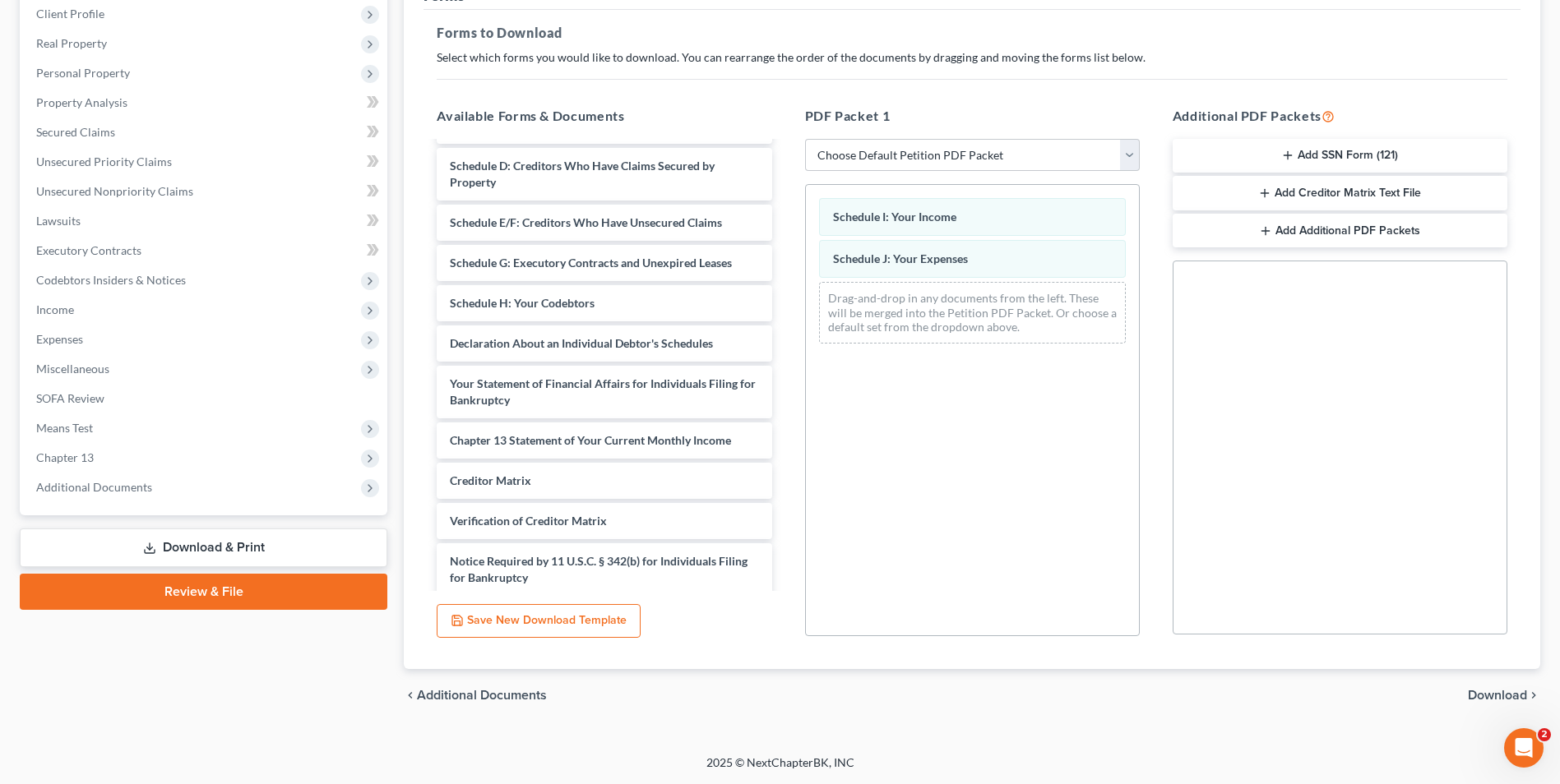
click at [1511, 695] on span "Download" at bounding box center [1497, 695] width 59 height 13
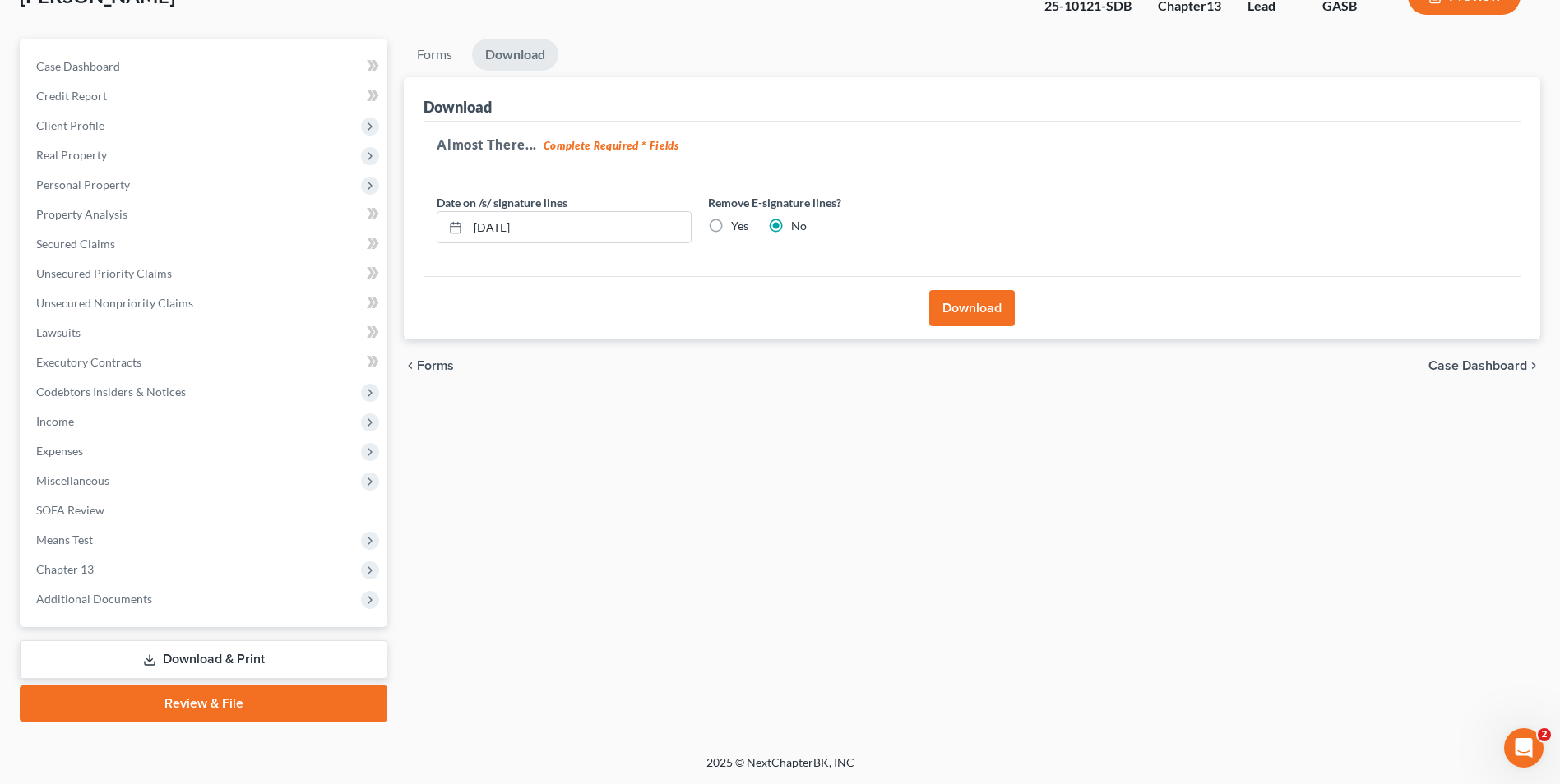
scroll to position [119, 0]
click at [989, 292] on button "Download" at bounding box center [972, 308] width 86 height 36
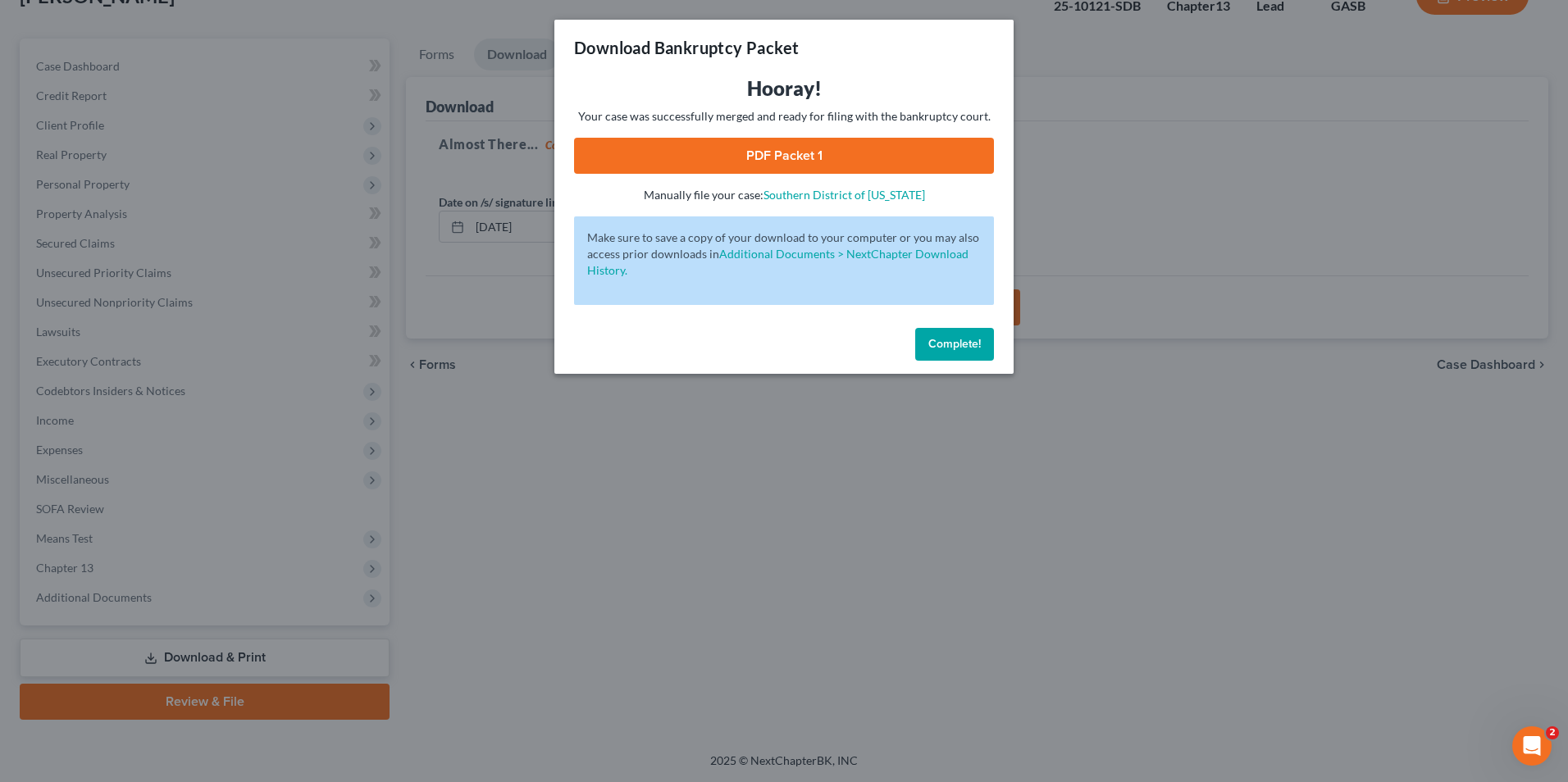
click at [797, 156] on link "PDF Packet 1" at bounding box center [784, 155] width 420 height 36
click at [931, 341] on span "Complete!" at bounding box center [954, 344] width 53 height 14
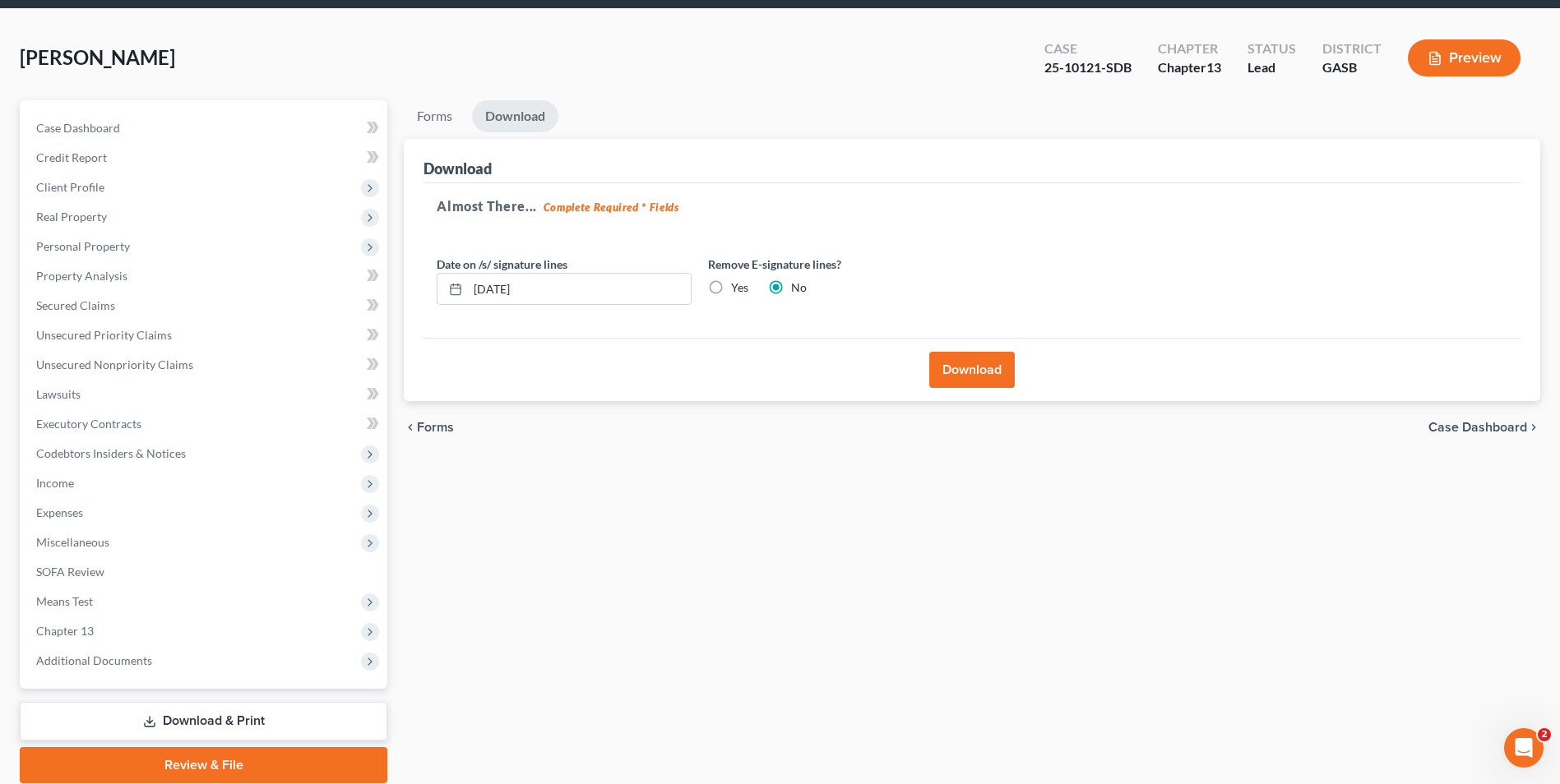
scroll to position [0, 0]
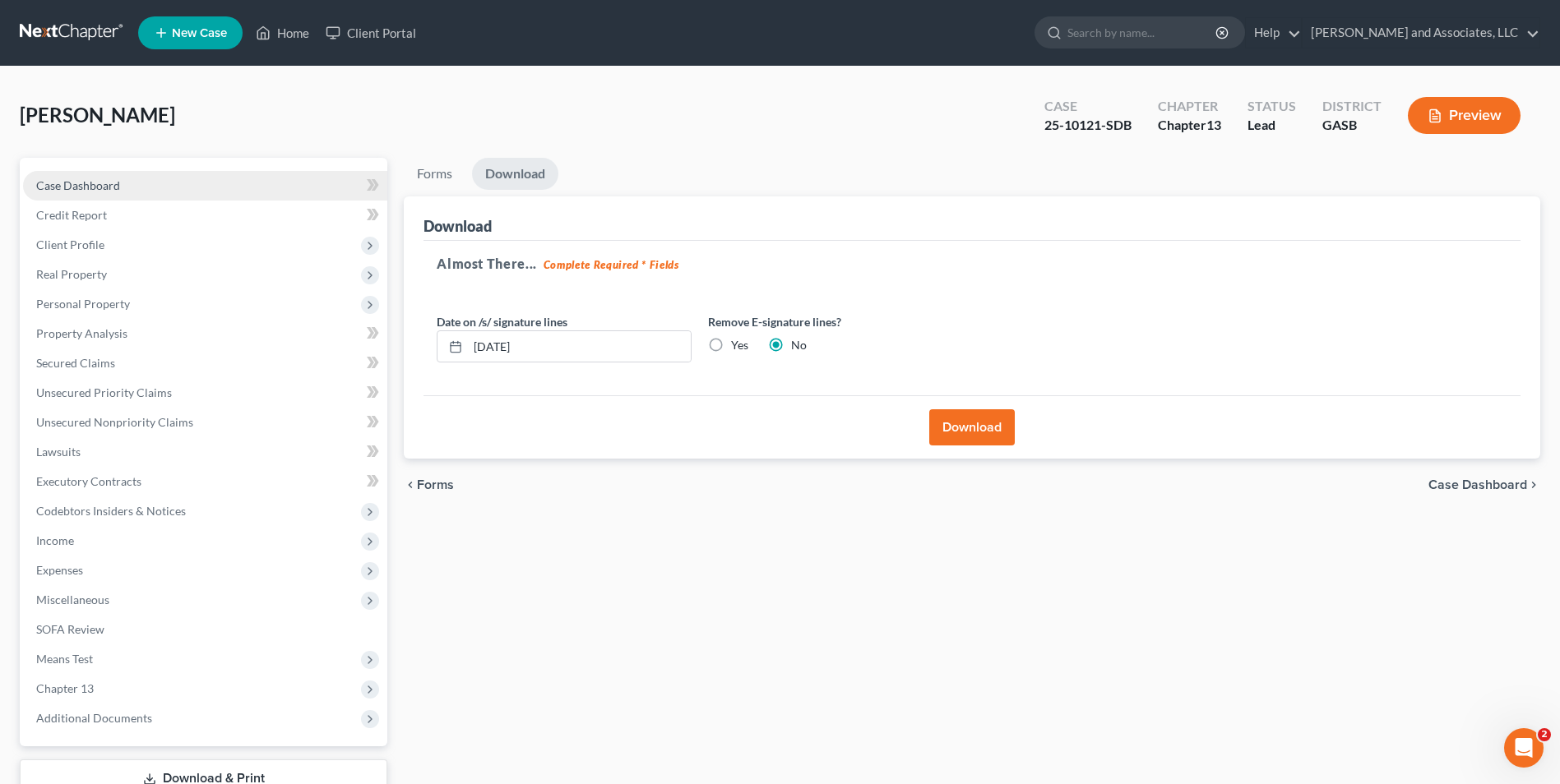
click at [88, 185] on span "Case Dashboard" at bounding box center [78, 185] width 84 height 14
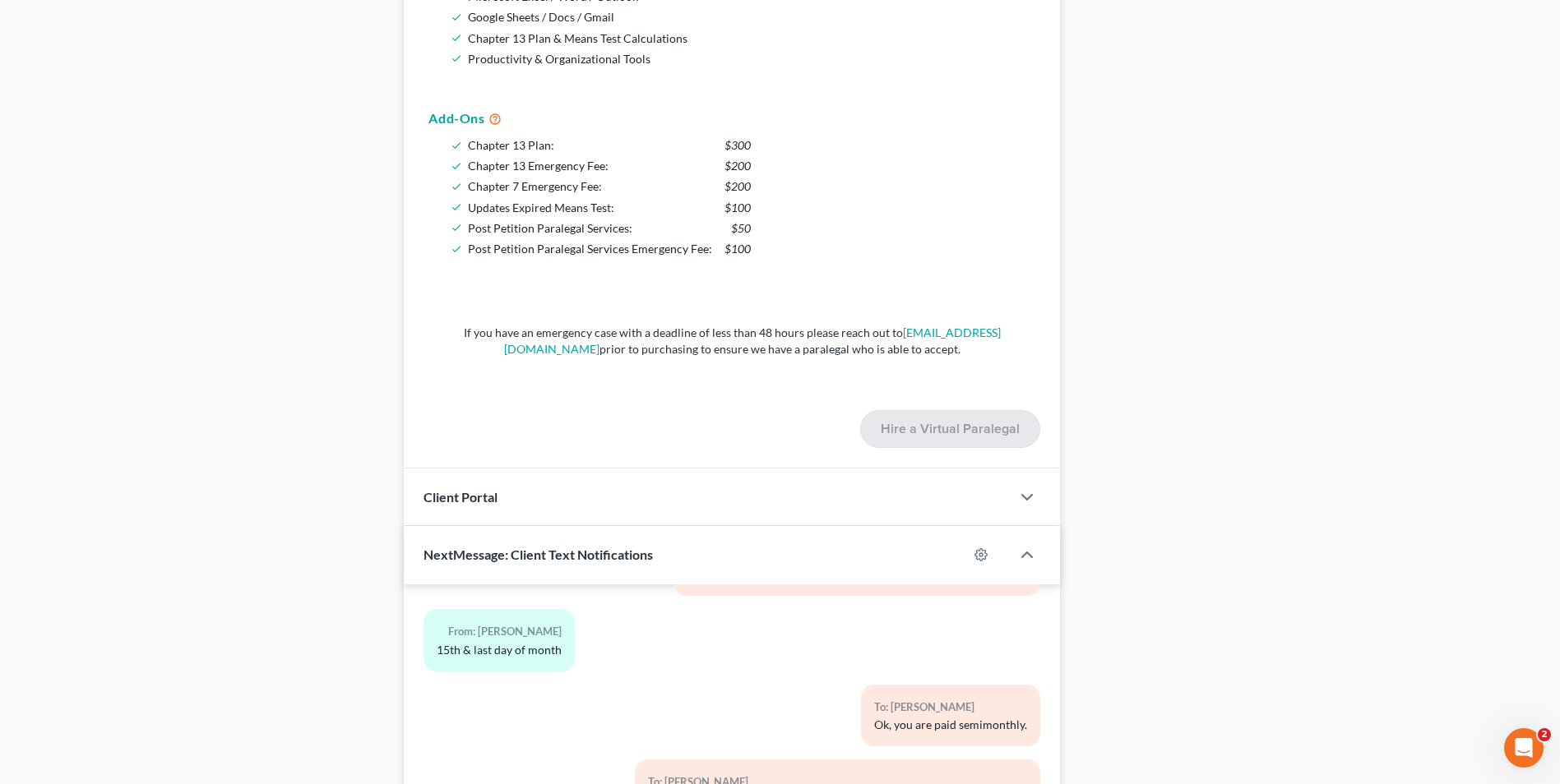
scroll to position [1353, 0]
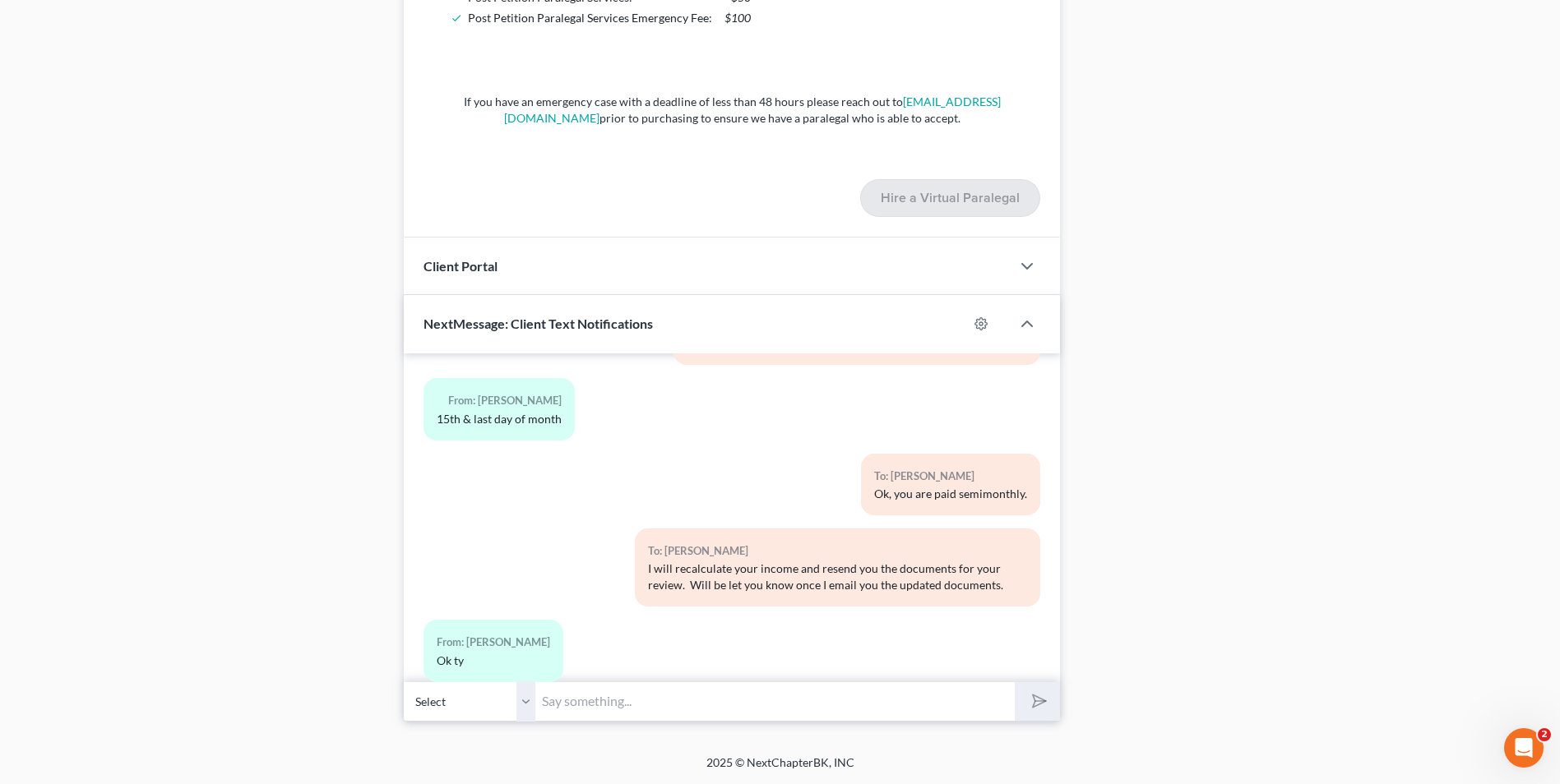
click at [656, 708] on input "text" at bounding box center [775, 701] width 479 height 40
type input "G"
type input "Mrs. Hall, Please review your email and respond as soon as possible. Thank you.…"
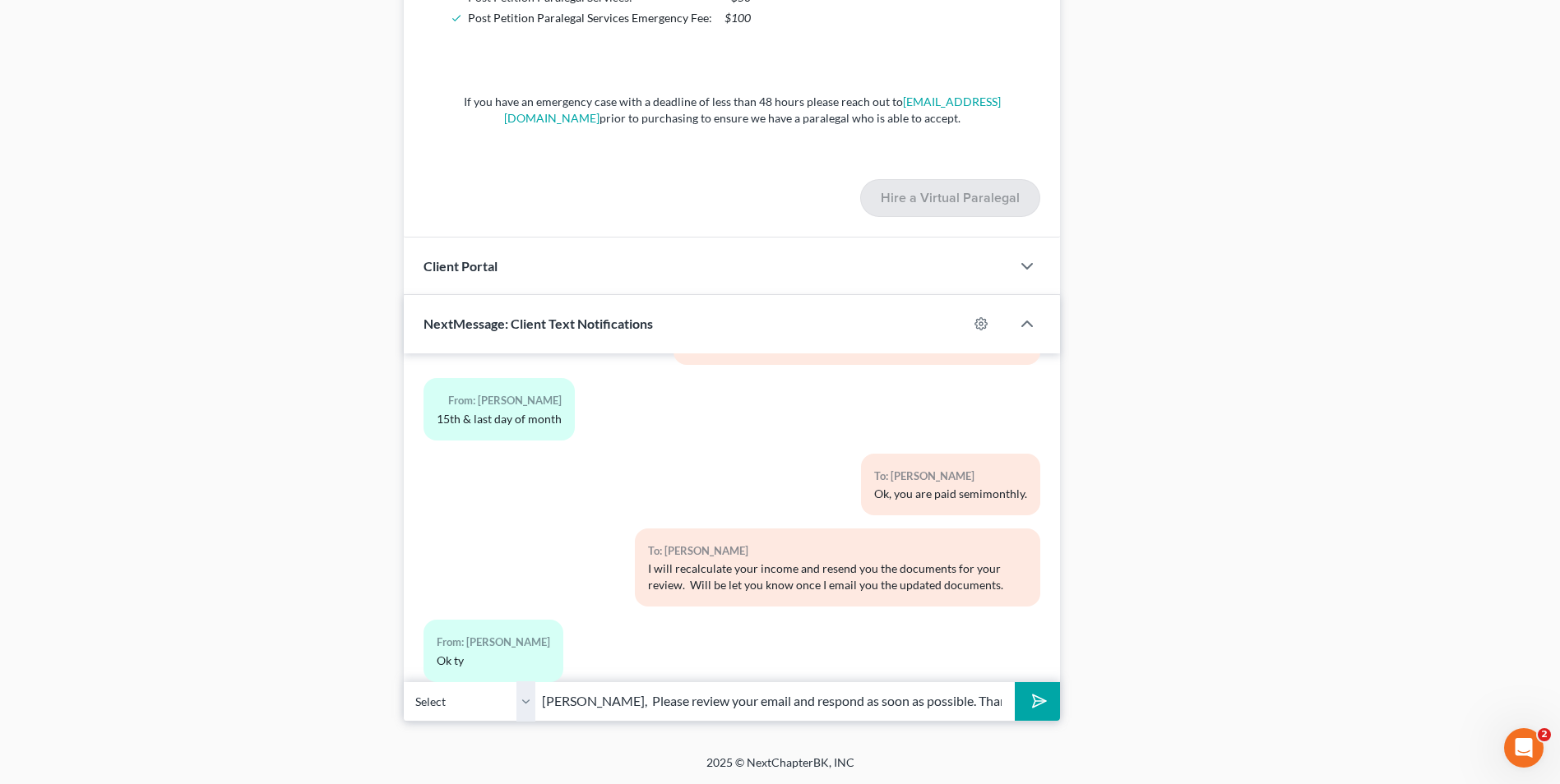
click at [1029, 700] on icon "submit" at bounding box center [1036, 701] width 23 height 23
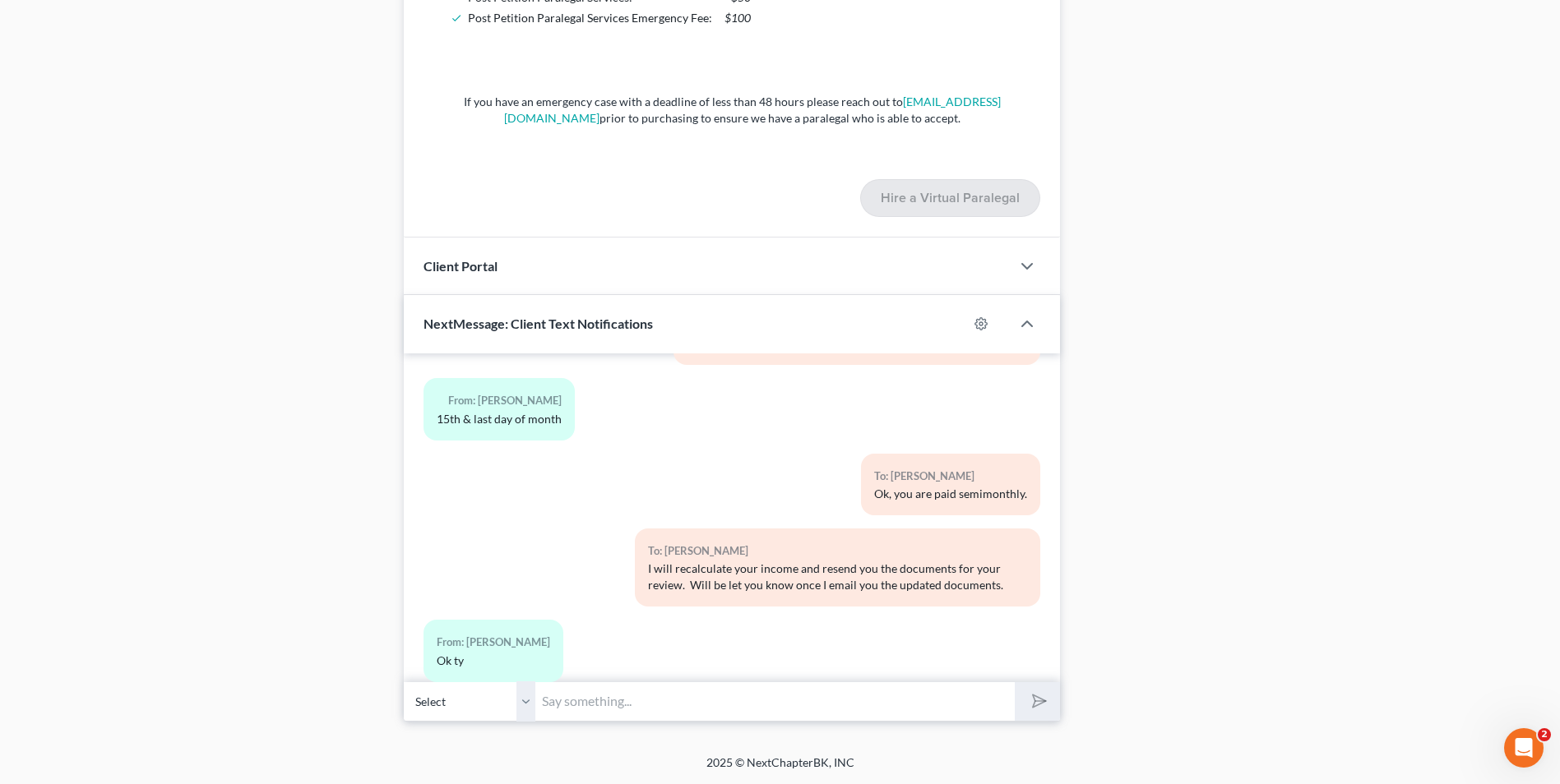
scroll to position [3349, 0]
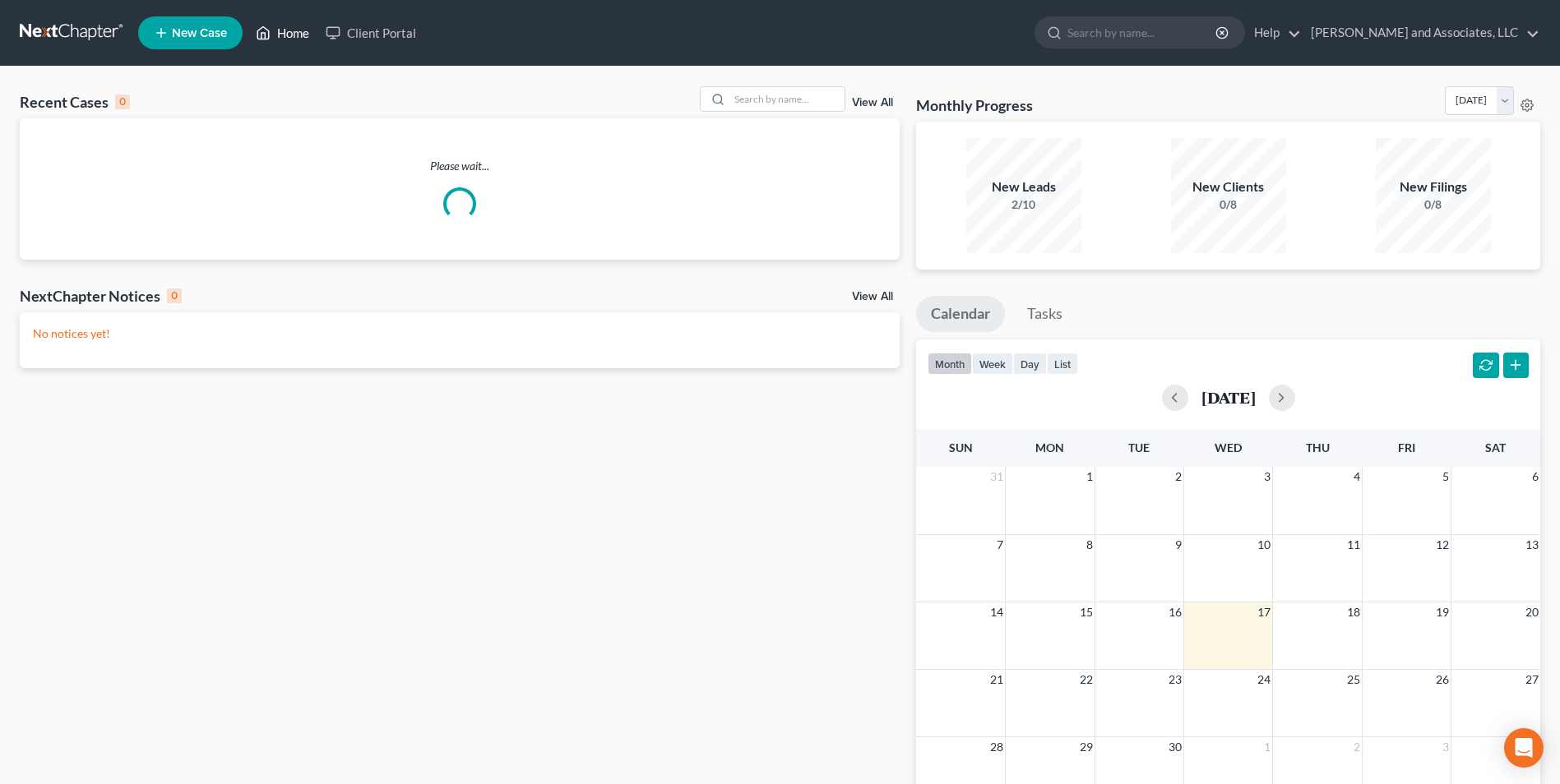
click at [291, 31] on link "Home" at bounding box center [283, 32] width 70 height 30
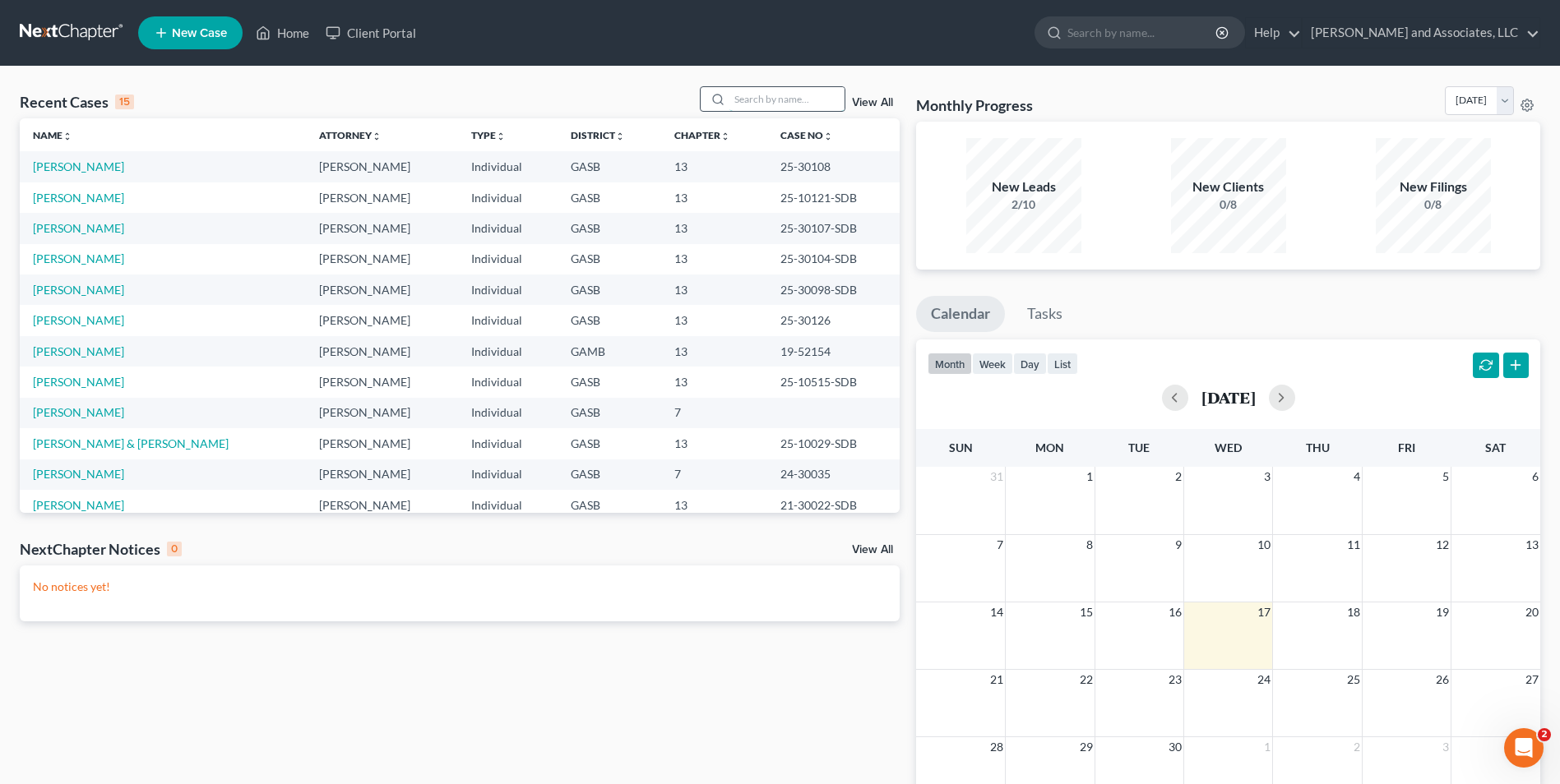
click at [759, 99] on input "search" at bounding box center [786, 98] width 115 height 24
type input "[PERSON_NAME]"
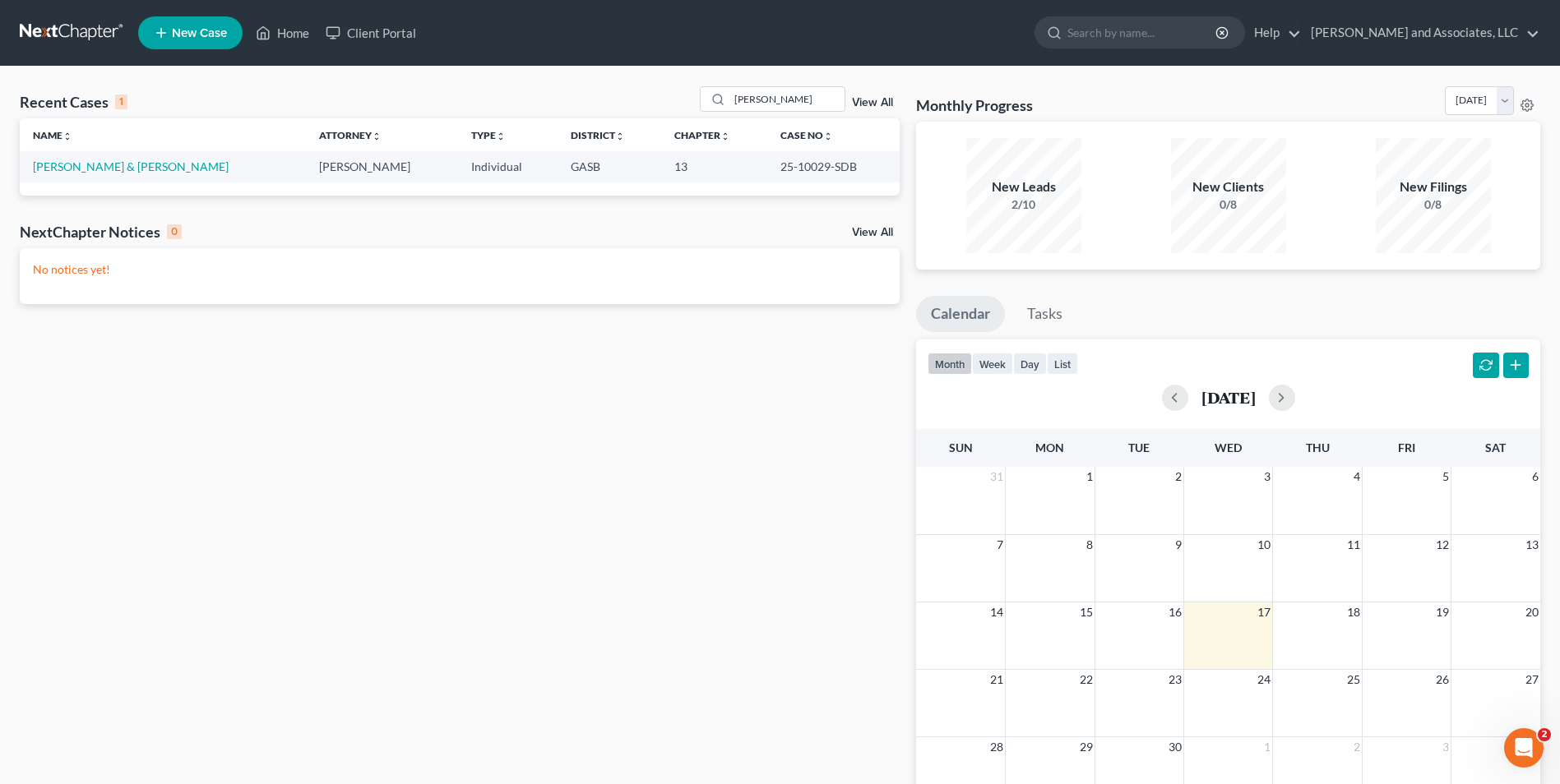
click at [134, 174] on td "[PERSON_NAME] & [PERSON_NAME]" at bounding box center [163, 166] width 286 height 30
click at [129, 170] on link "[PERSON_NAME] & [PERSON_NAME]" at bounding box center [131, 166] width 196 height 14
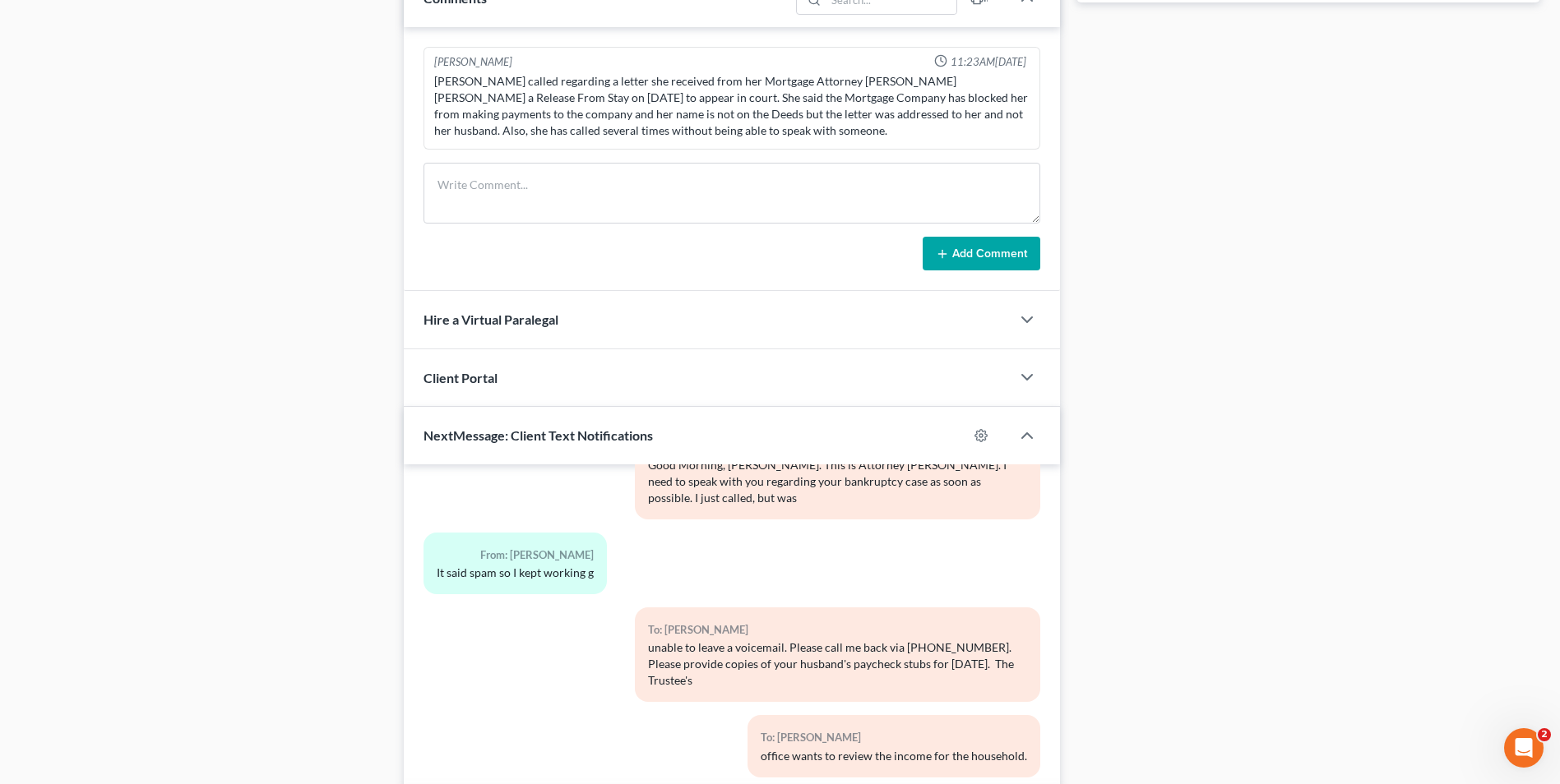
scroll to position [1018, 0]
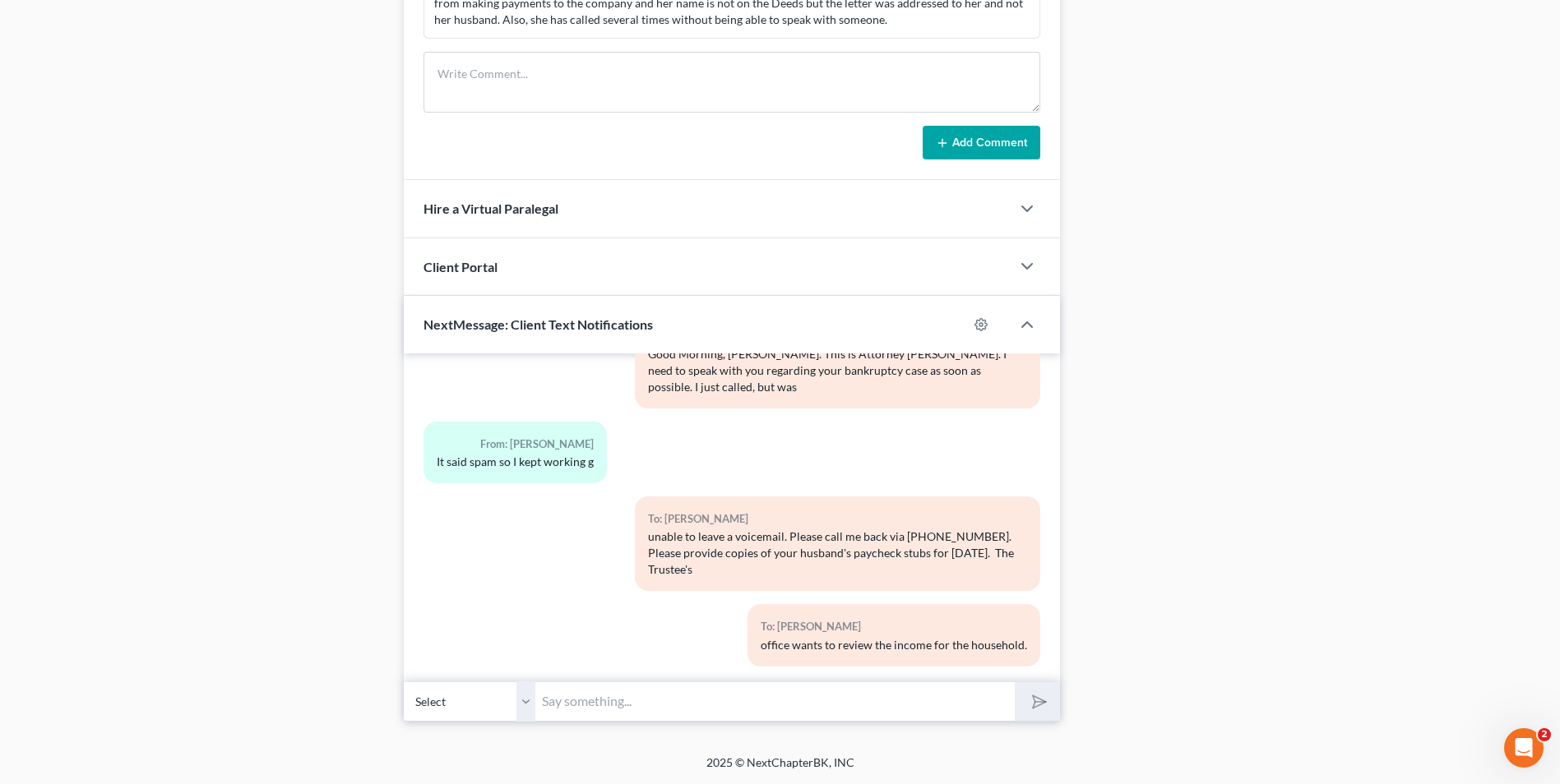
click at [570, 697] on input "text" at bounding box center [775, 701] width 479 height 40
type input "Good Afternoon, [PERSON_NAME], Any update on the living expenses/budget? We nee…"
click at [1036, 697] on polygon "submit" at bounding box center [1036, 702] width 20 height 20
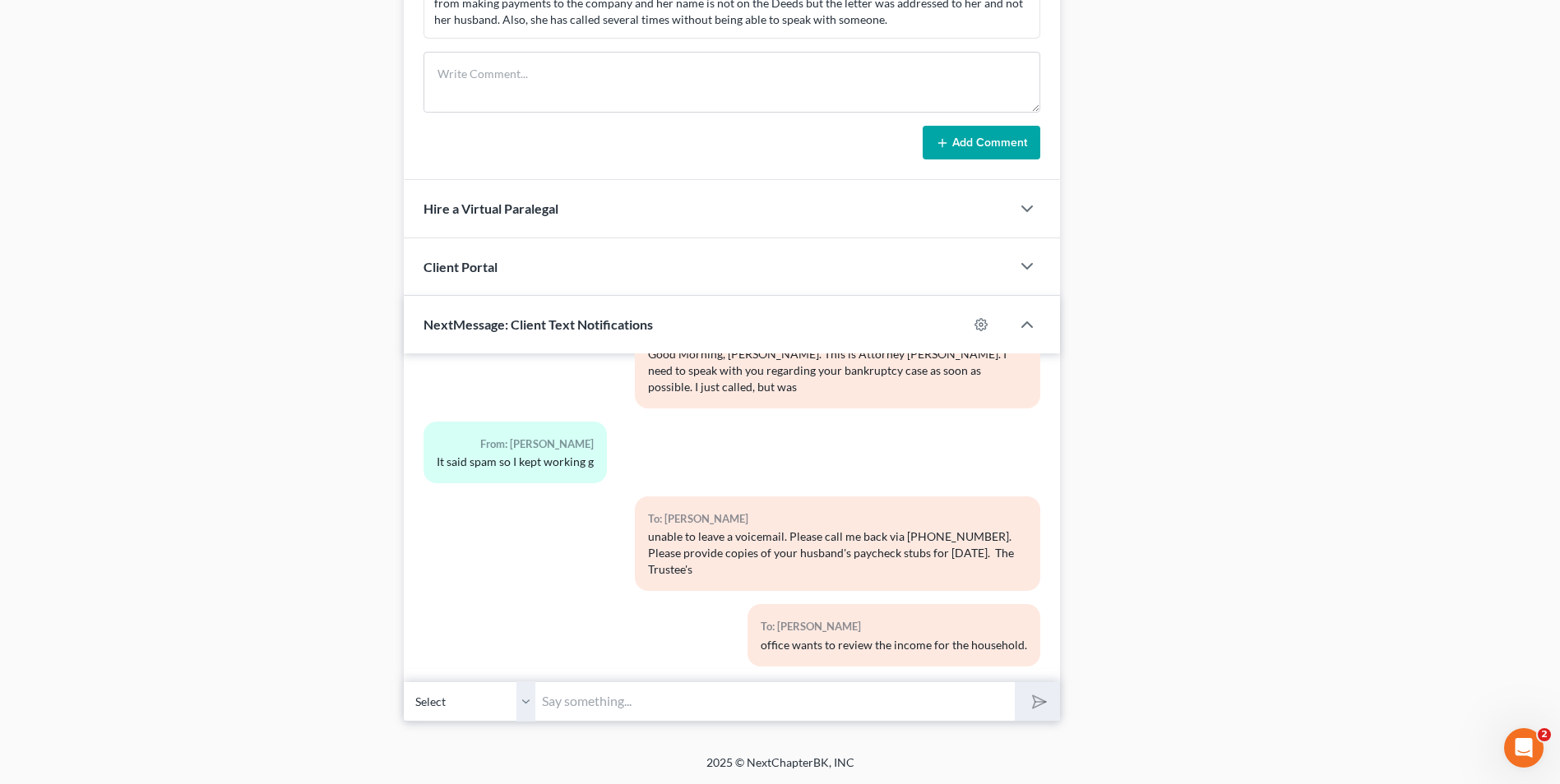
click at [847, 699] on input "text" at bounding box center [775, 701] width 479 height 40
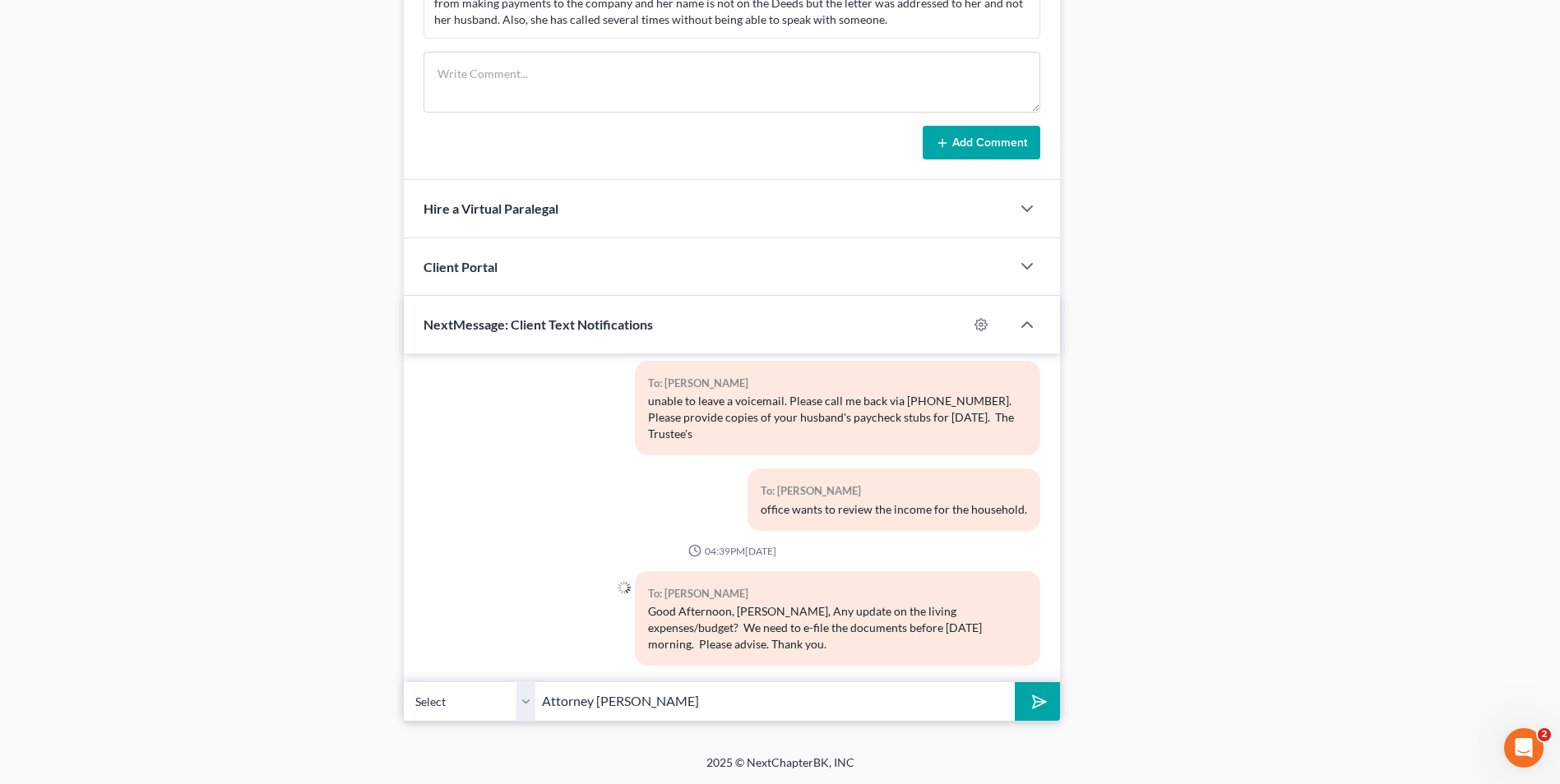
type input "Attorney [PERSON_NAME]"
click at [1047, 700] on button "submit" at bounding box center [1037, 701] width 46 height 38
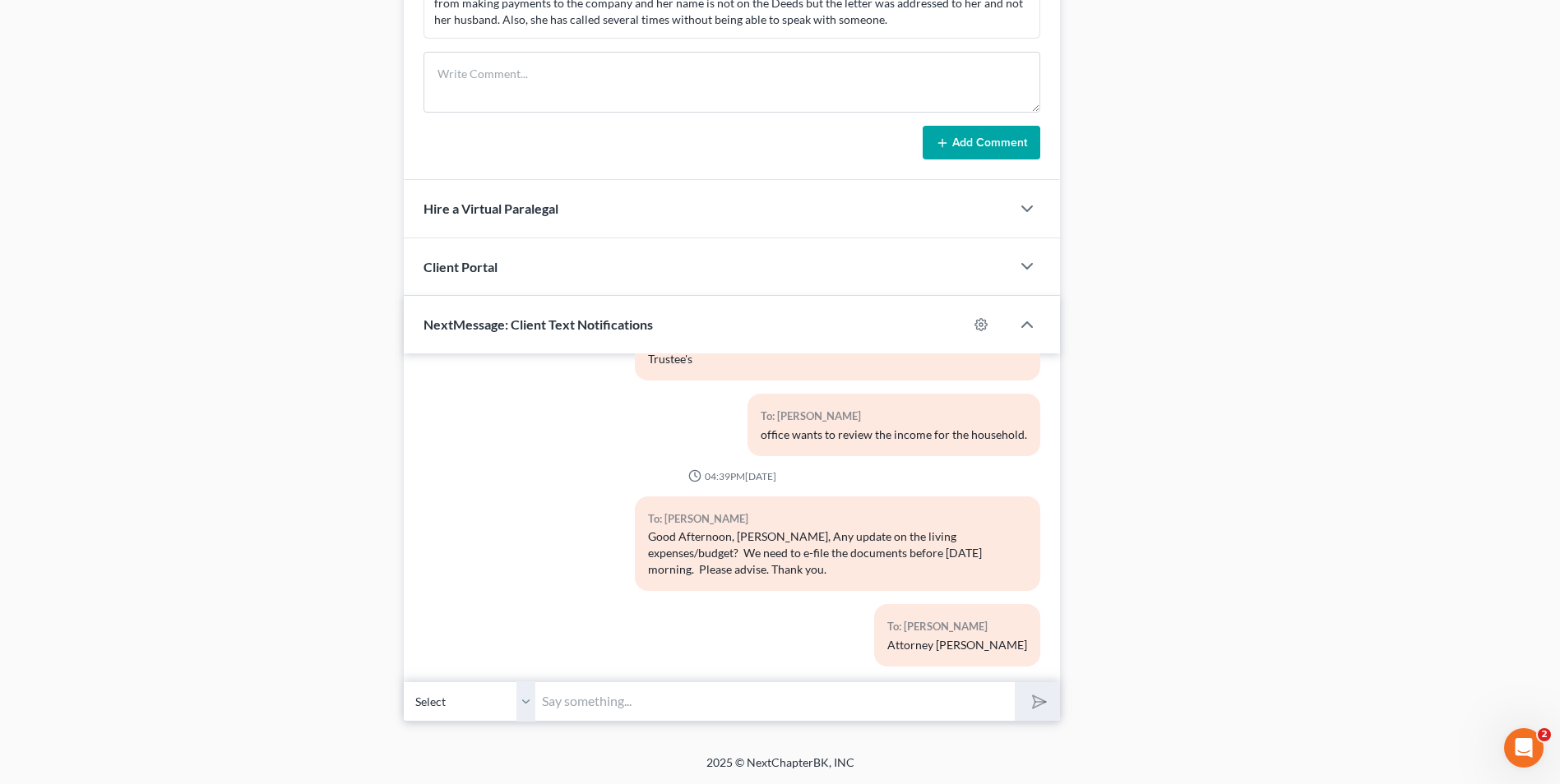
drag, startPoint x: 1531, startPoint y: 249, endPoint x: 1522, endPoint y: 142, distance: 107.4
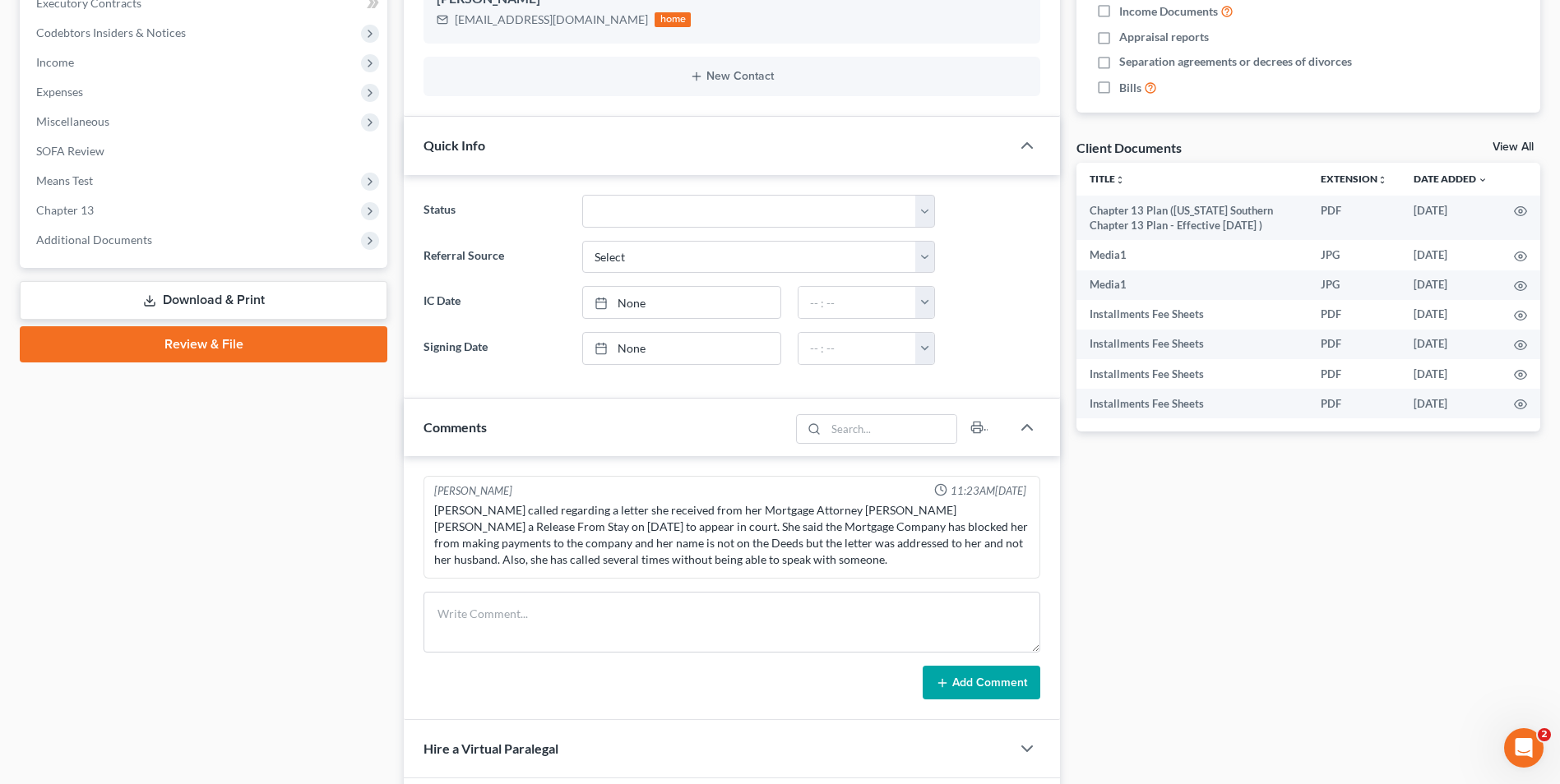
scroll to position [0, 0]
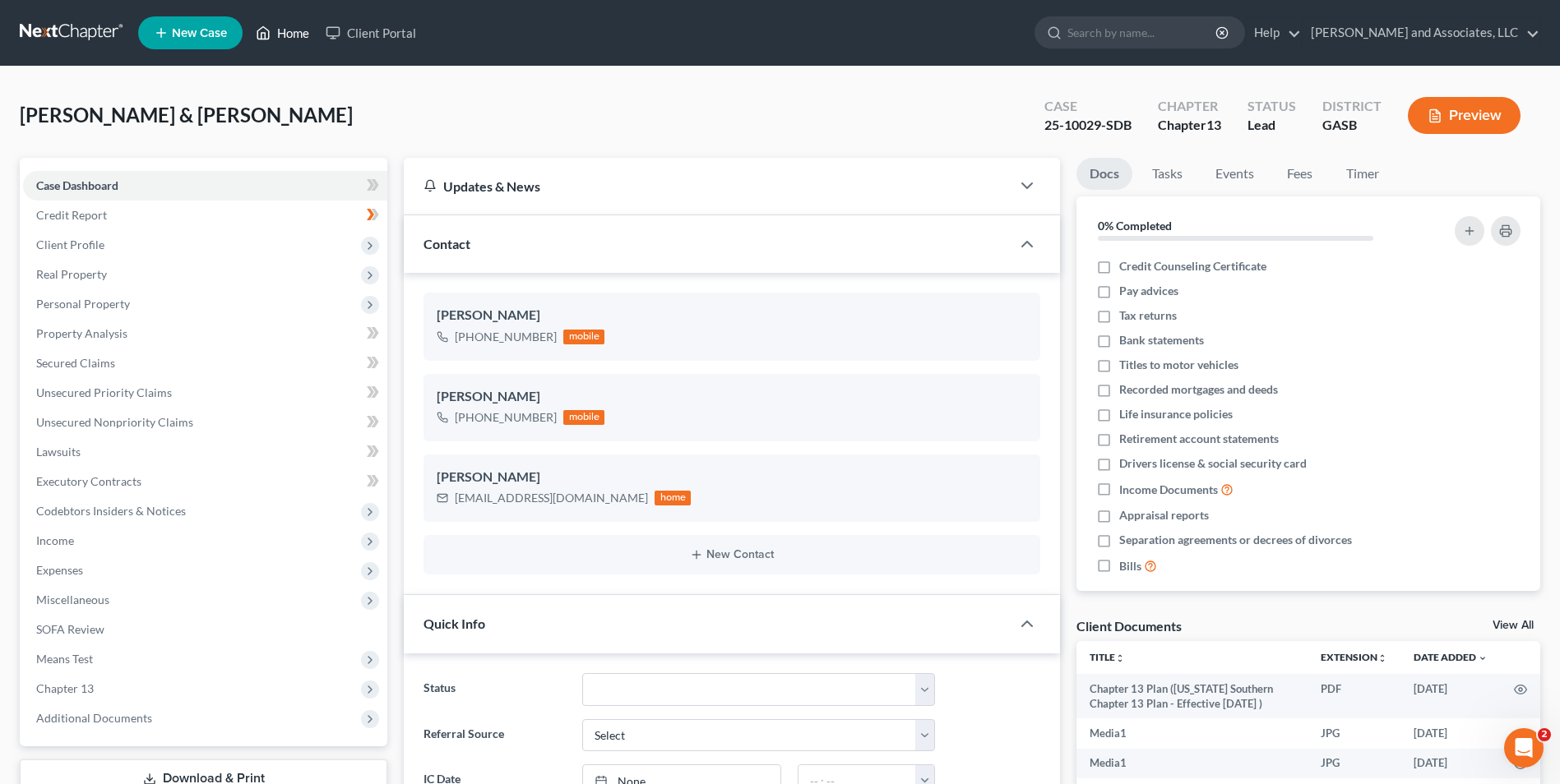
click at [299, 25] on link "Home" at bounding box center [283, 32] width 70 height 30
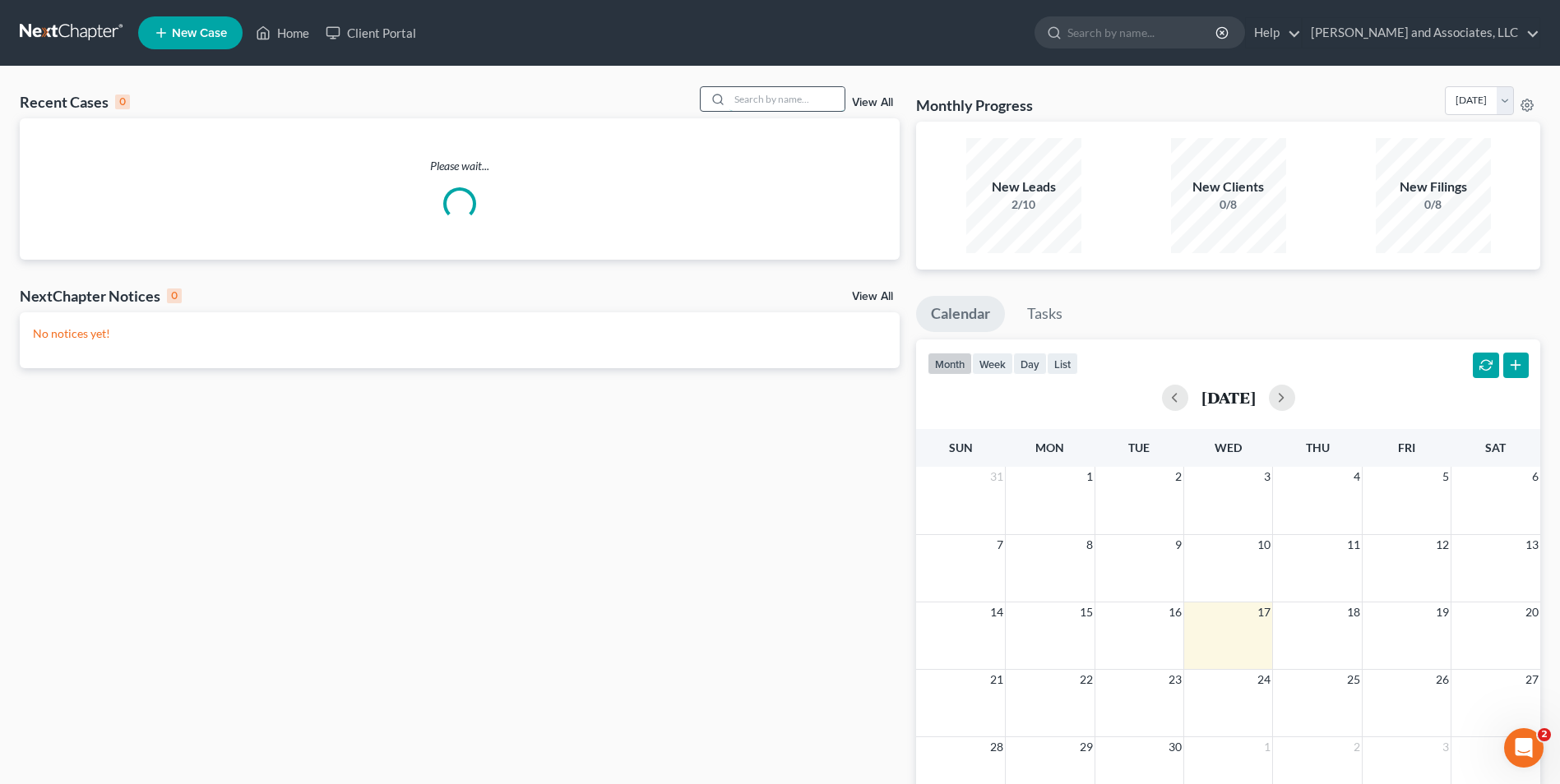
click at [750, 108] on input "search" at bounding box center [786, 98] width 115 height 24
type input "J"
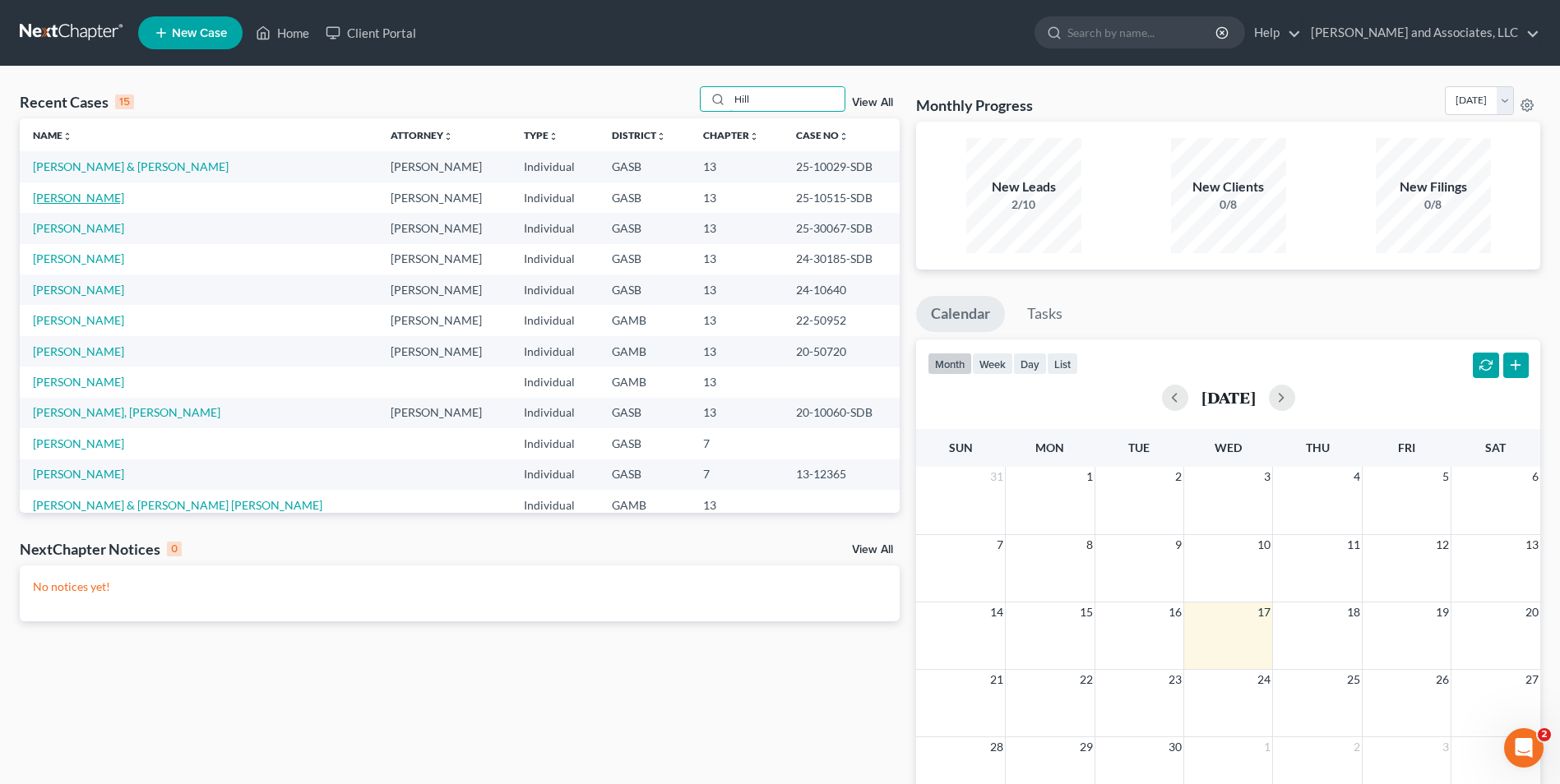
type input "Hill"
click at [67, 198] on link "[PERSON_NAME]" at bounding box center [79, 198] width 91 height 14
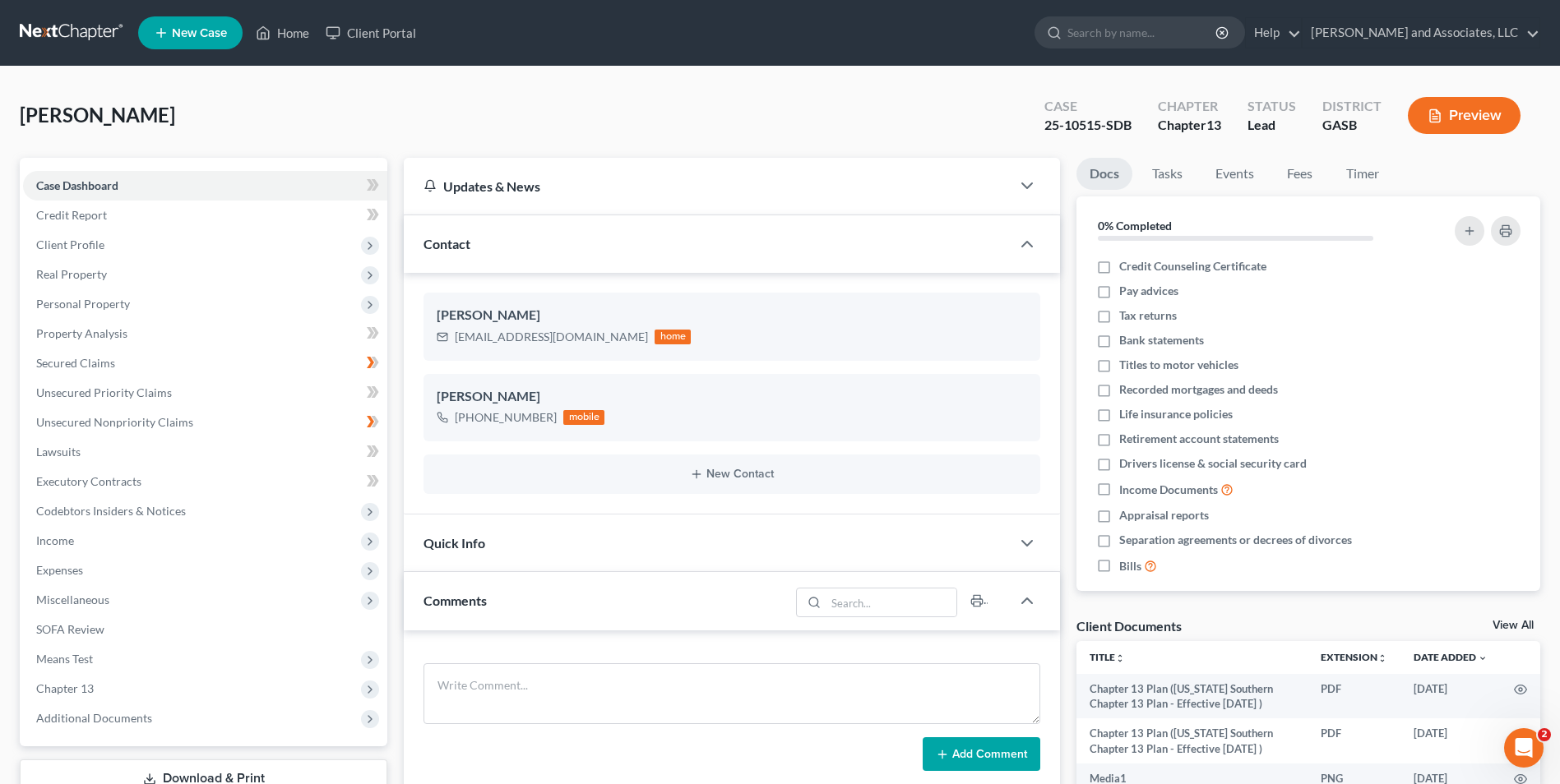
scroll to position [5249, 0]
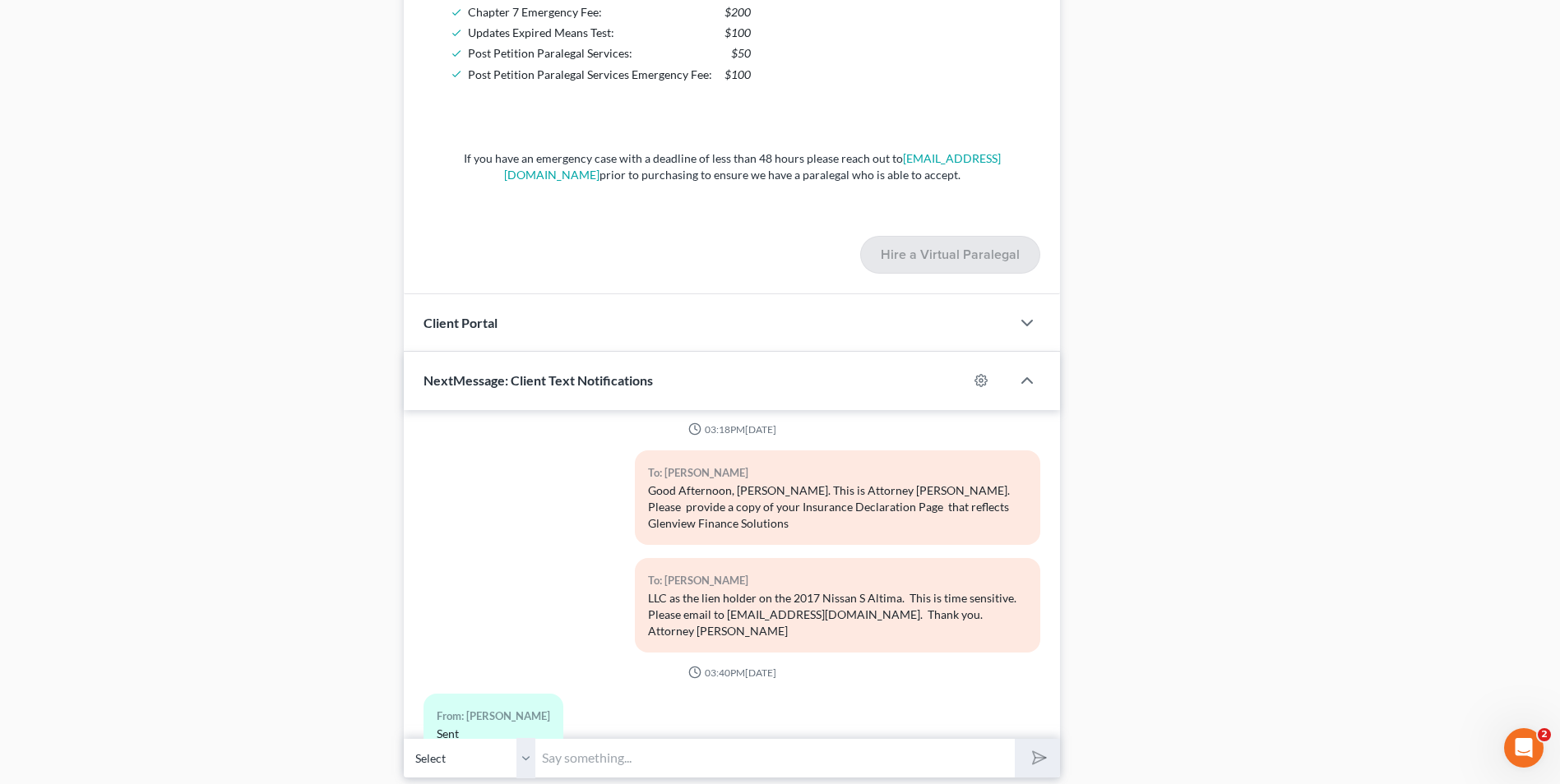
scroll to position [1364, 0]
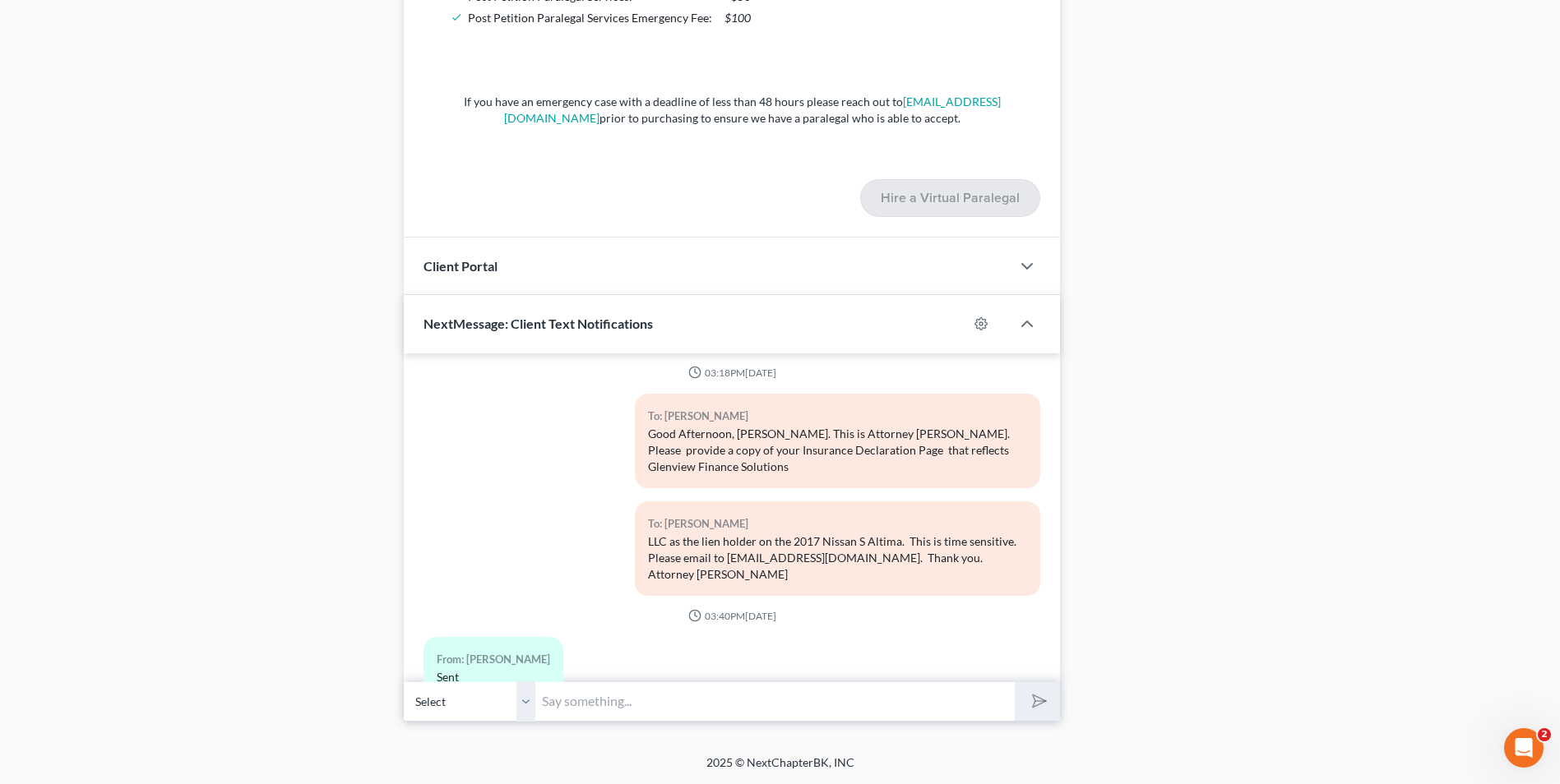
click at [639, 695] on input "text" at bounding box center [775, 701] width 479 height 40
type input "G"
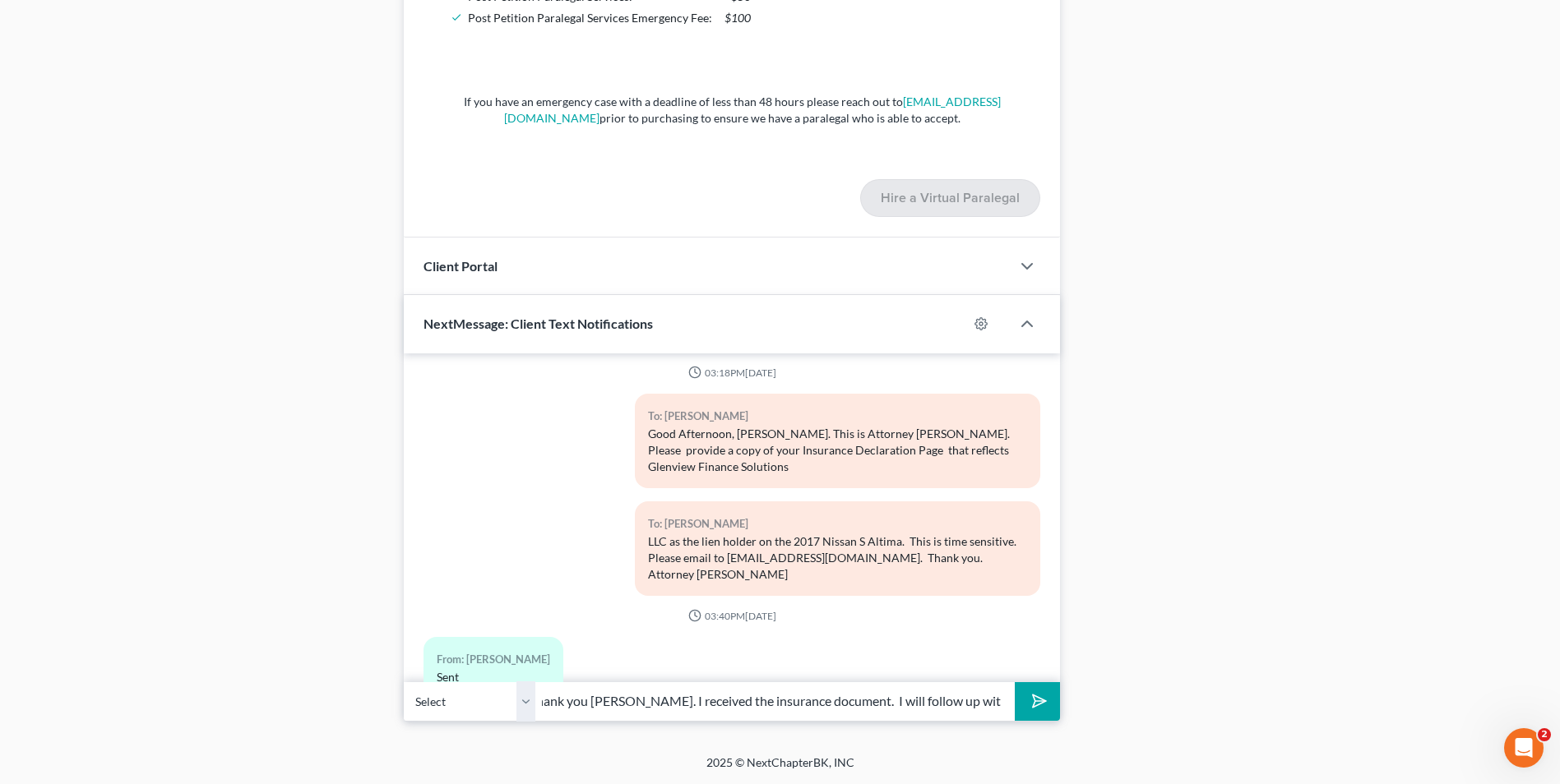
scroll to position [0, 22]
click at [639, 695] on input "Thank you [PERSON_NAME]. I oreceived the insurance document. I will follow up w…" at bounding box center [775, 701] width 479 height 40
click at [1003, 696] on input "Thank you [PERSON_NAME]. I received the insurance document. I will follow up wi…" at bounding box center [775, 701] width 479 height 40
type input "Thank you [PERSON_NAME]. I received the insurance document. I will follow up wi…"
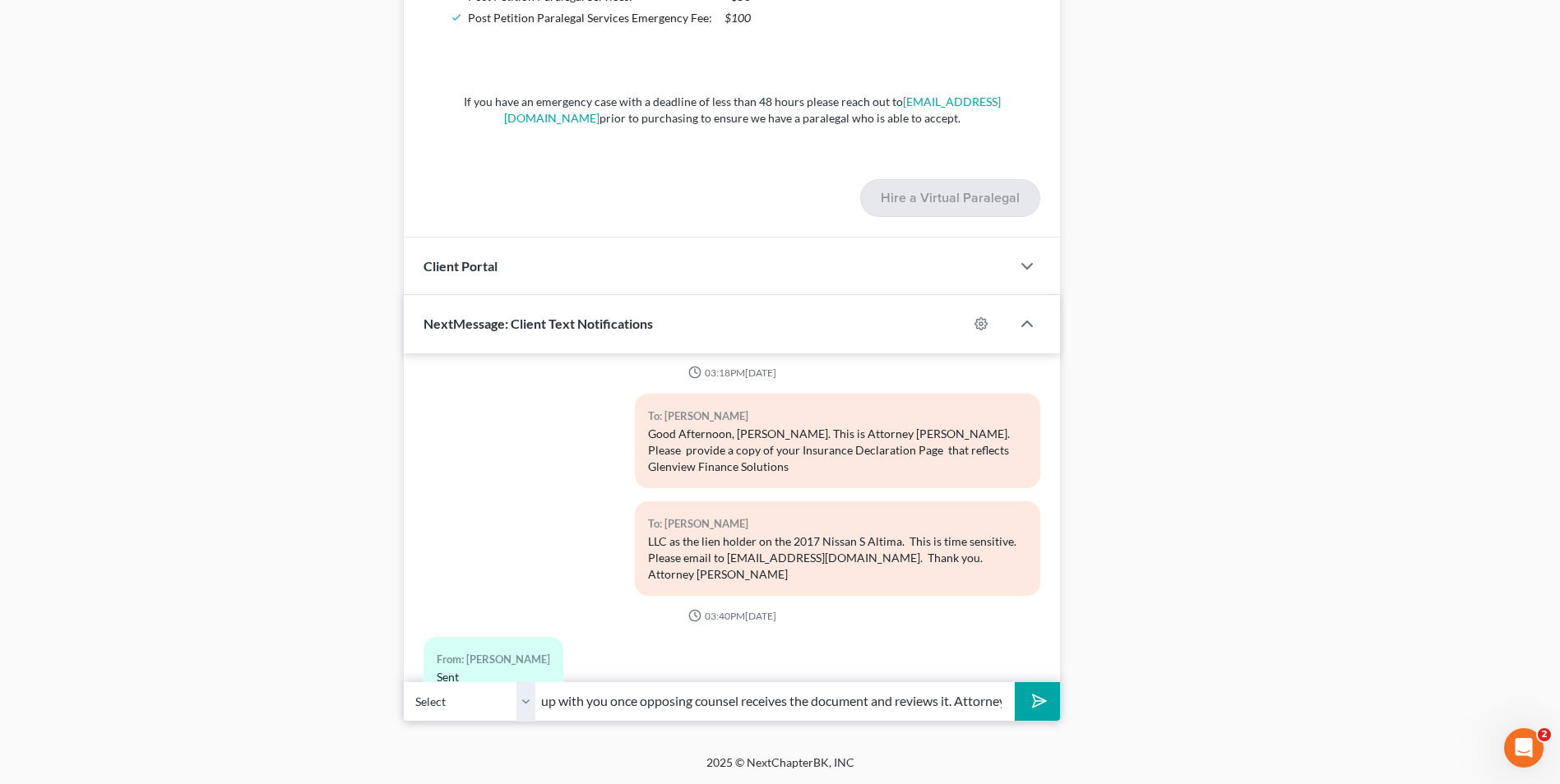
scroll to position [0, 0]
click at [1038, 708] on icon "submit" at bounding box center [1036, 701] width 23 height 23
